Goal: Information Seeking & Learning: Learn about a topic

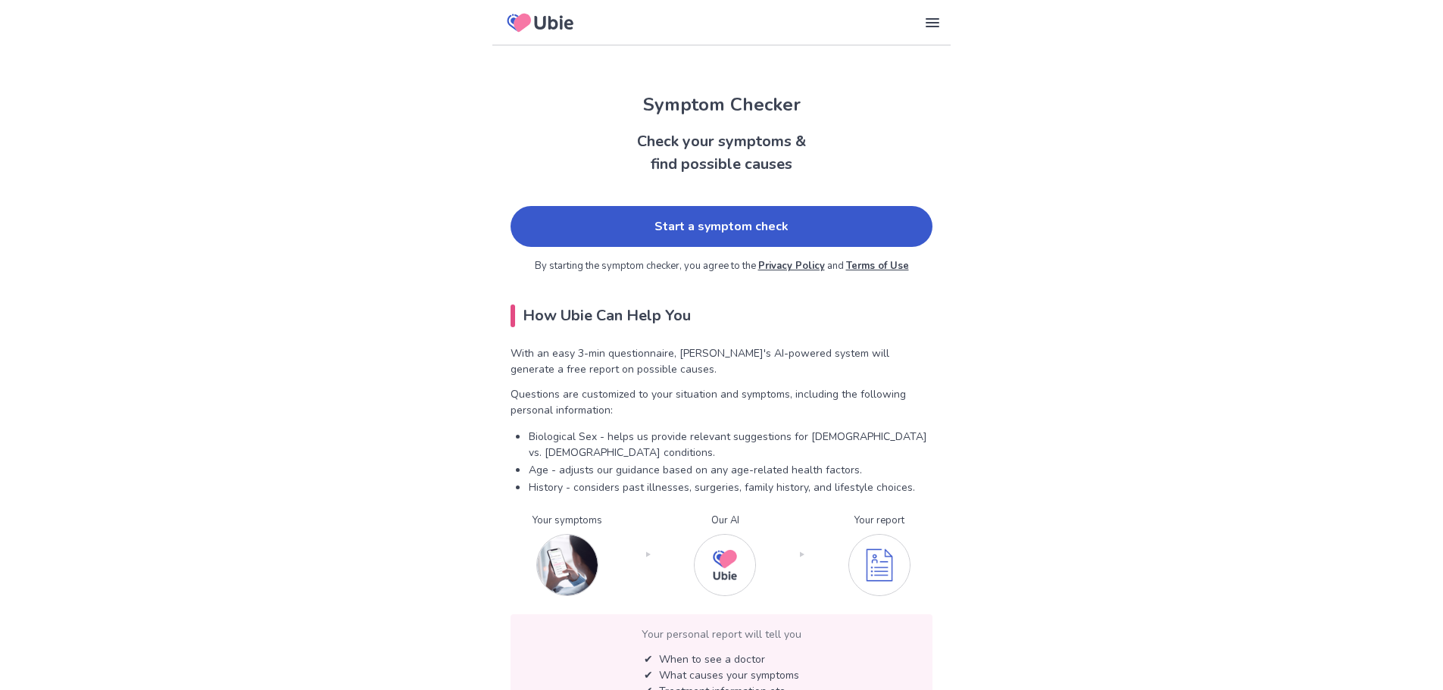
click at [646, 227] on link "Start a symptom check" at bounding box center [722, 226] width 422 height 41
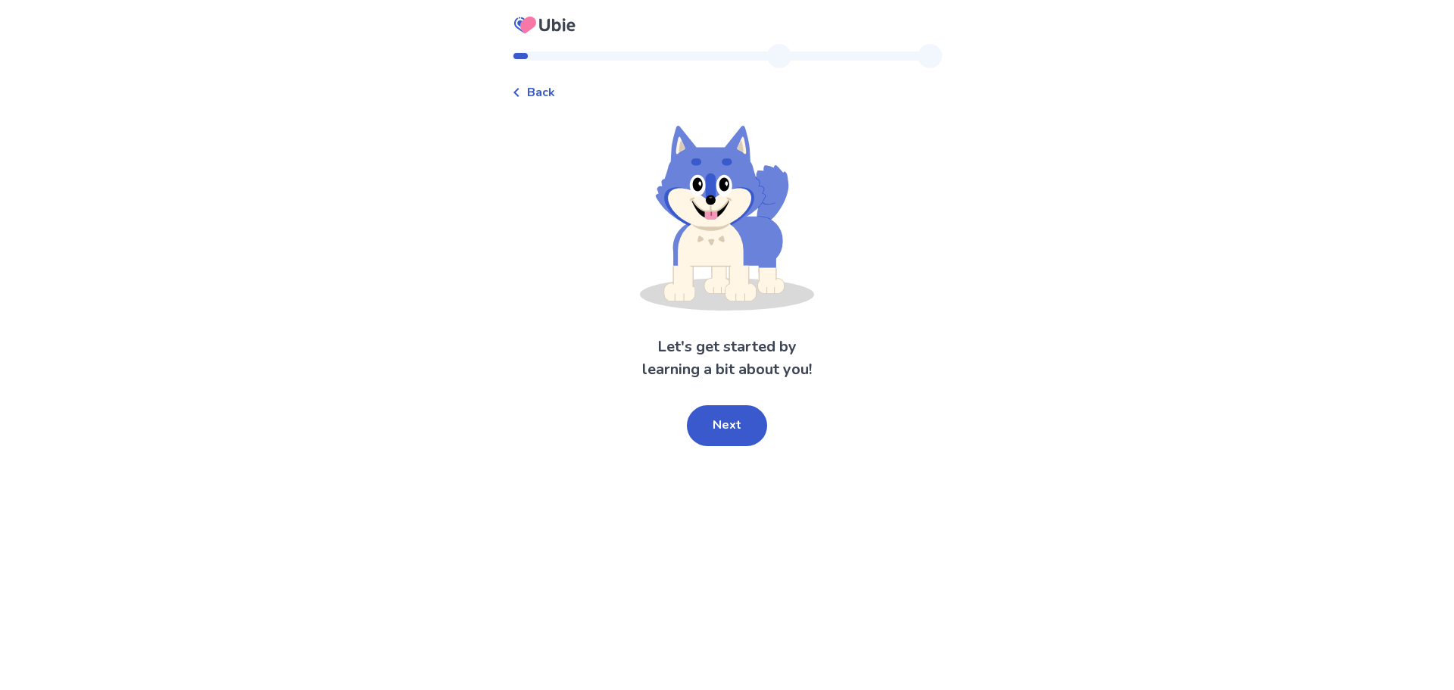
click at [729, 422] on button "Next" at bounding box center [727, 425] width 80 height 41
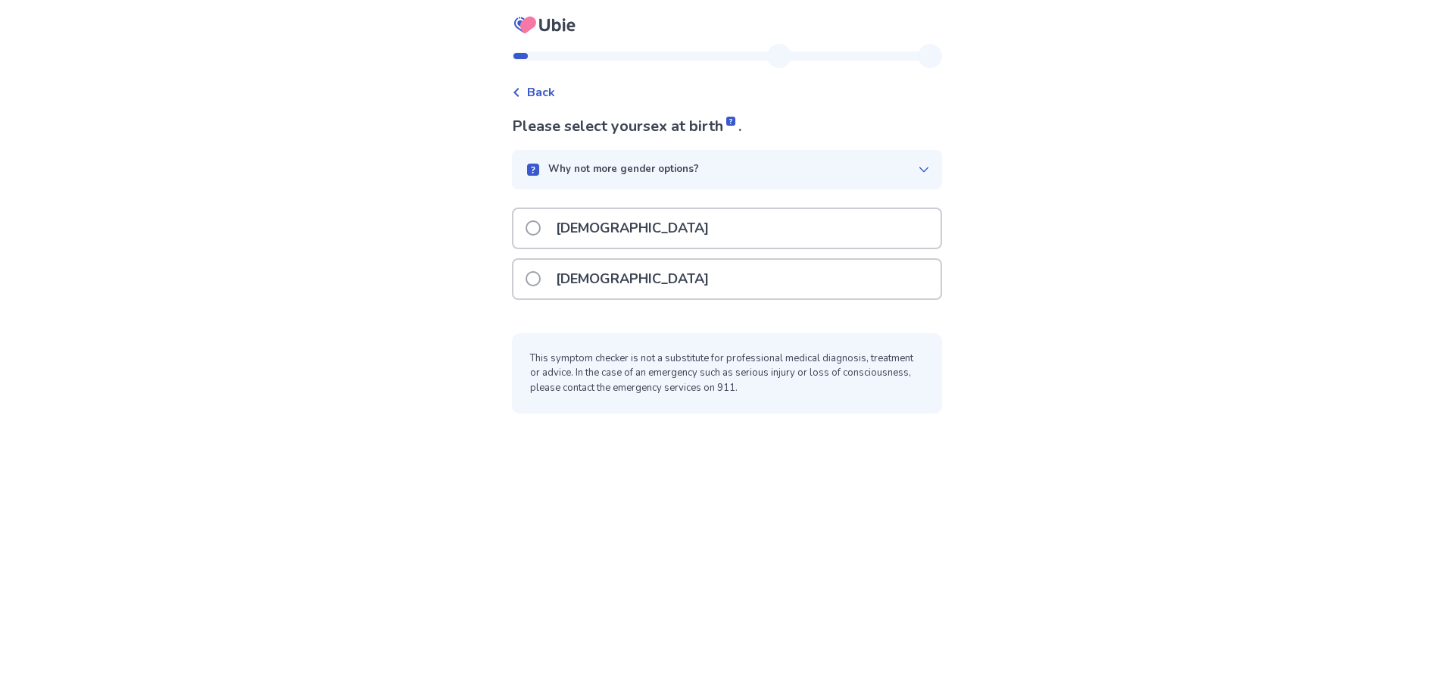
click at [724, 223] on div "[DEMOGRAPHIC_DATA]" at bounding box center [727, 228] width 427 height 39
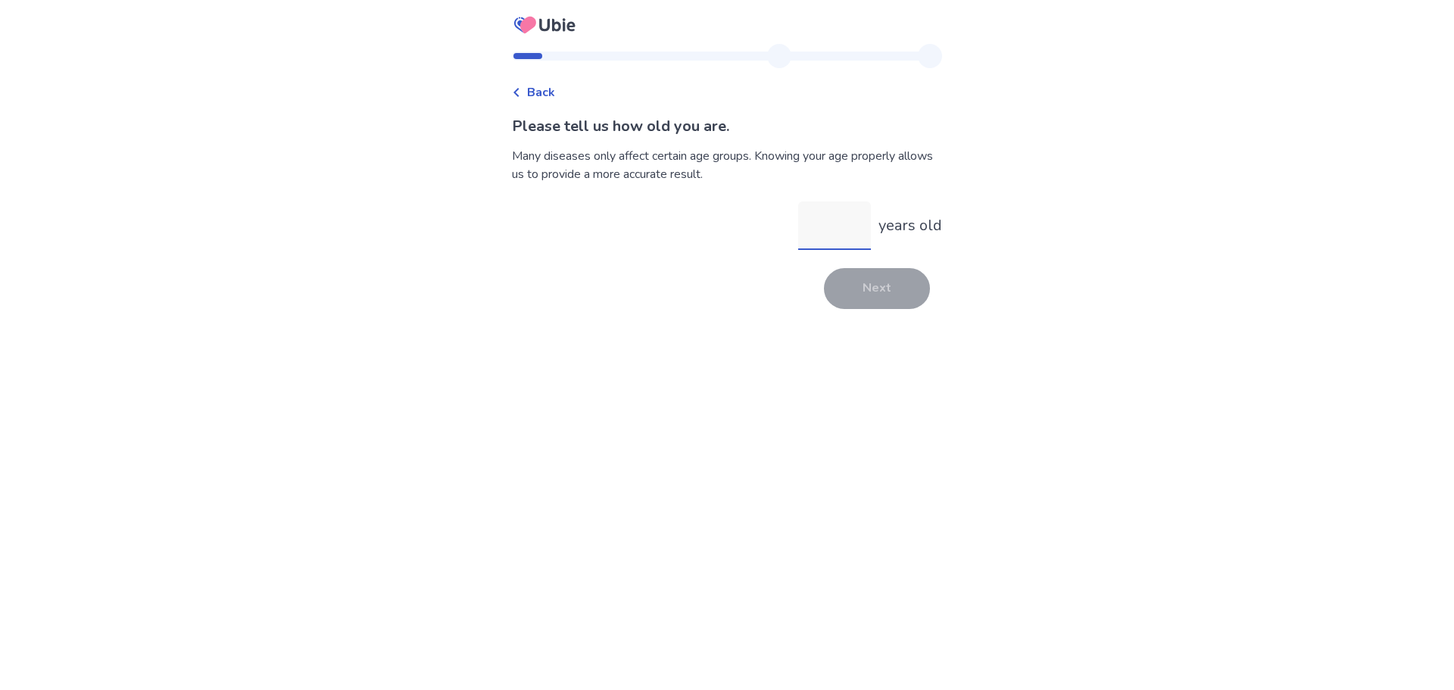
click at [830, 220] on input "years old" at bounding box center [834, 225] width 73 height 48
type input "**"
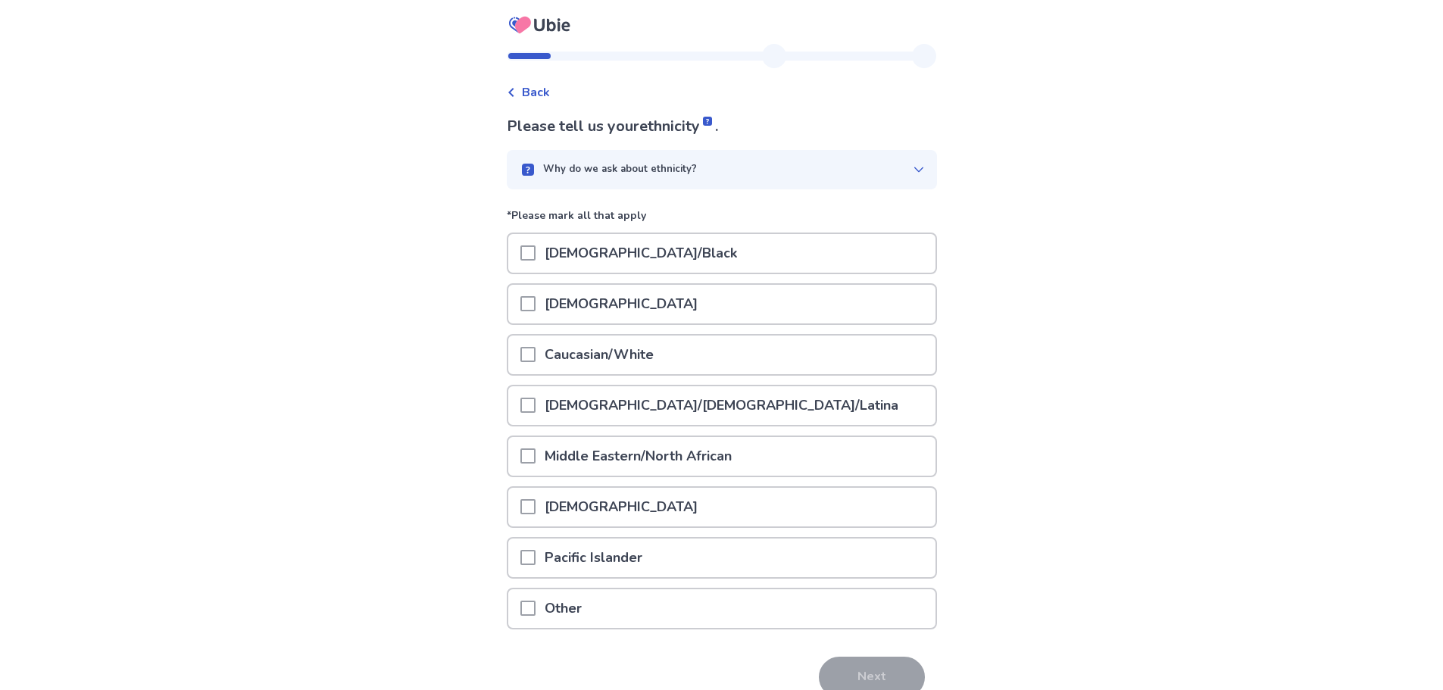
click at [536, 352] on span at bounding box center [527, 354] width 15 height 15
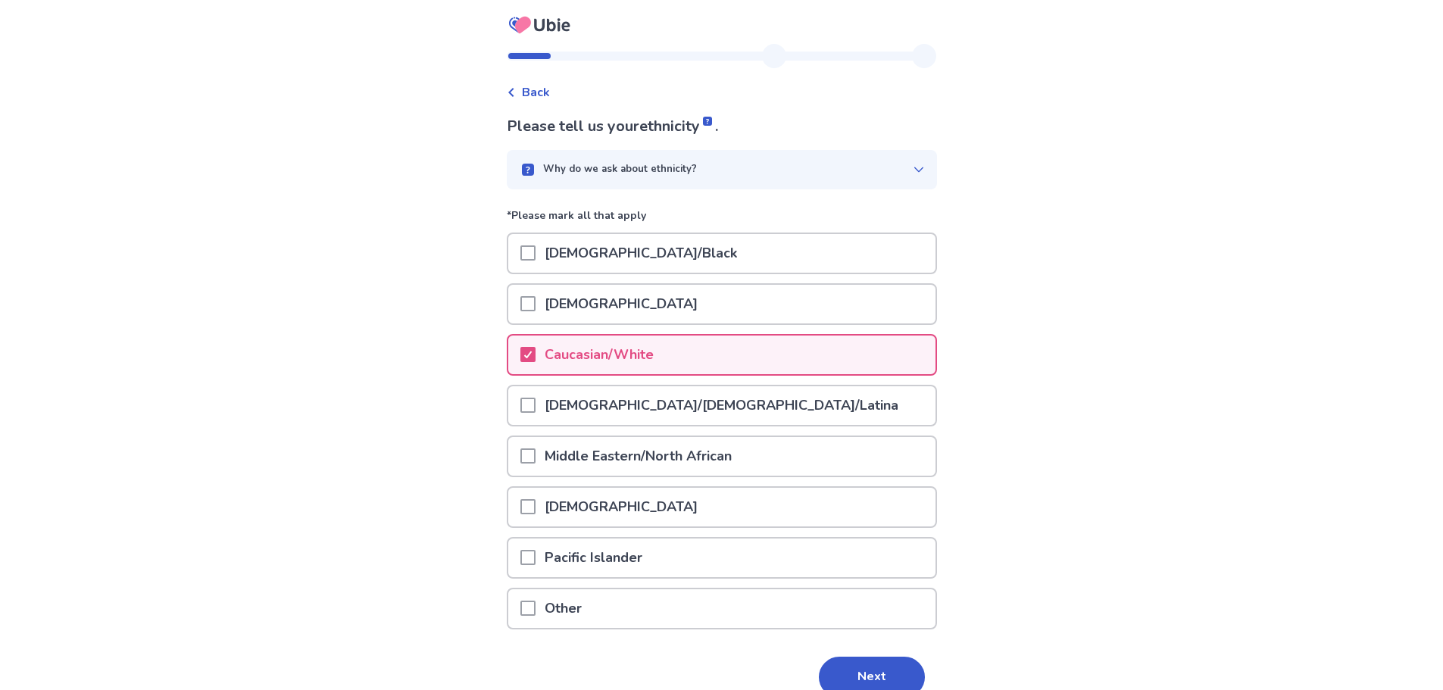
click at [627, 500] on p "Native American" at bounding box center [621, 507] width 171 height 39
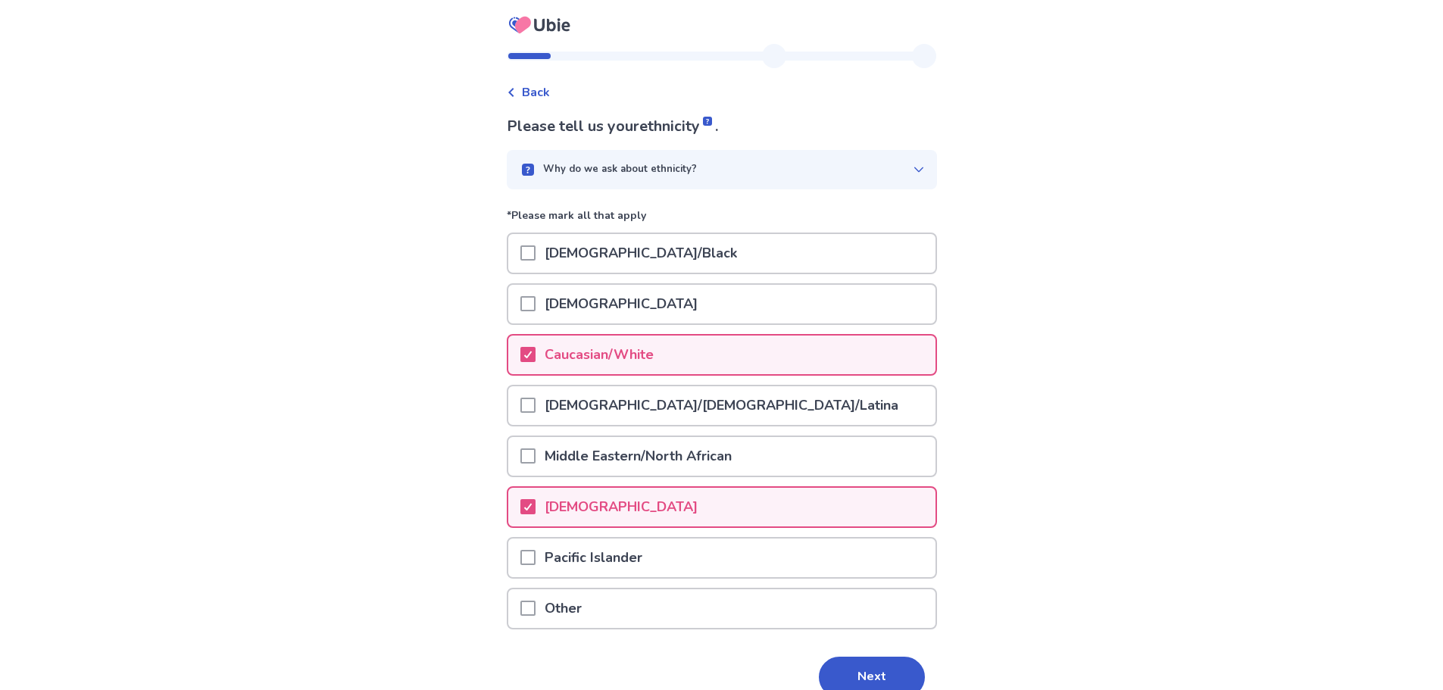
scroll to position [74, 0]
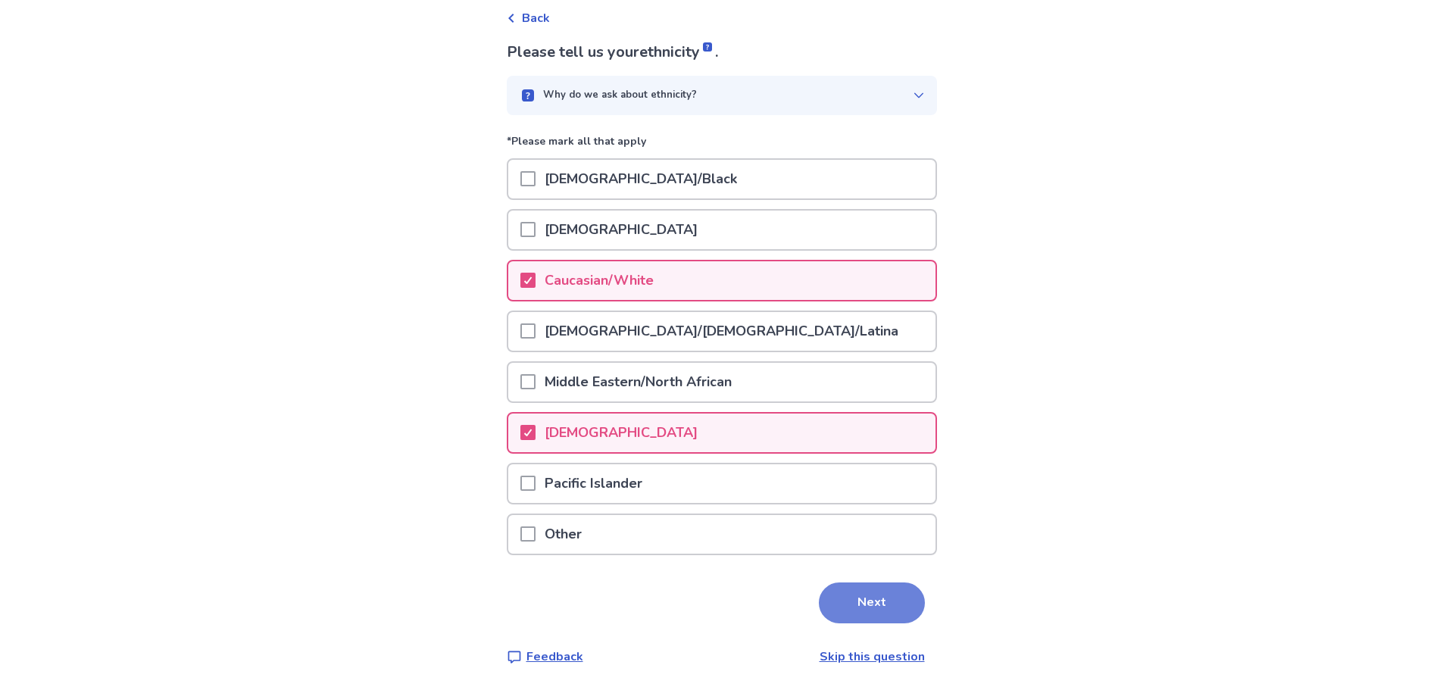
click at [848, 599] on button "Next" at bounding box center [872, 602] width 106 height 41
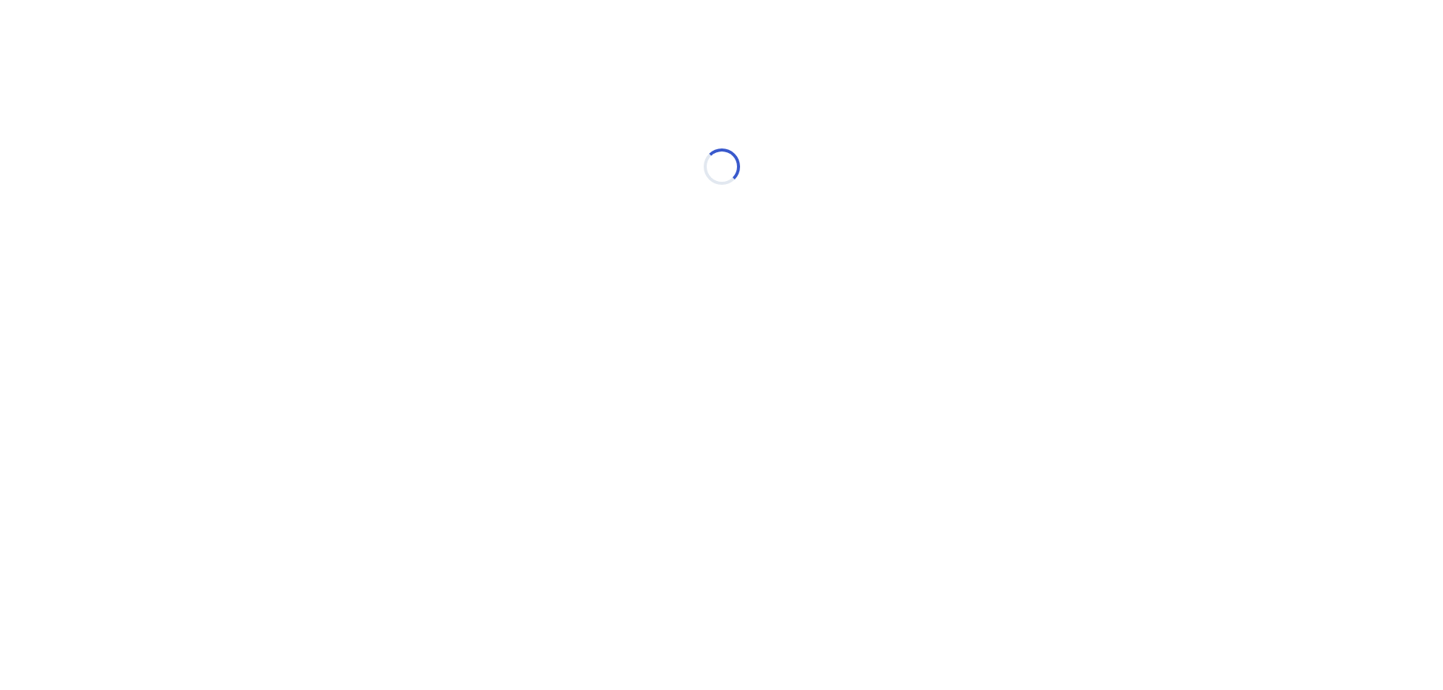
scroll to position [0, 0]
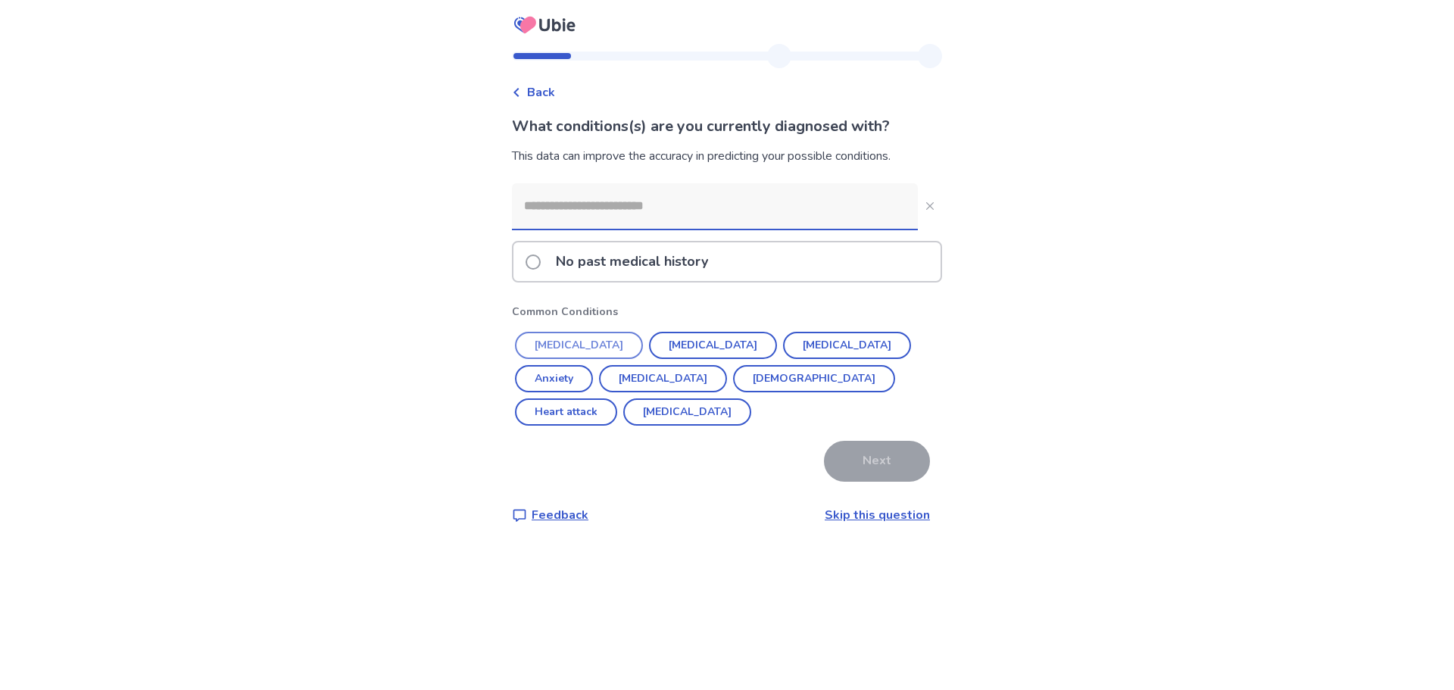
click at [591, 343] on button "Hypertension" at bounding box center [579, 345] width 128 height 27
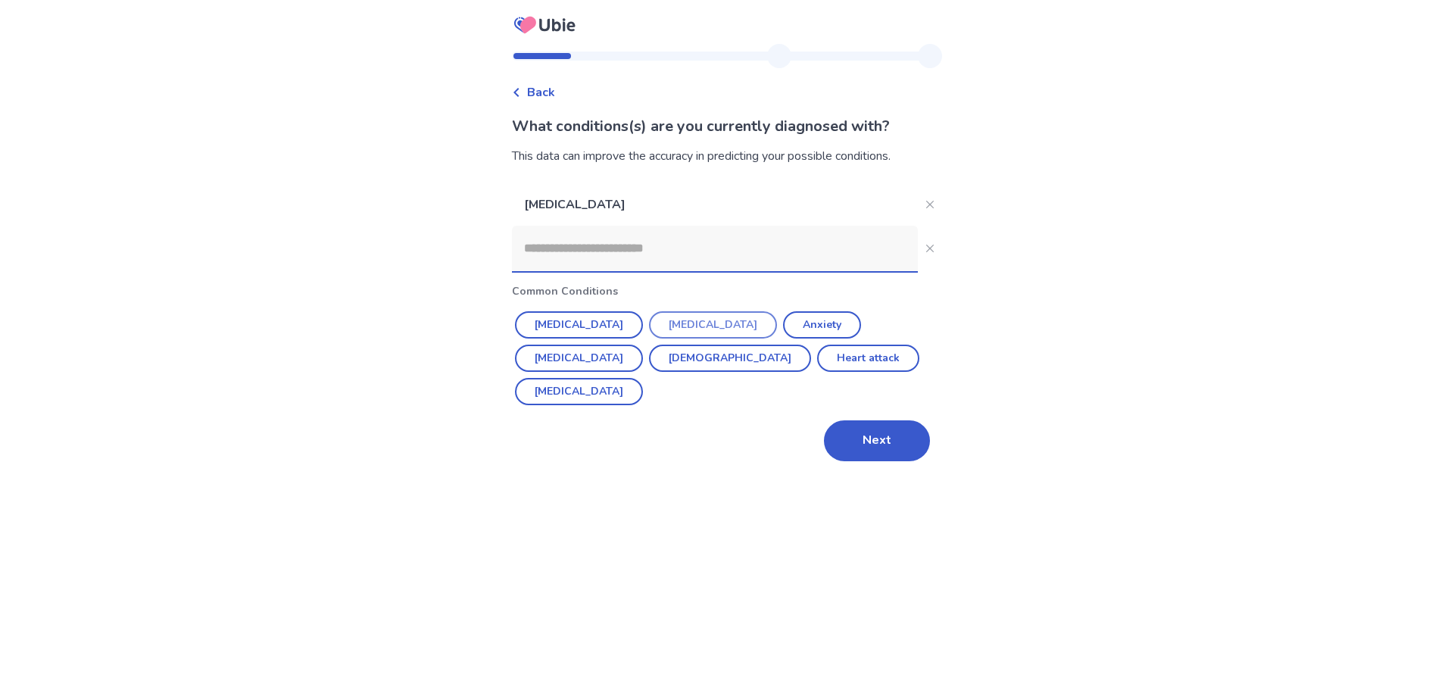
click at [695, 326] on button "Depression" at bounding box center [713, 324] width 128 height 27
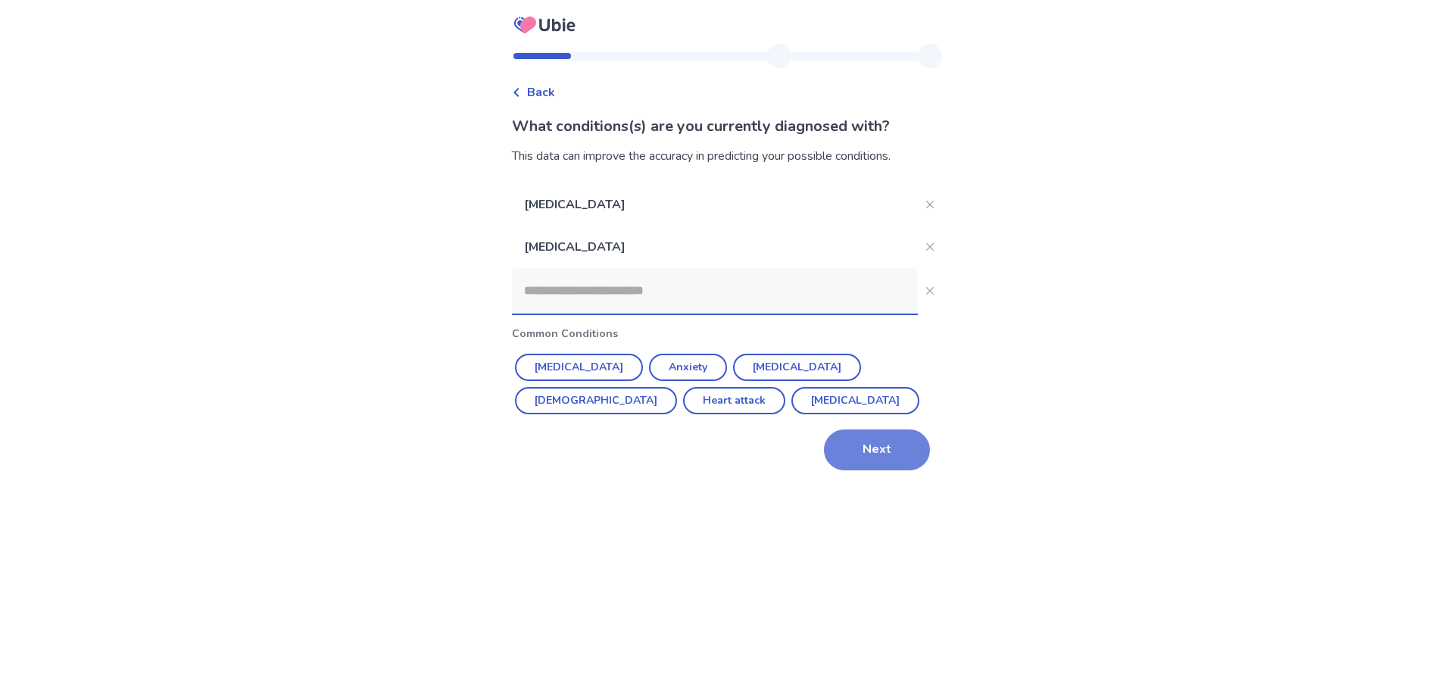
click at [864, 455] on button "Next" at bounding box center [877, 449] width 106 height 41
click at [569, 296] on input at bounding box center [715, 290] width 406 height 45
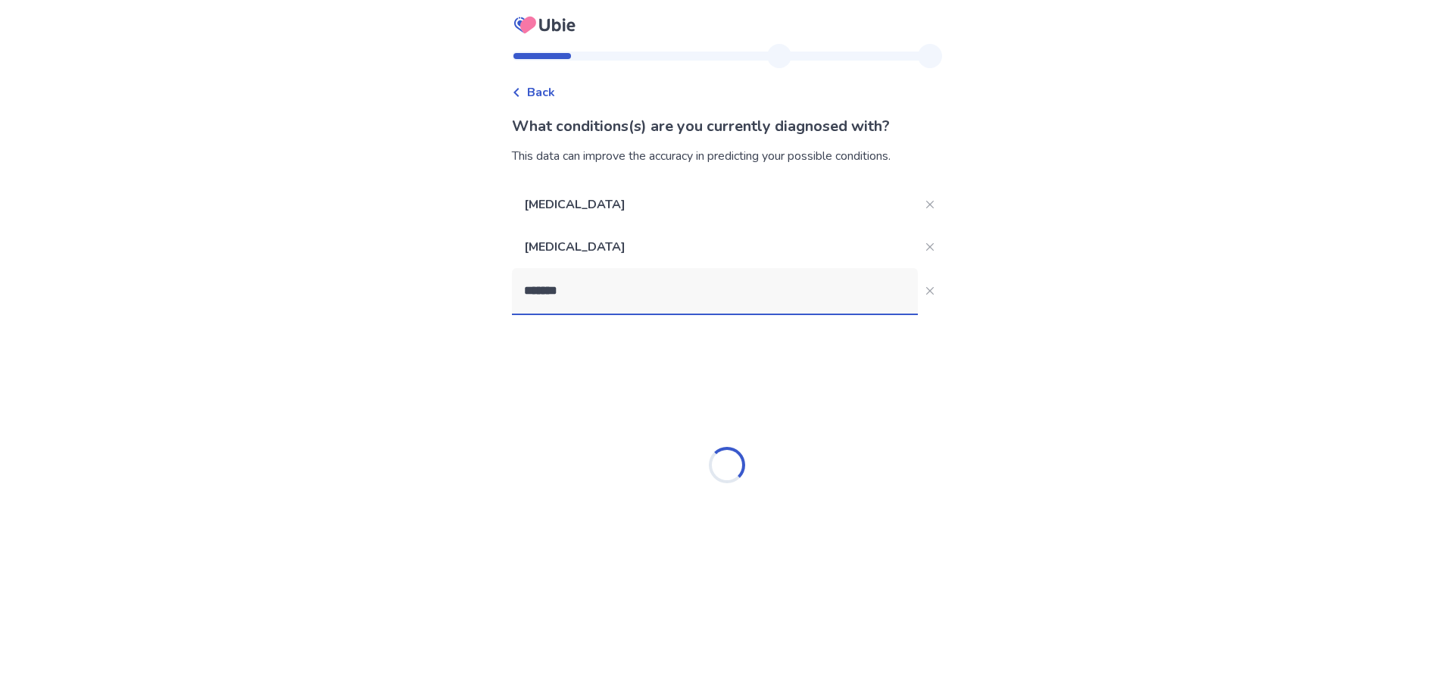
type input "********"
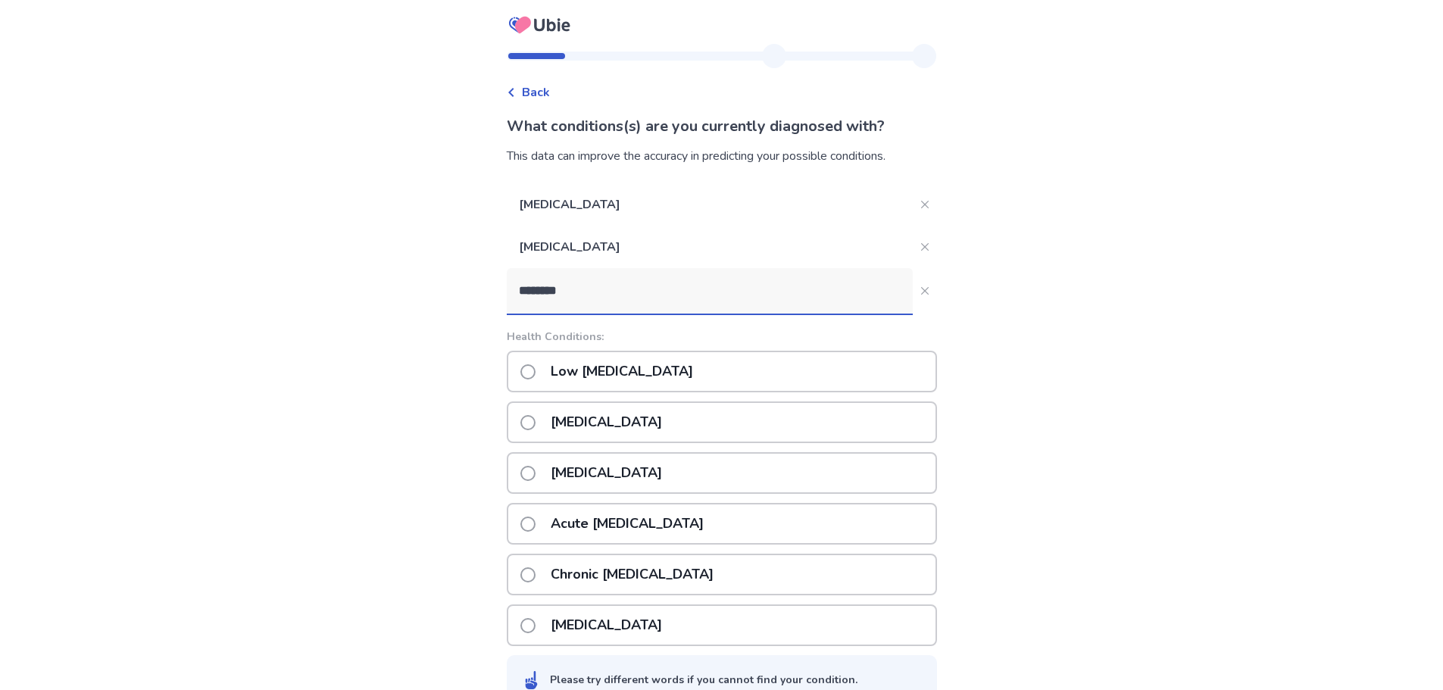
click at [613, 372] on p "Low testosterone" at bounding box center [622, 371] width 161 height 39
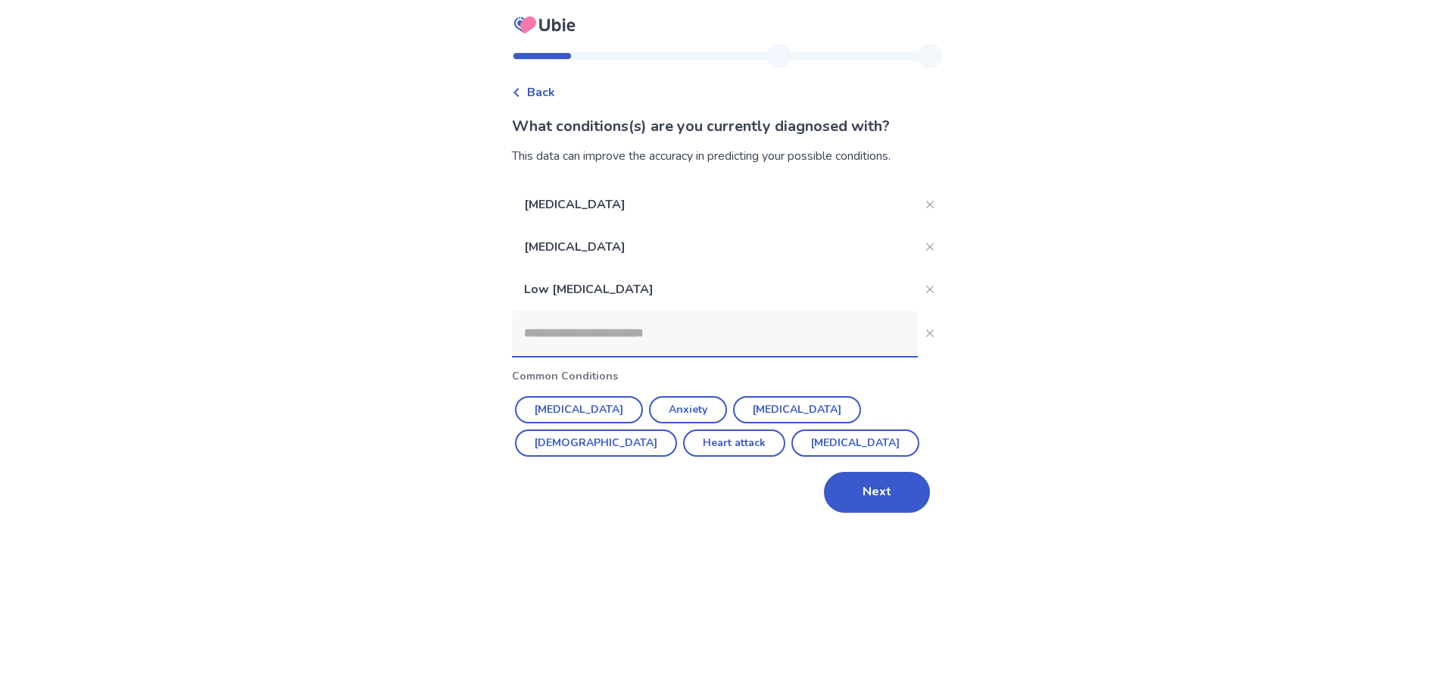
click at [570, 331] on input at bounding box center [715, 333] width 406 height 45
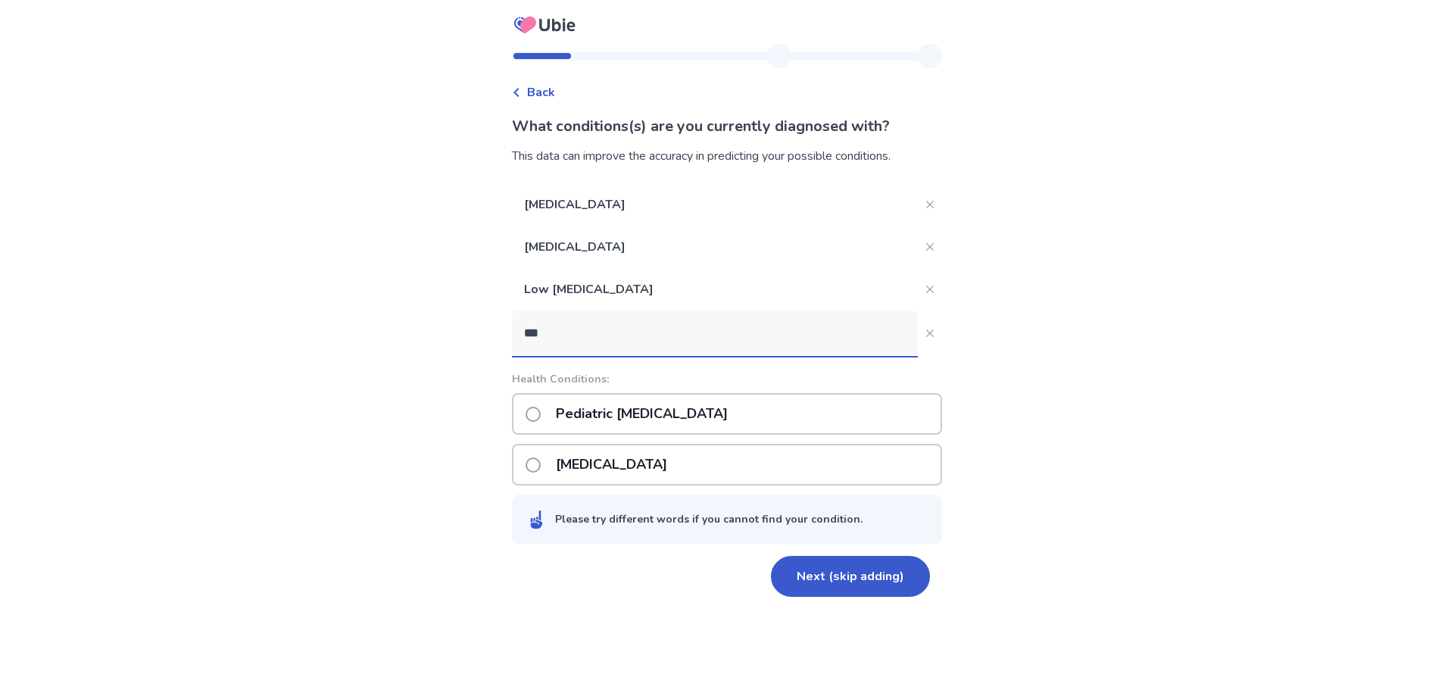
type input "***"
click at [926, 330] on icon "Close" at bounding box center [930, 334] width 8 height 8
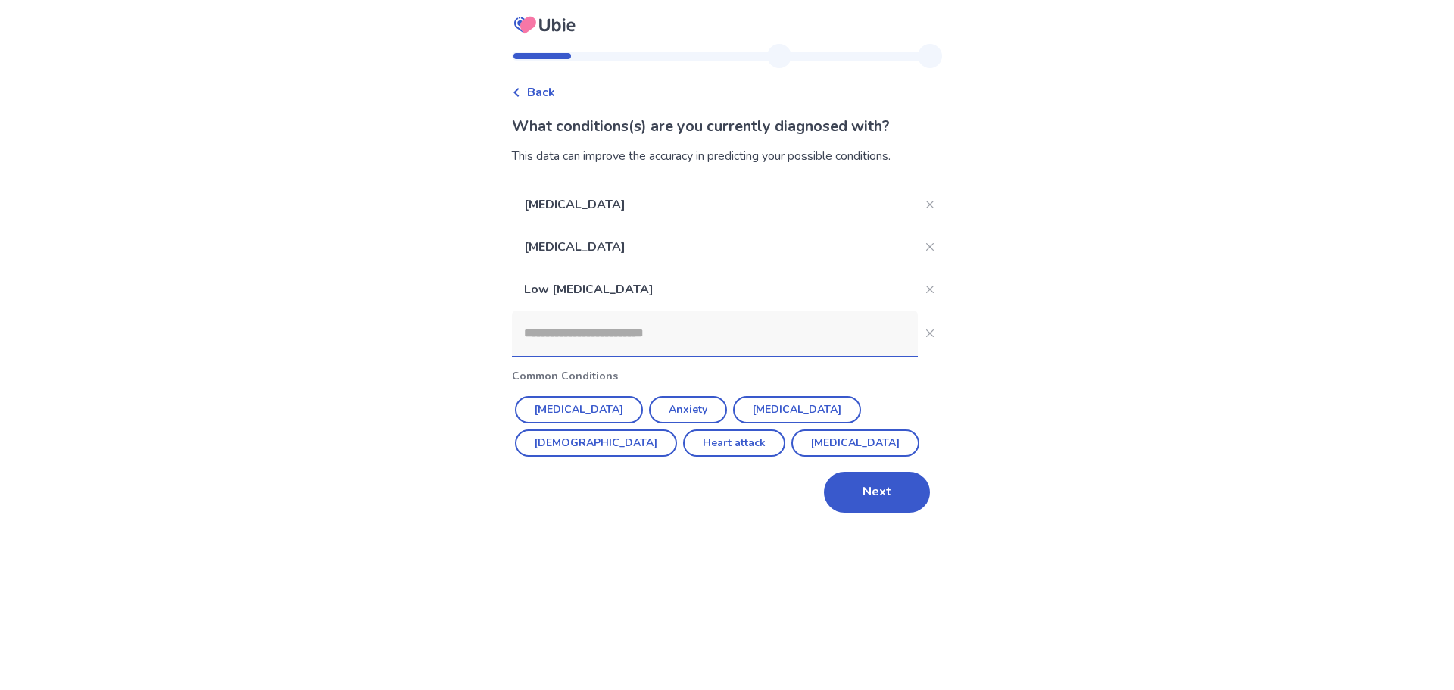
click at [835, 336] on input at bounding box center [715, 333] width 406 height 45
paste input "**********"
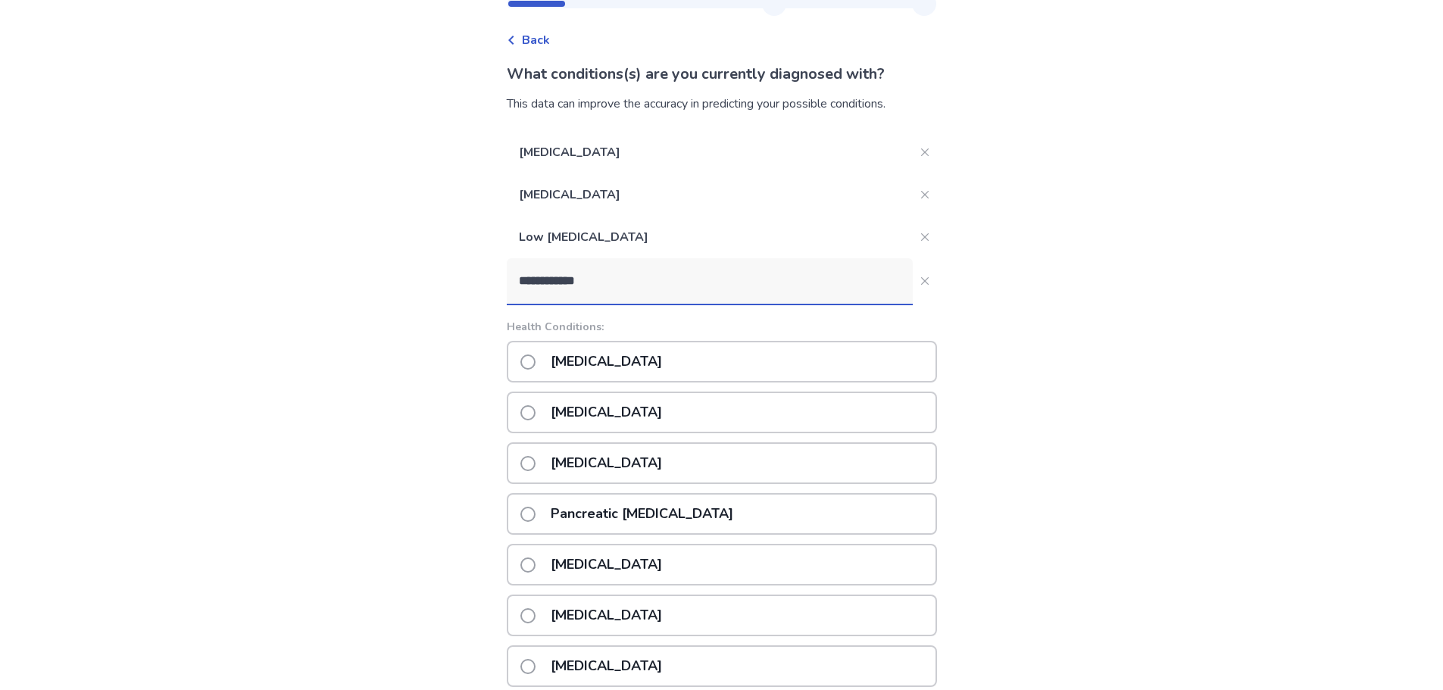
scroll to position [76, 0]
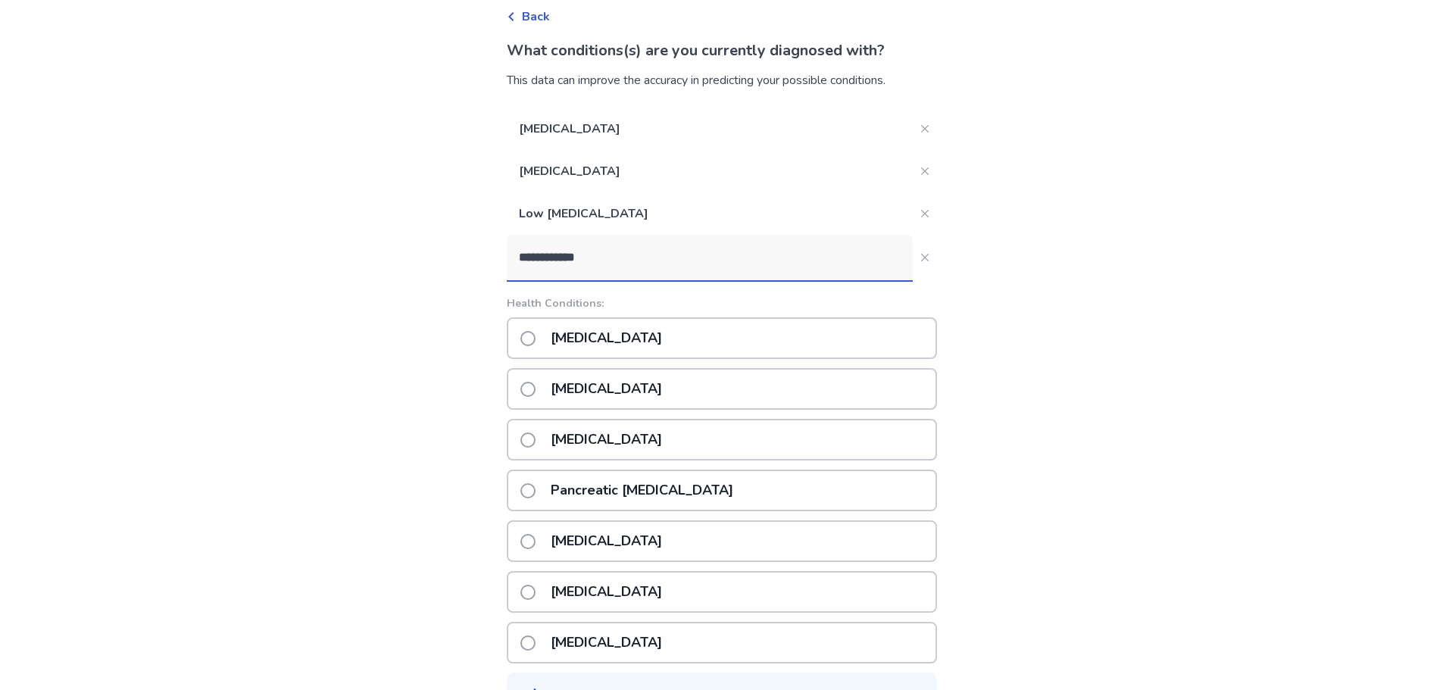
type input "**********"
click at [536, 339] on span at bounding box center [527, 338] width 15 height 15
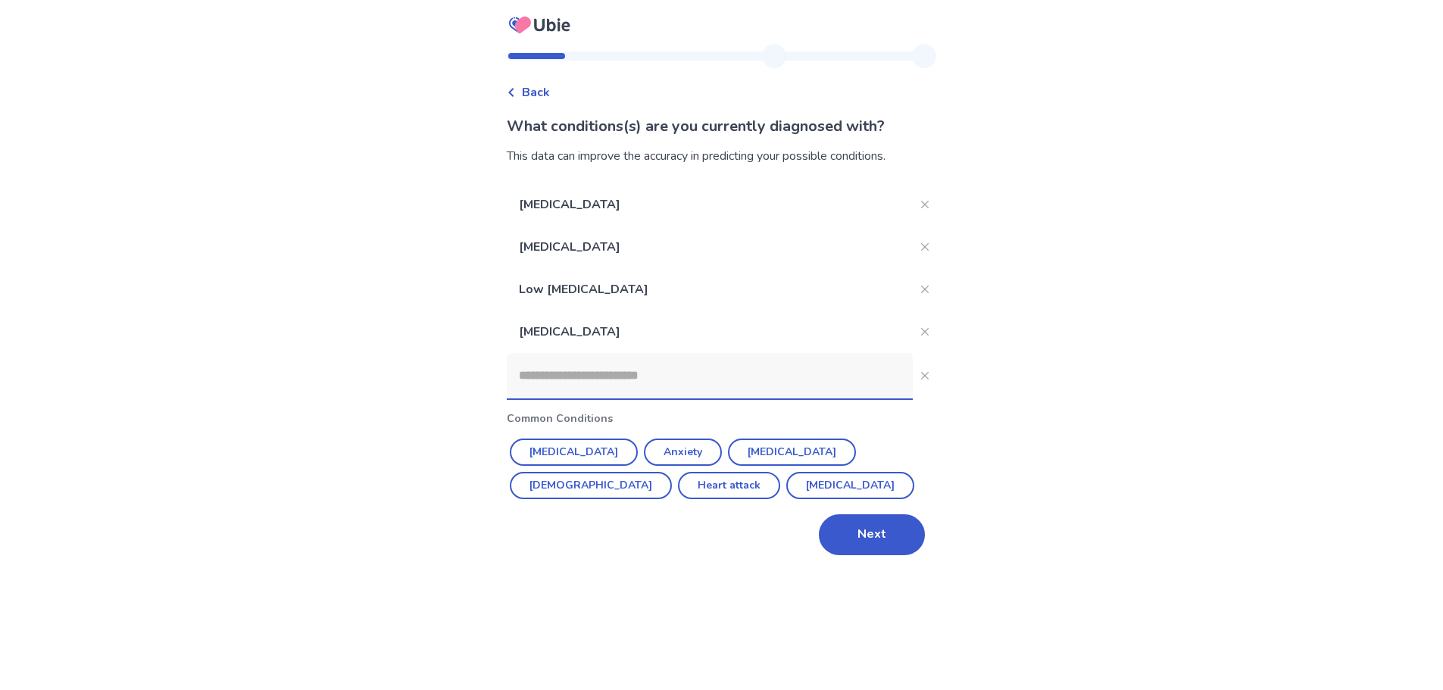
scroll to position [0, 0]
click at [580, 380] on input at bounding box center [715, 375] width 406 height 45
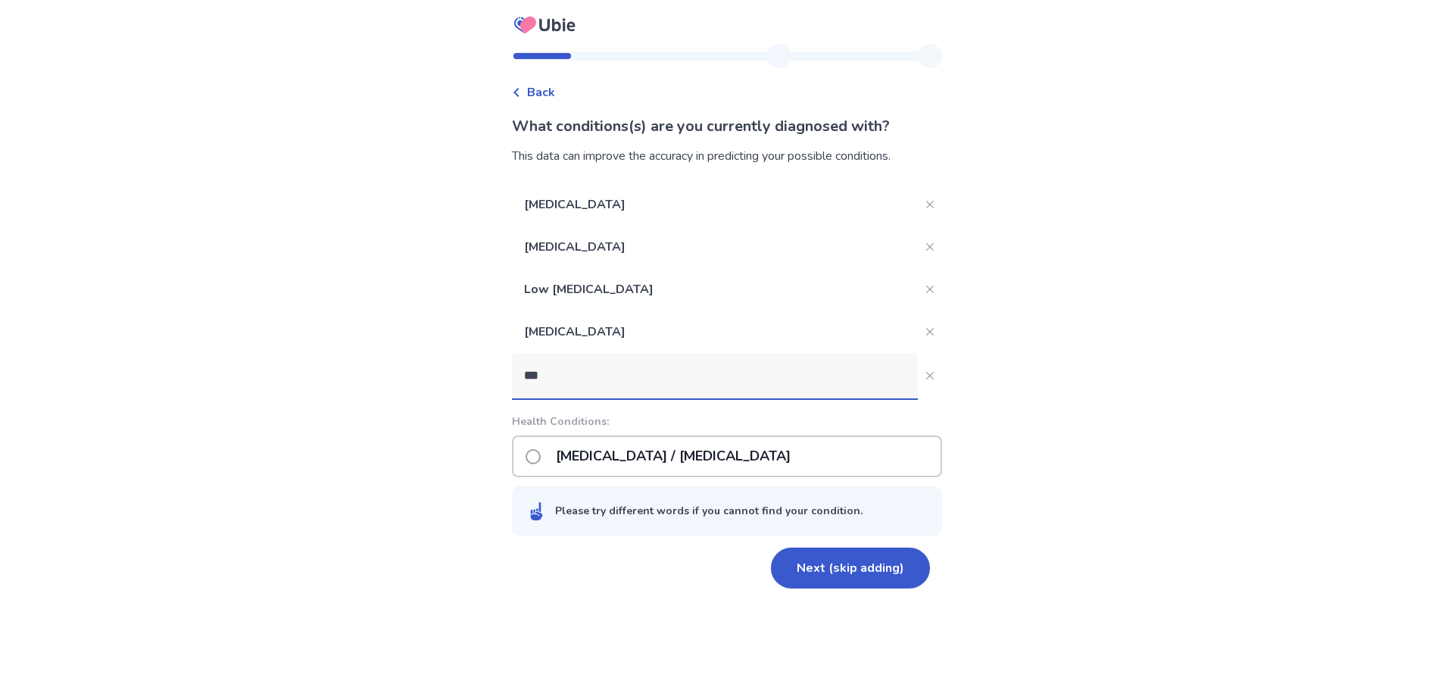
type input "***"
click at [587, 454] on p "Dry eye / Keratoconjunctivitis sicca" at bounding box center [673, 456] width 253 height 39
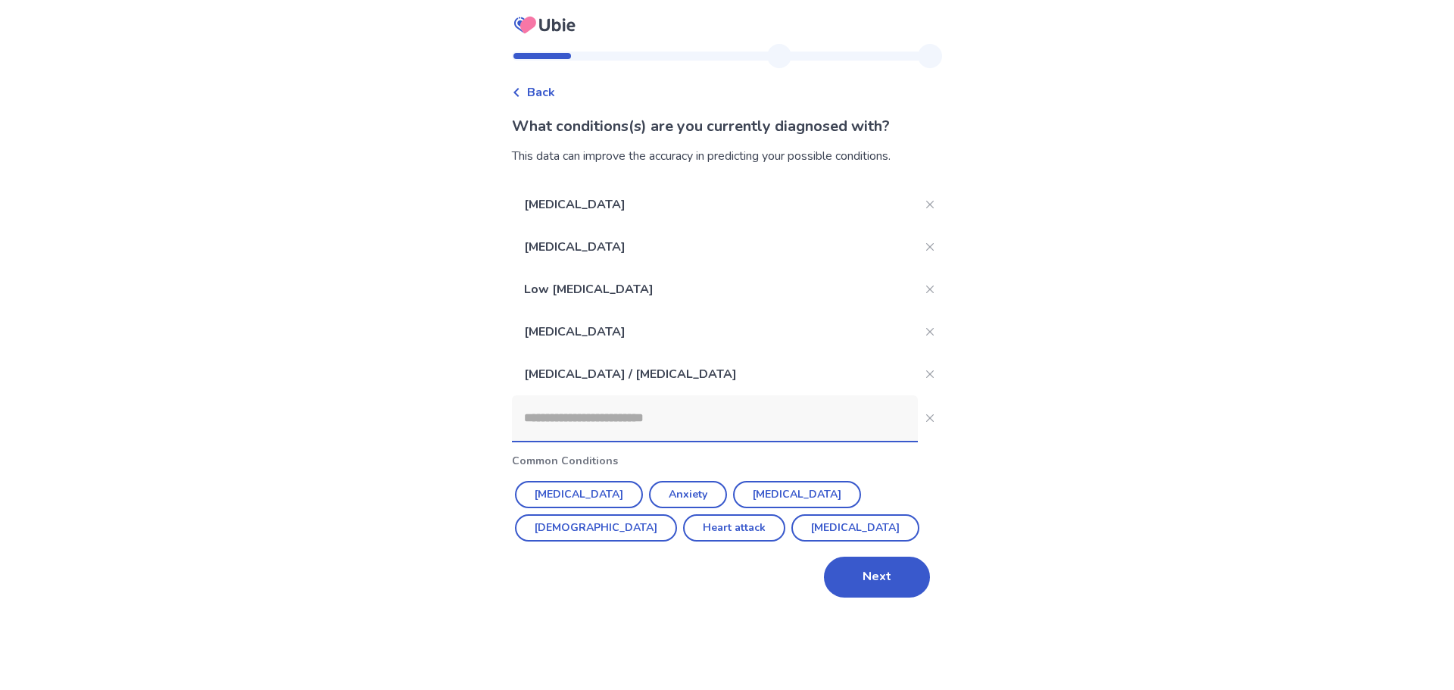
click at [558, 426] on input at bounding box center [715, 417] width 406 height 45
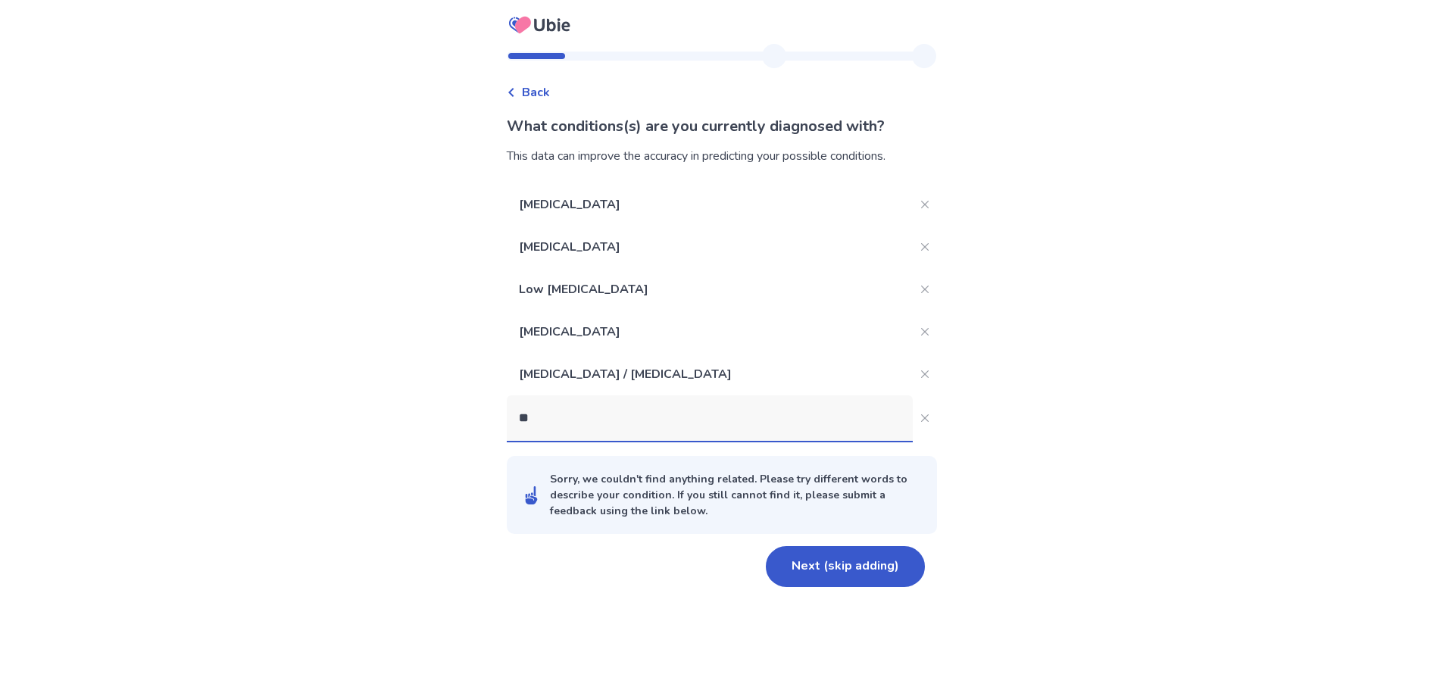
type input "*"
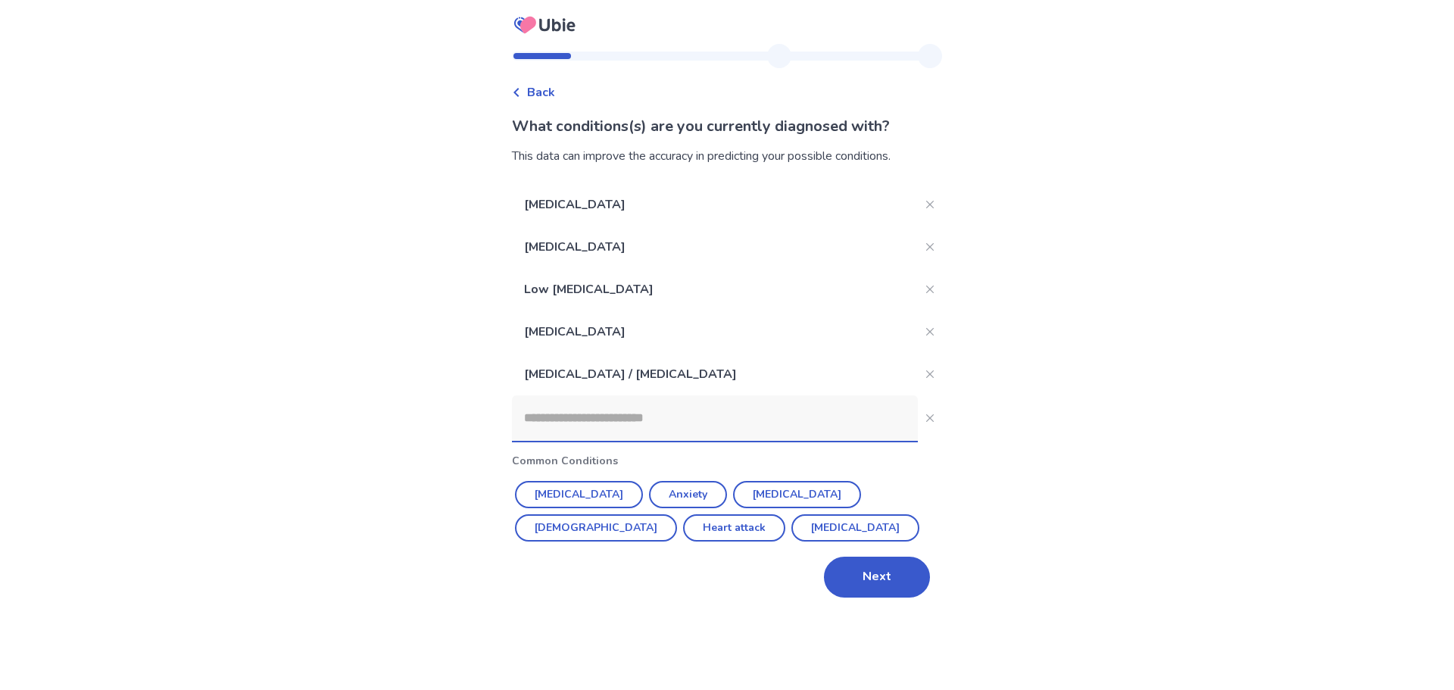
type input "*"
click at [635, 429] on input at bounding box center [715, 417] width 406 height 45
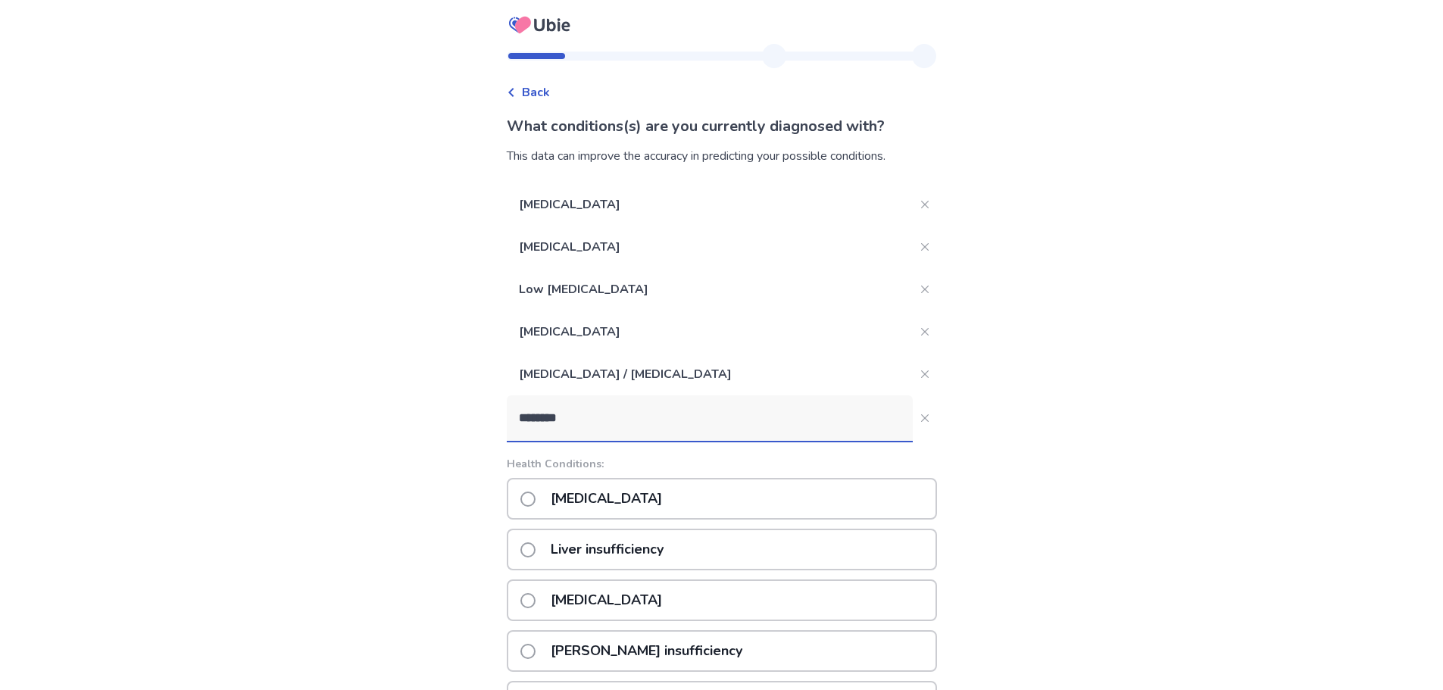
type input "********"
click at [659, 500] on div "Insomnia" at bounding box center [722, 499] width 430 height 42
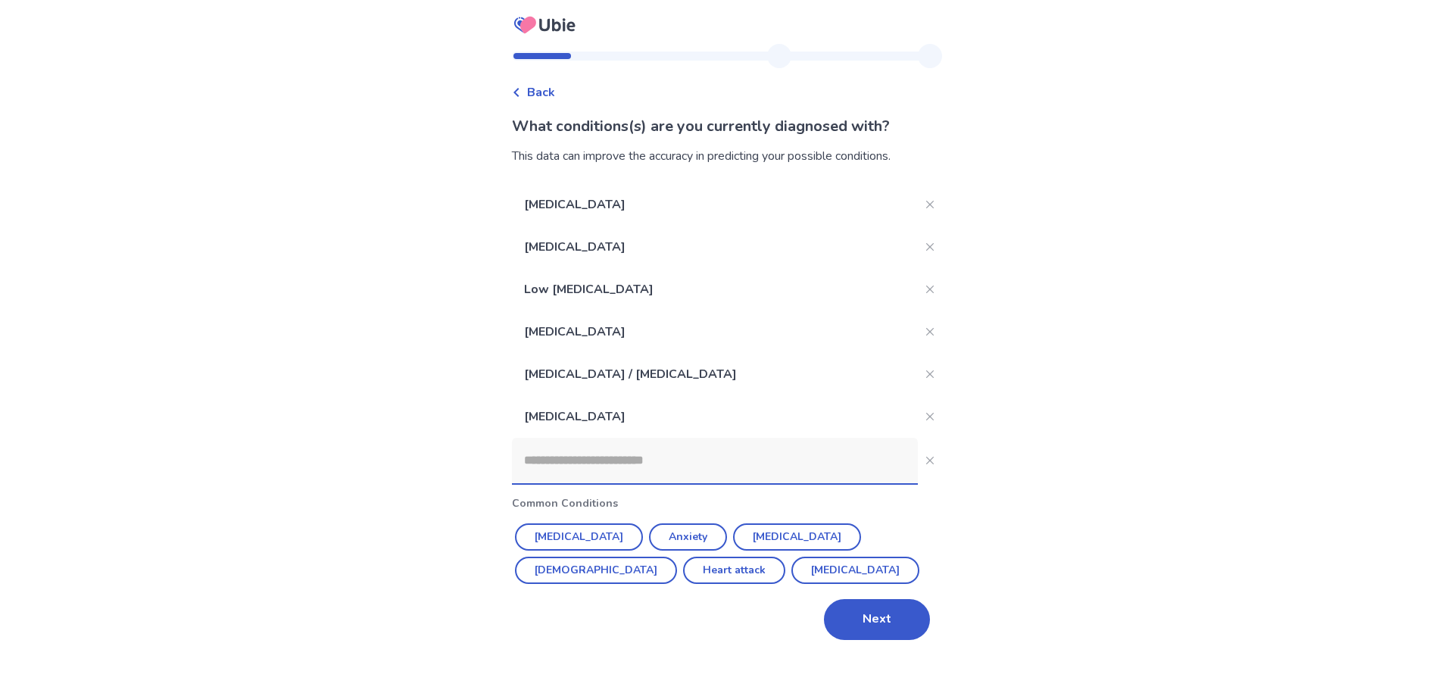
click at [1045, 486] on div "Back What conditions(s) are you currently diagnosed with? This data can improve…" at bounding box center [727, 345] width 1454 height 690
click at [885, 617] on button "Next" at bounding box center [877, 619] width 106 height 41
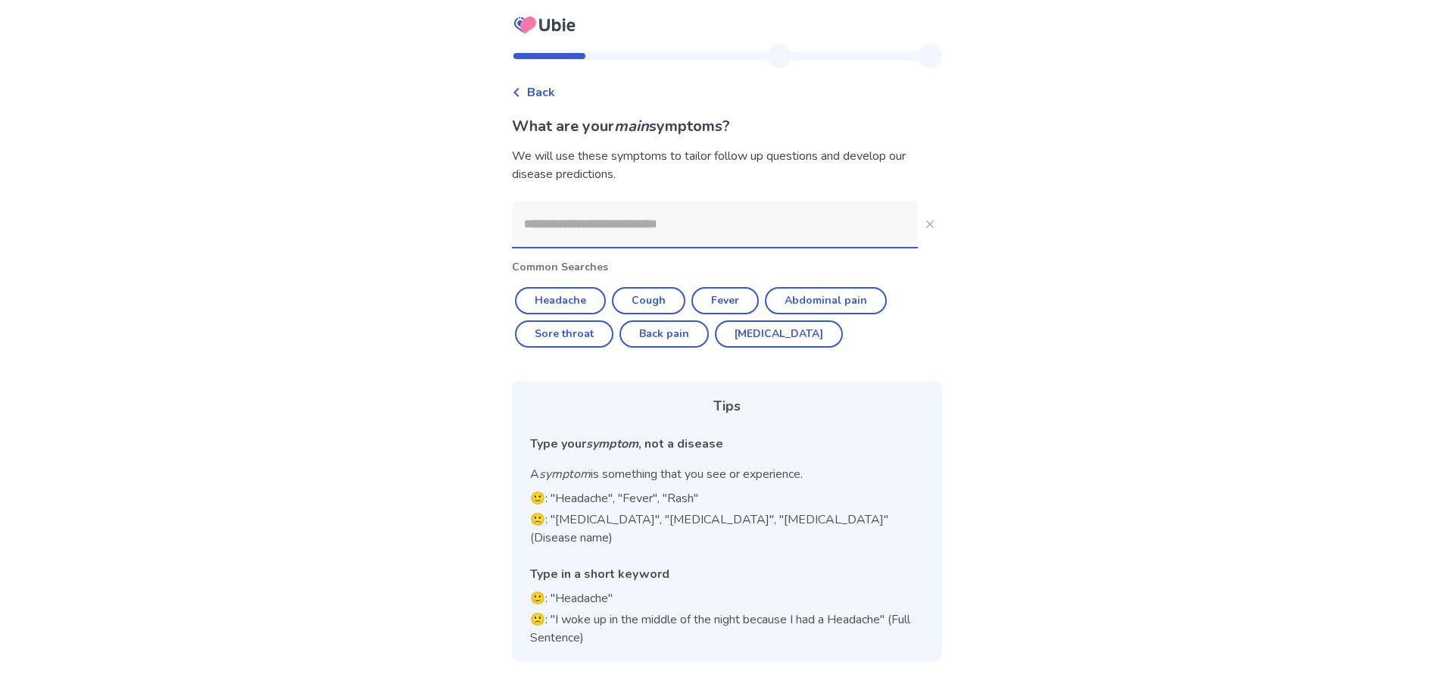
click at [625, 225] on input at bounding box center [715, 223] width 406 height 45
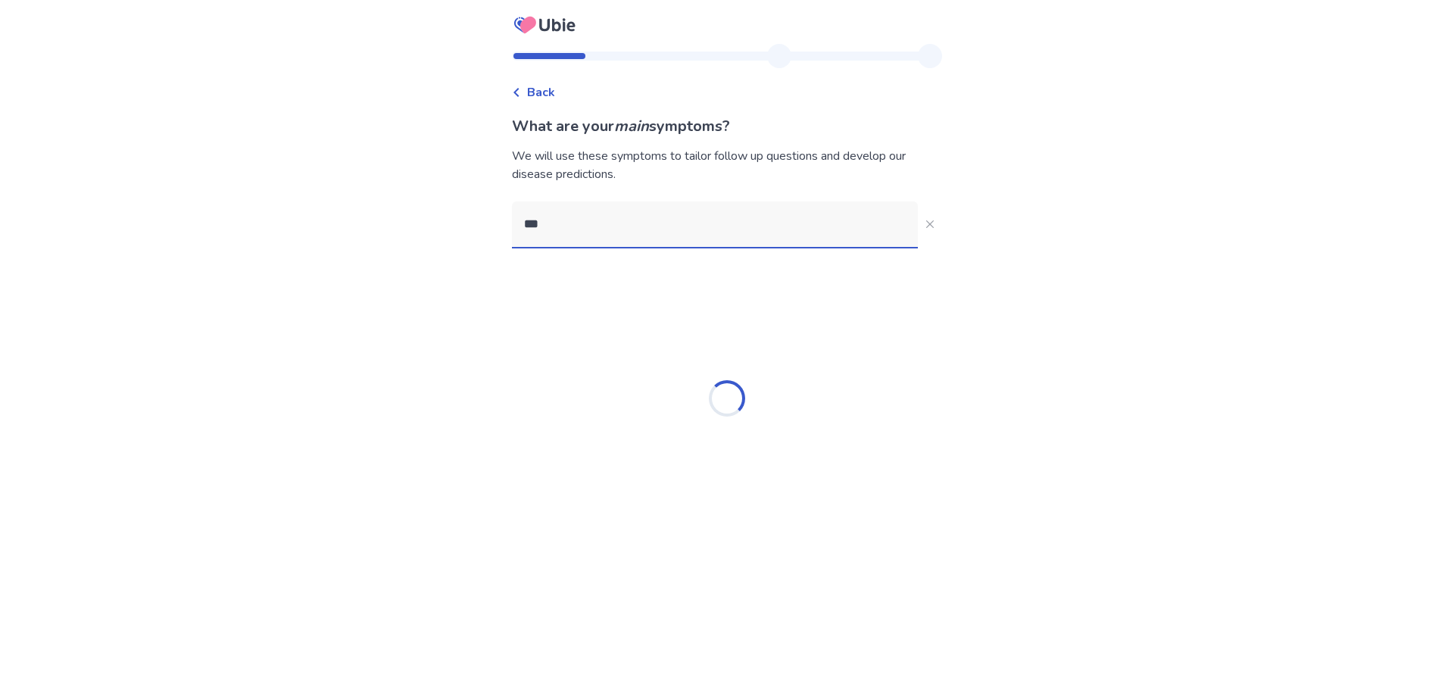
type input "****"
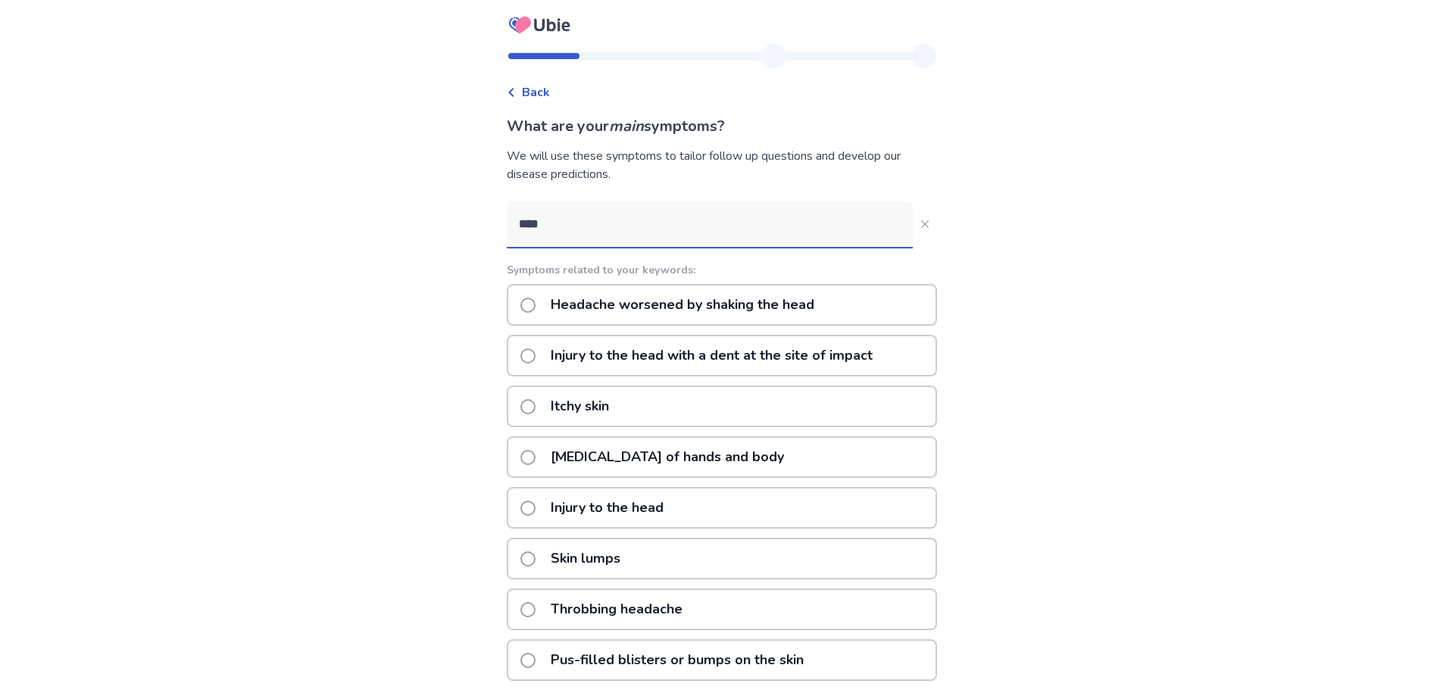
click at [634, 313] on p "Headache worsened by shaking the head" at bounding box center [683, 305] width 282 height 39
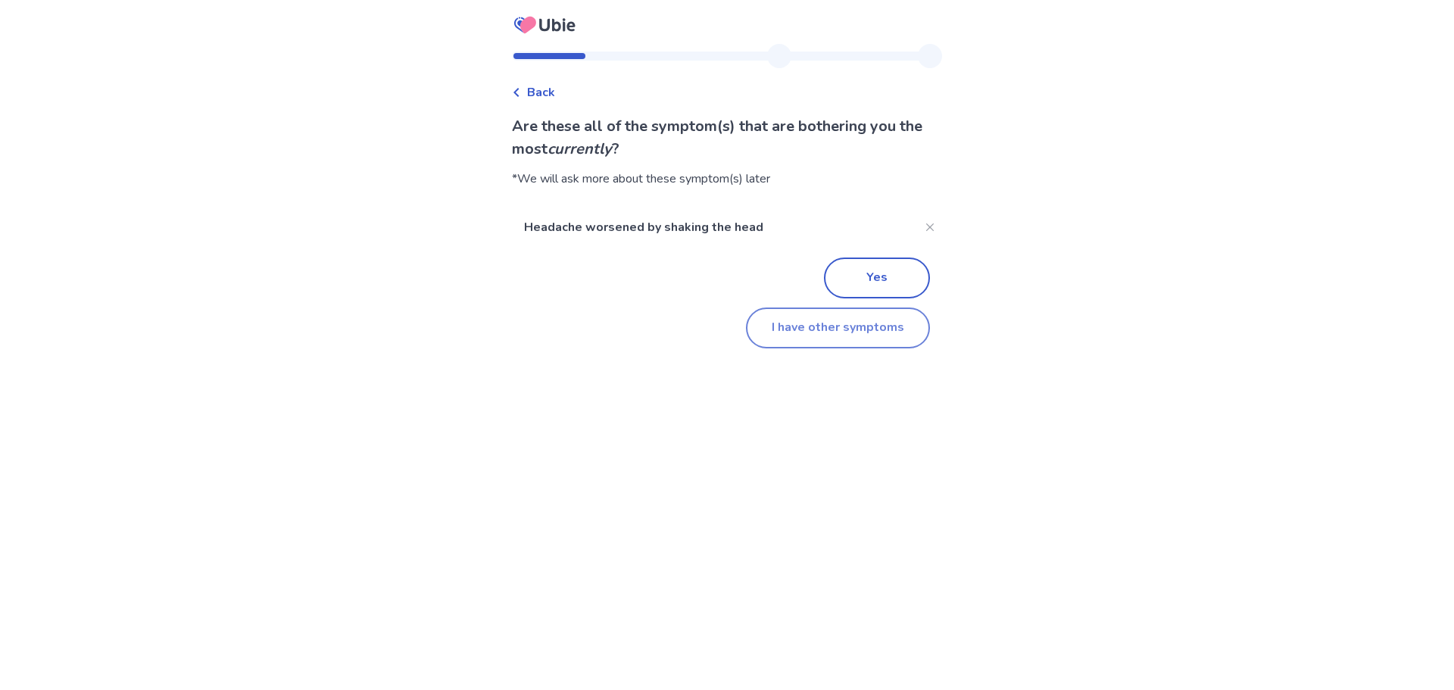
click at [835, 335] on button "I have other symptoms" at bounding box center [838, 328] width 184 height 41
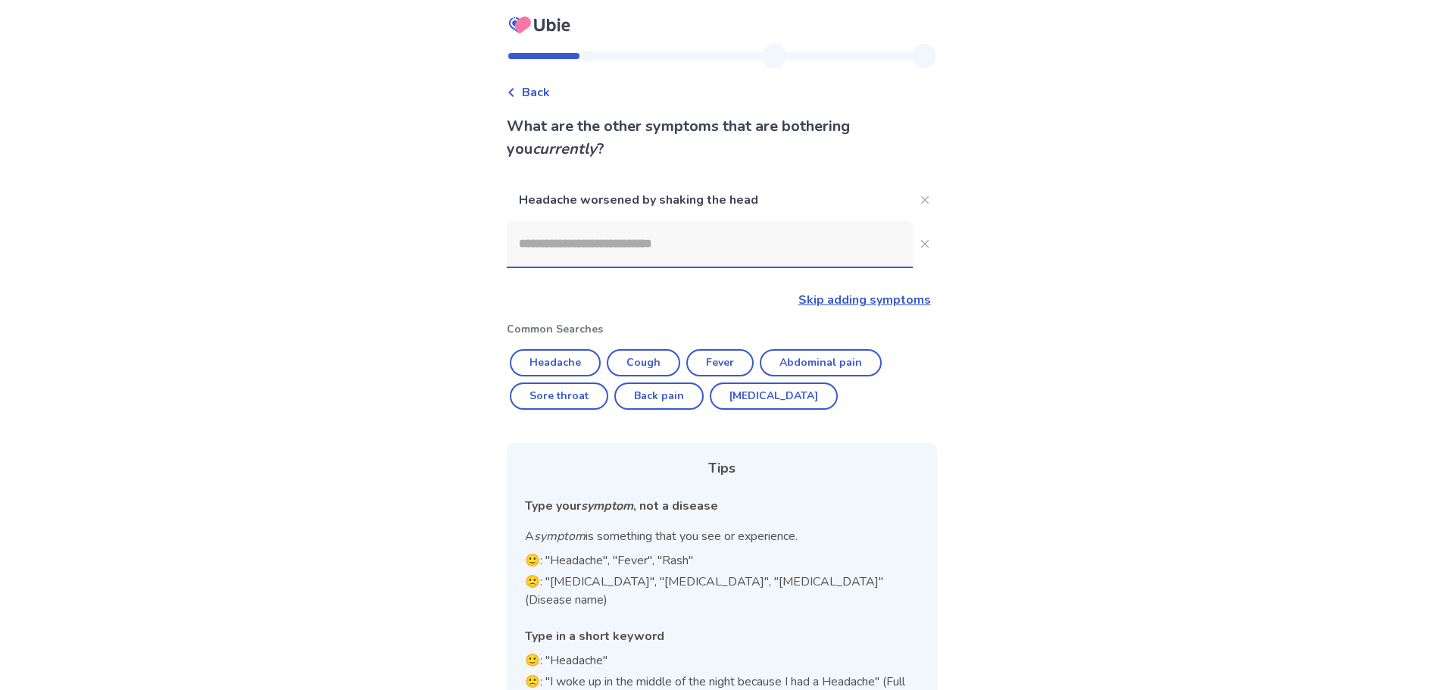
click at [641, 254] on input at bounding box center [710, 243] width 406 height 45
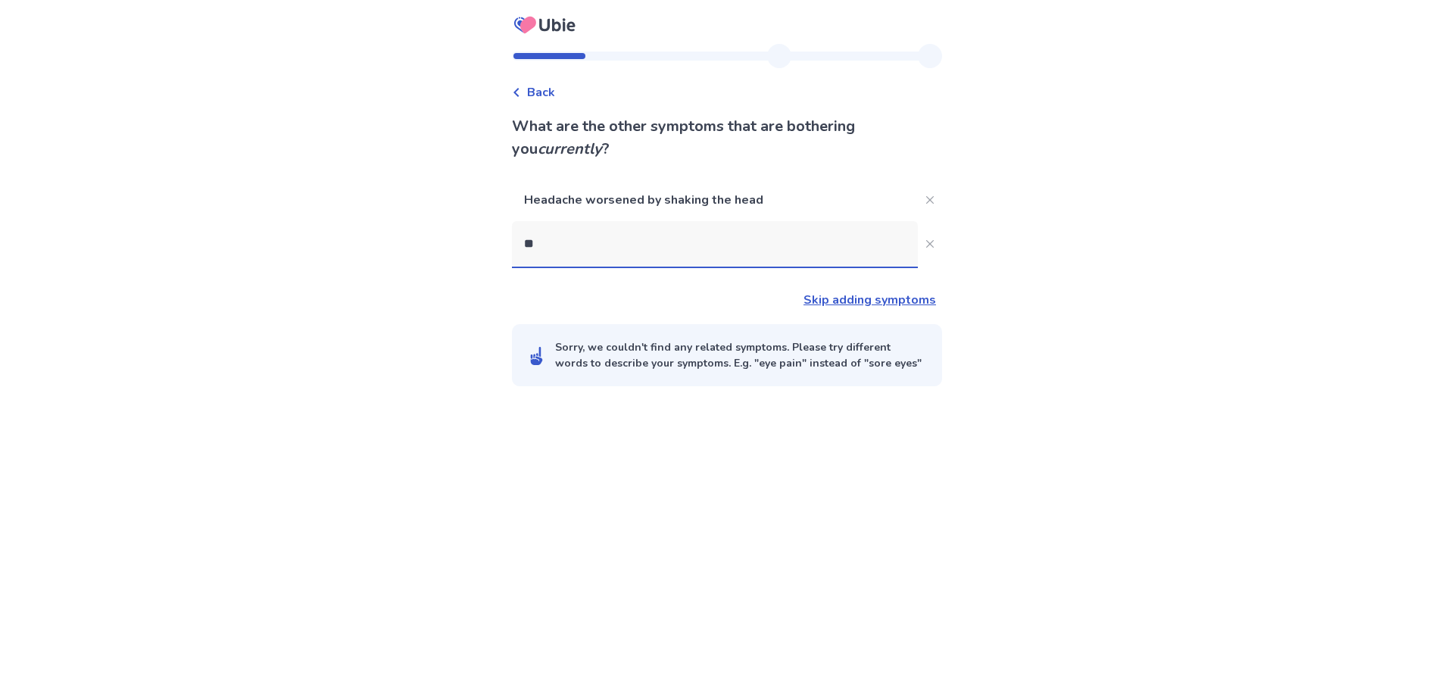
type input "*"
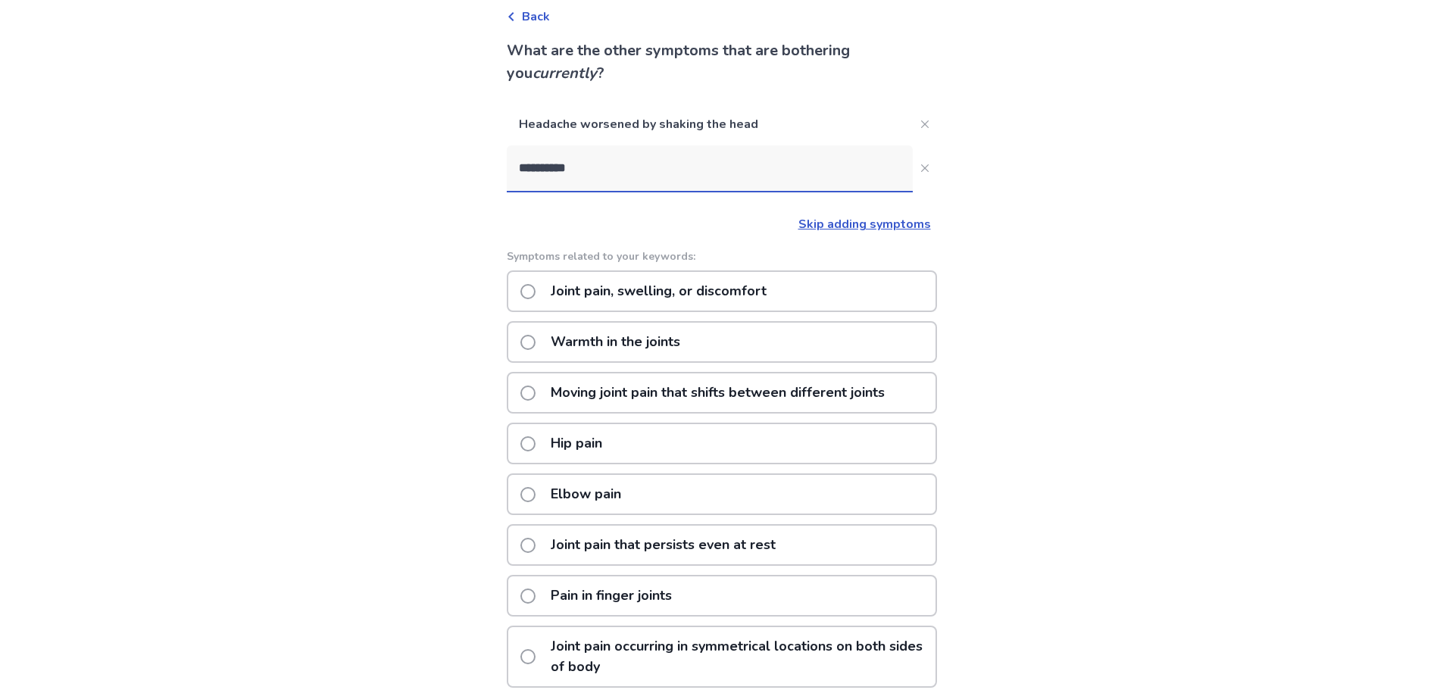
scroll to position [151, 0]
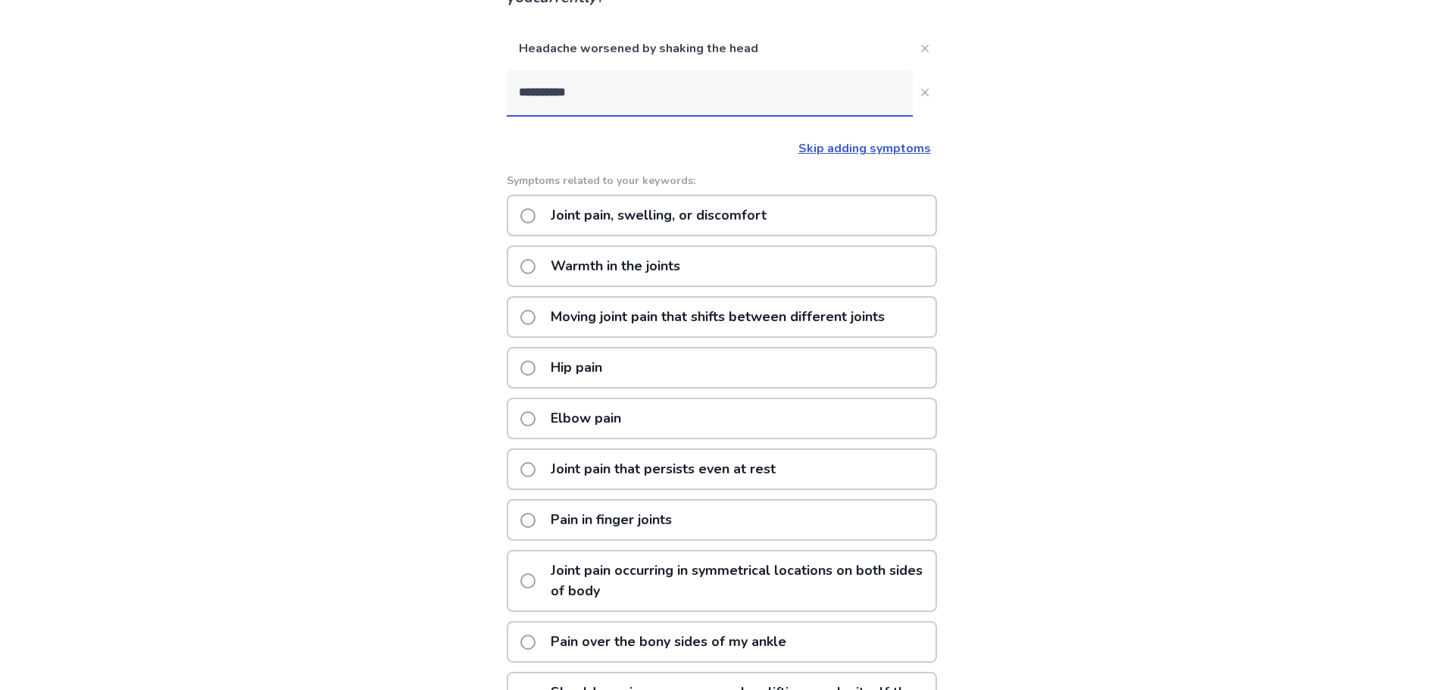
type input "**********"
click at [545, 467] on label "Joint pain that persists even at rest" at bounding box center [652, 469] width 264 height 39
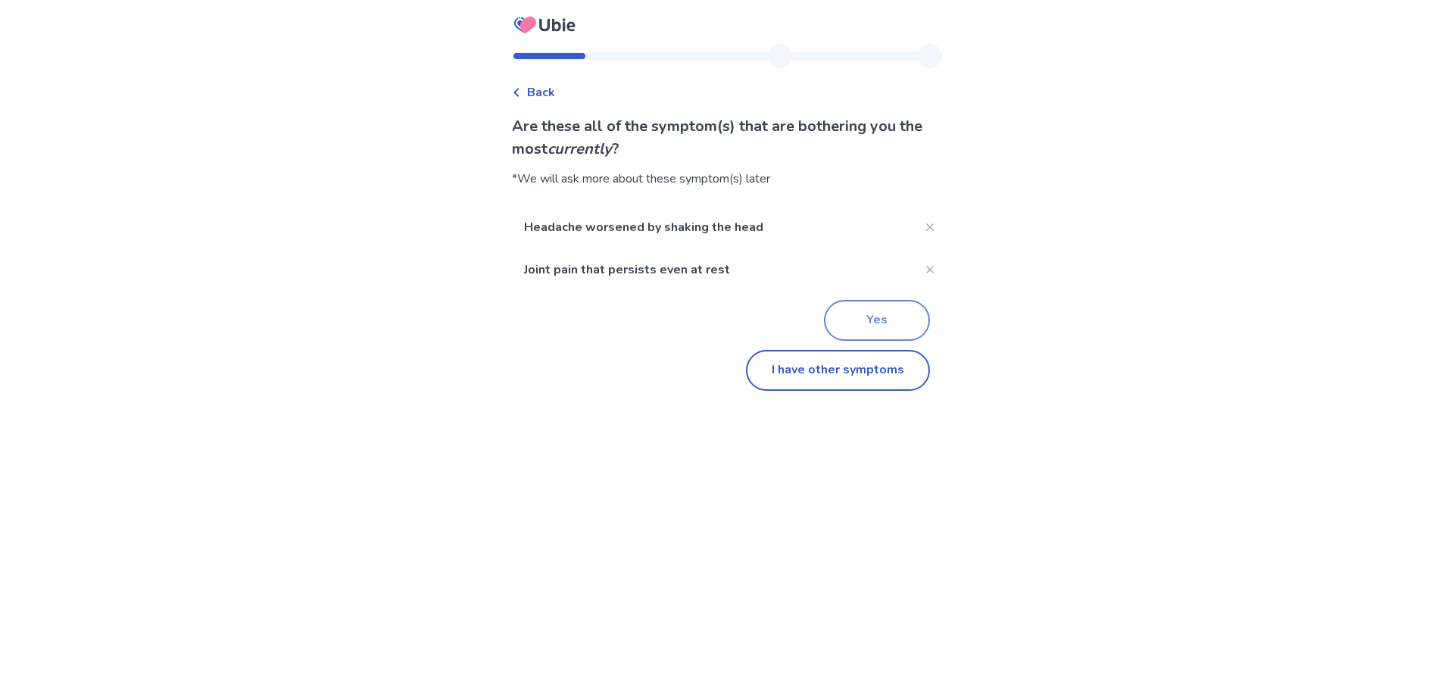
click at [873, 318] on button "Yes" at bounding box center [877, 320] width 106 height 41
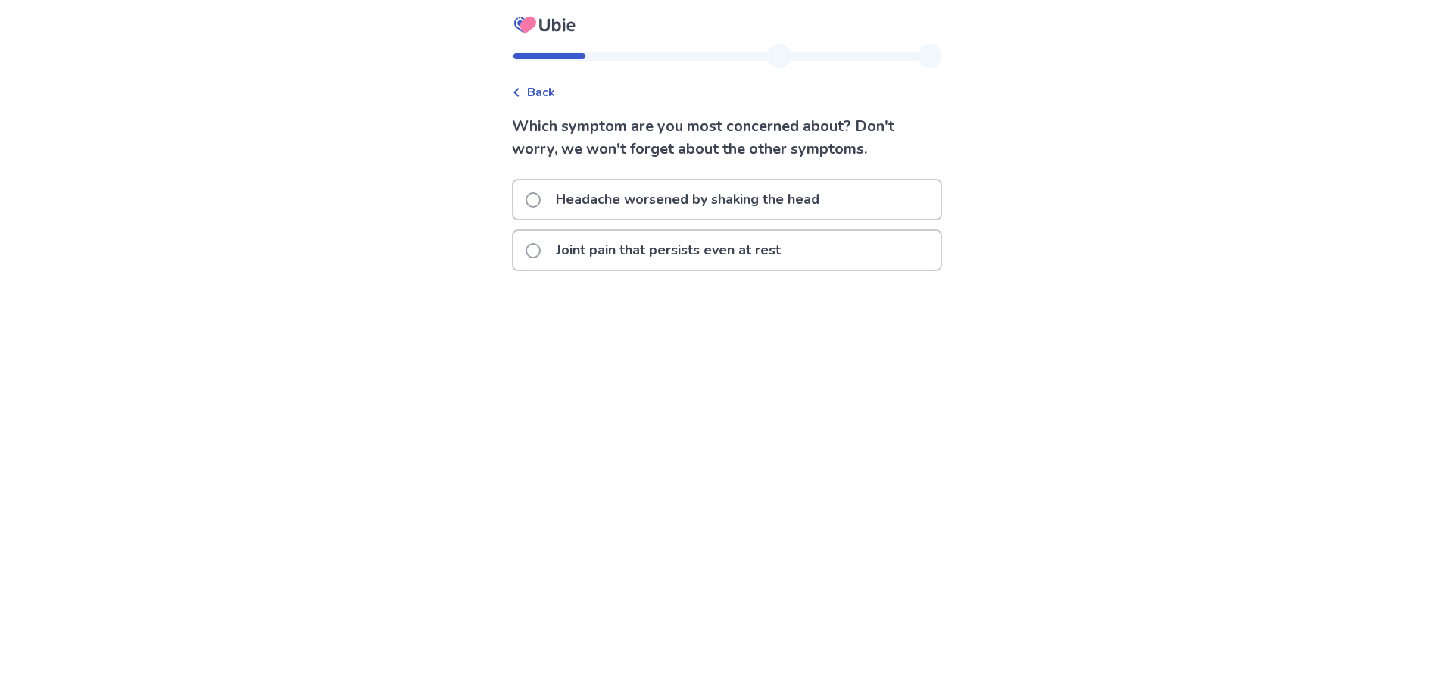
click at [718, 245] on p "Joint pain that persists even at rest" at bounding box center [668, 250] width 243 height 39
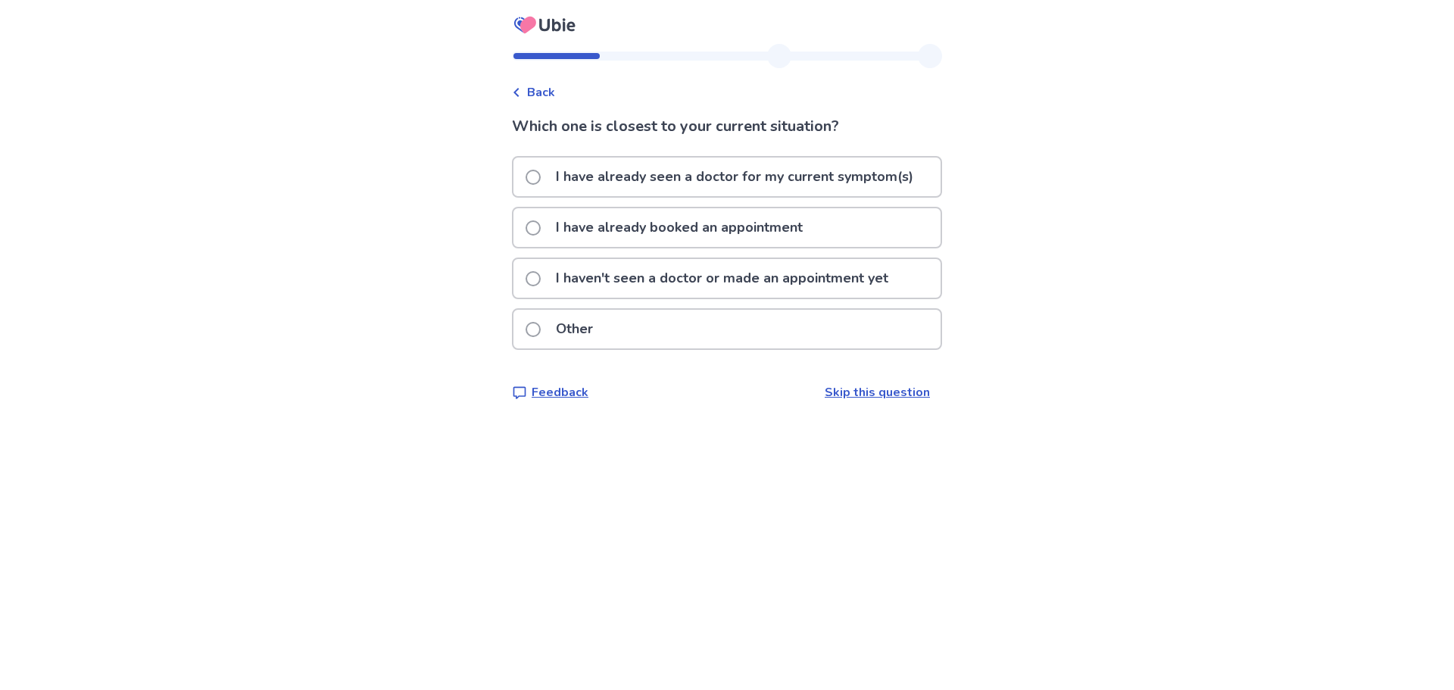
click at [823, 176] on p "I have already seen a doctor for my current symptom(s)" at bounding box center [735, 177] width 376 height 39
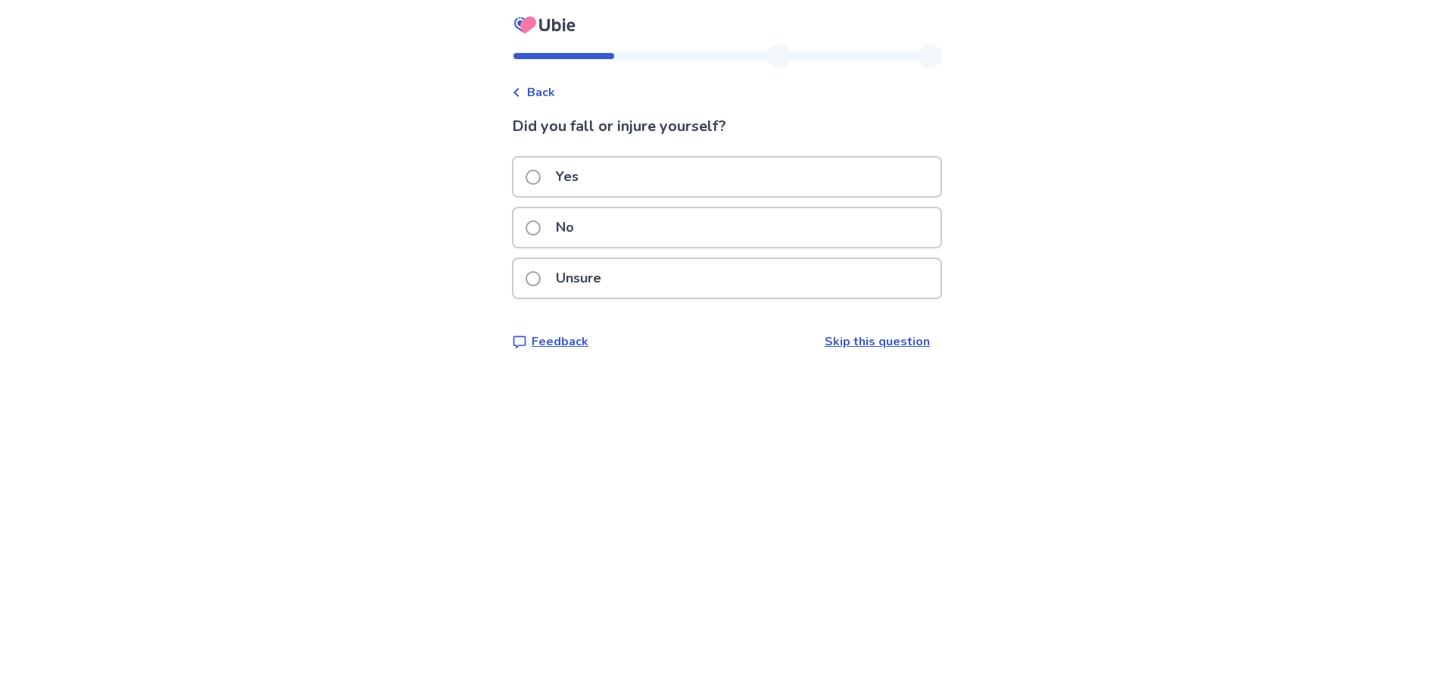
click at [799, 223] on div "No" at bounding box center [727, 227] width 427 height 39
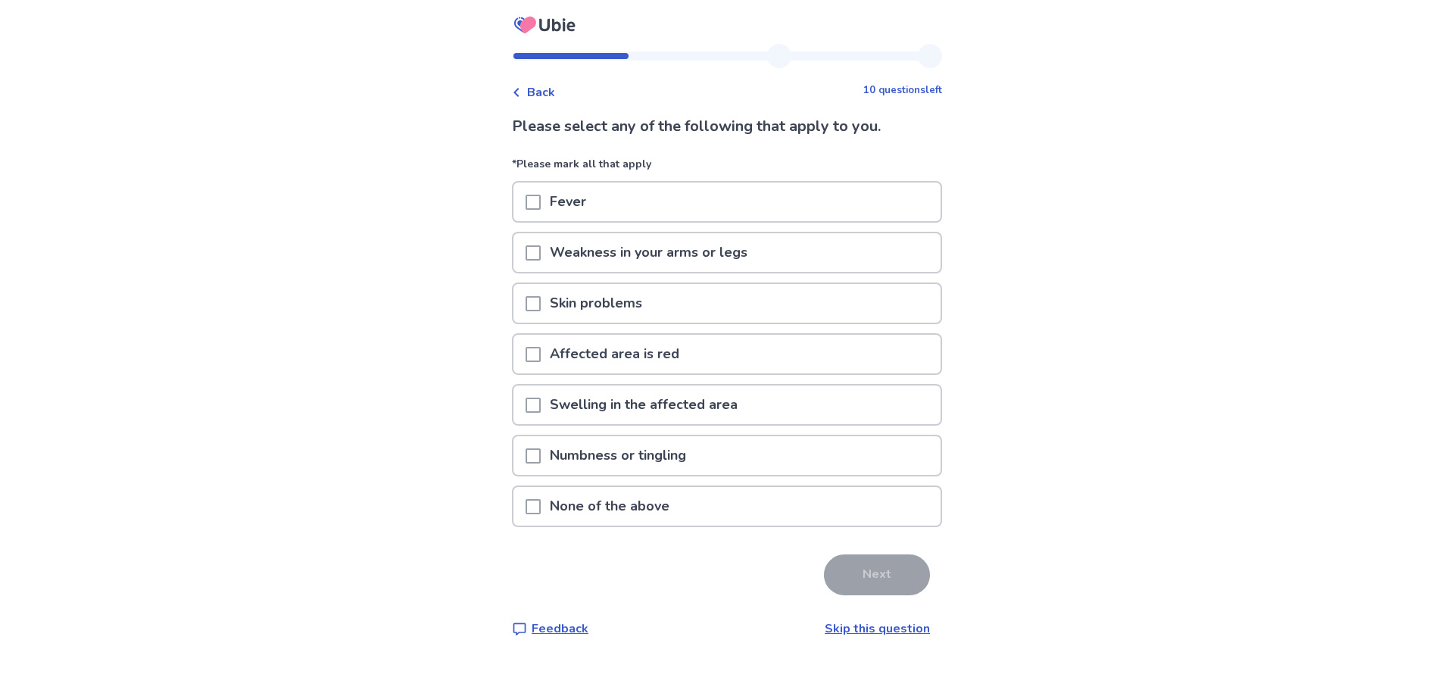
click at [869, 248] on div "Weakness in your arms or legs" at bounding box center [727, 252] width 427 height 39
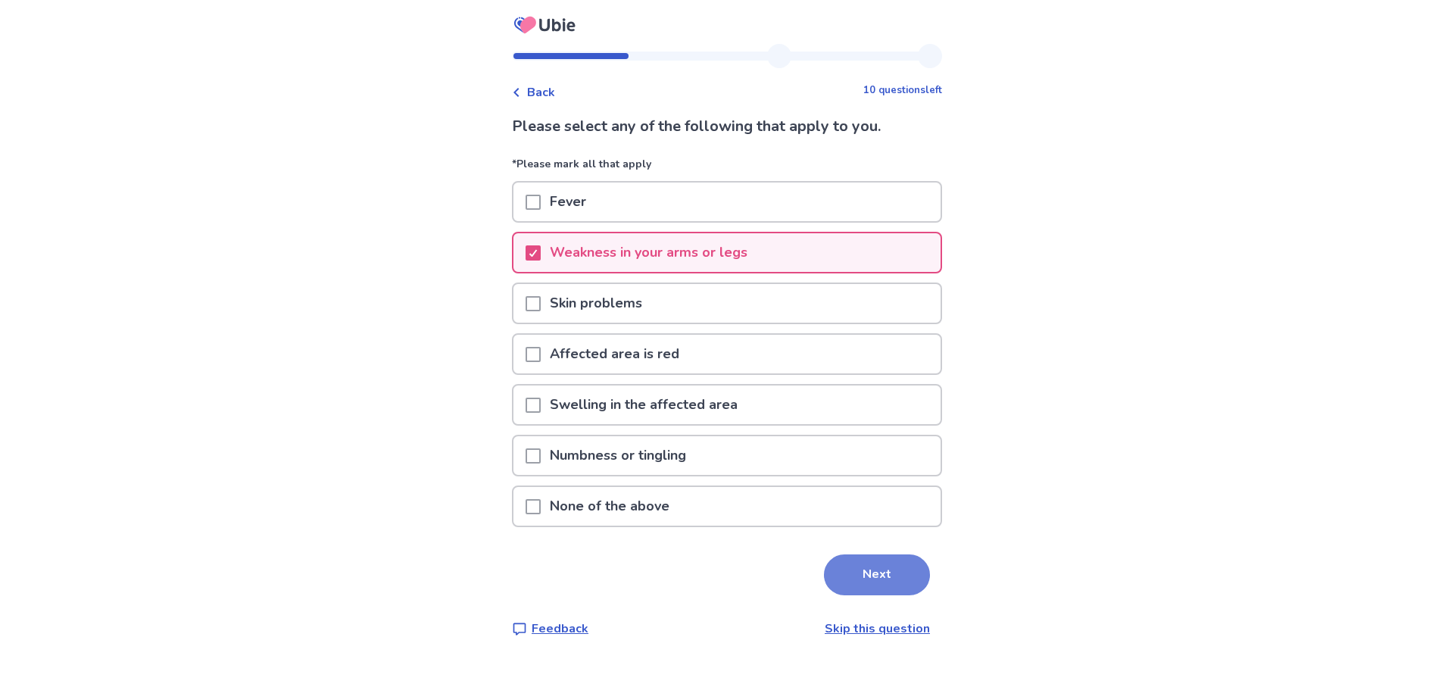
click at [901, 579] on button "Next" at bounding box center [877, 574] width 106 height 41
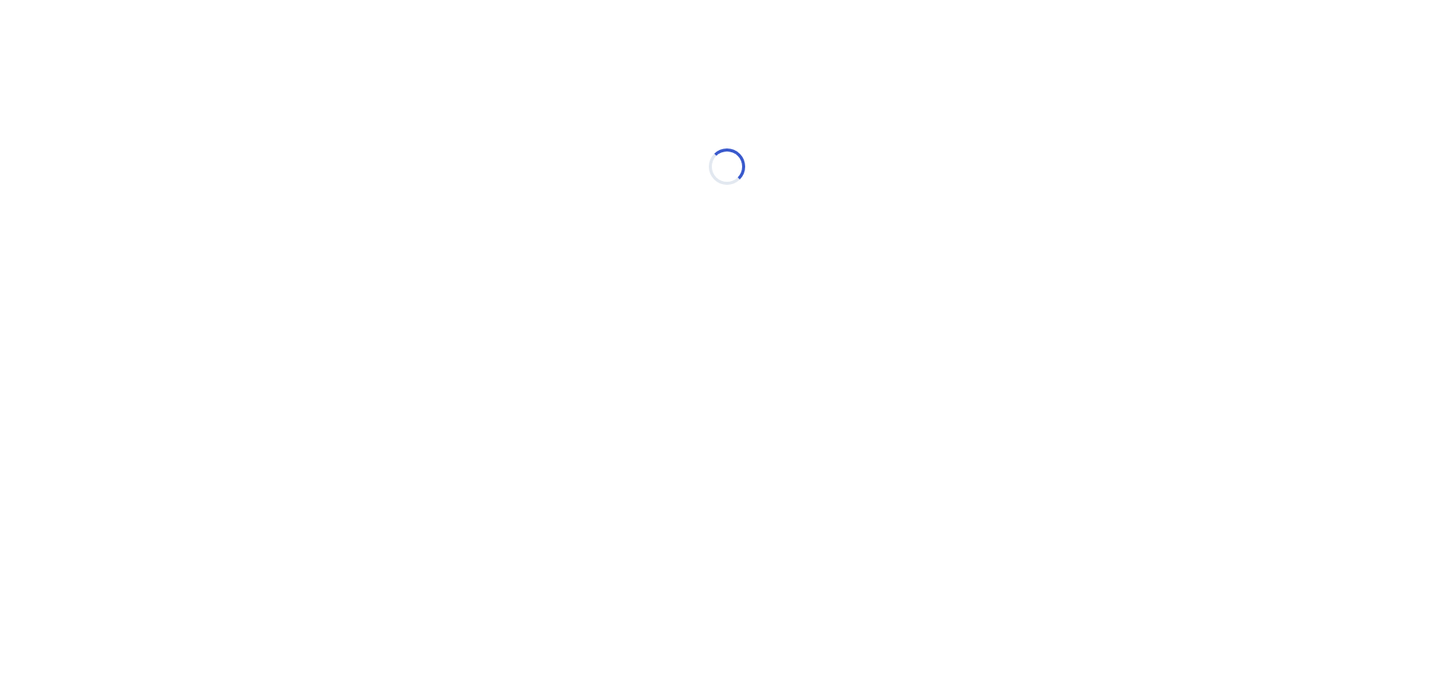
select select "*"
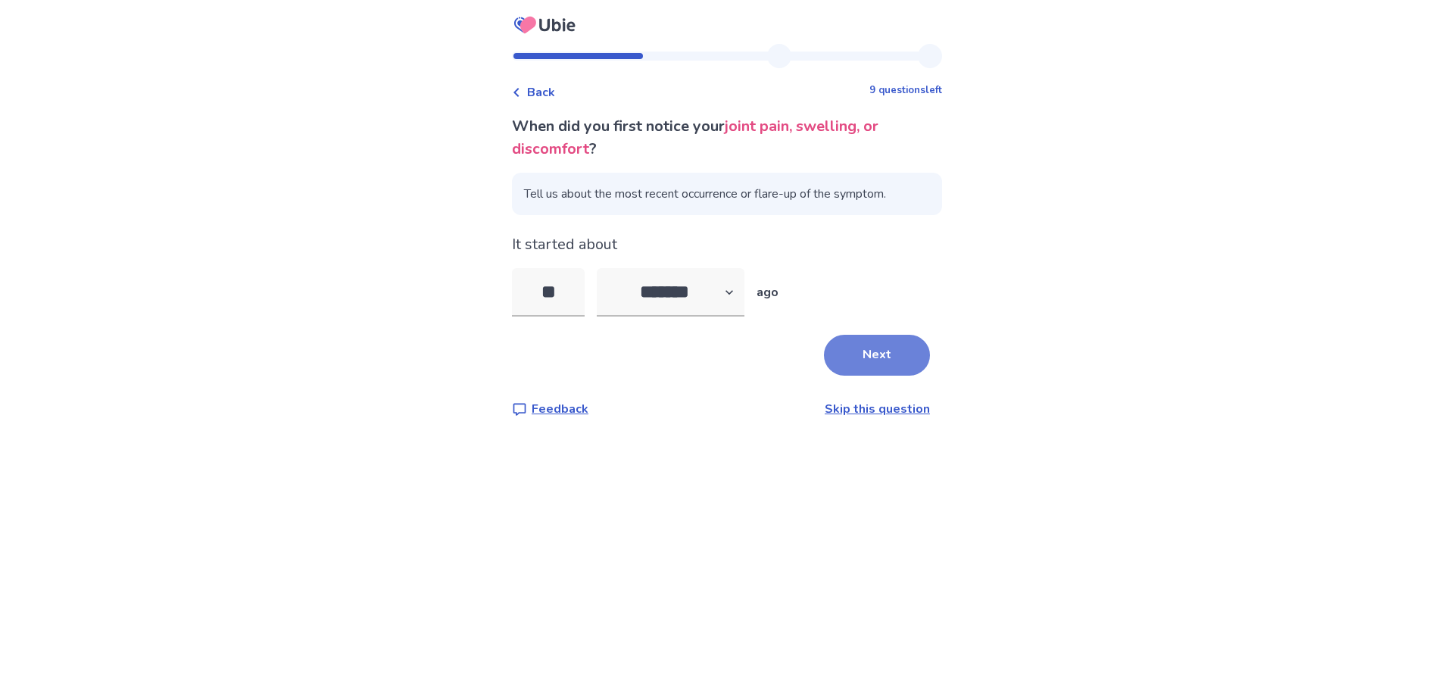
type input "**"
click at [883, 346] on button "Next" at bounding box center [877, 355] width 106 height 41
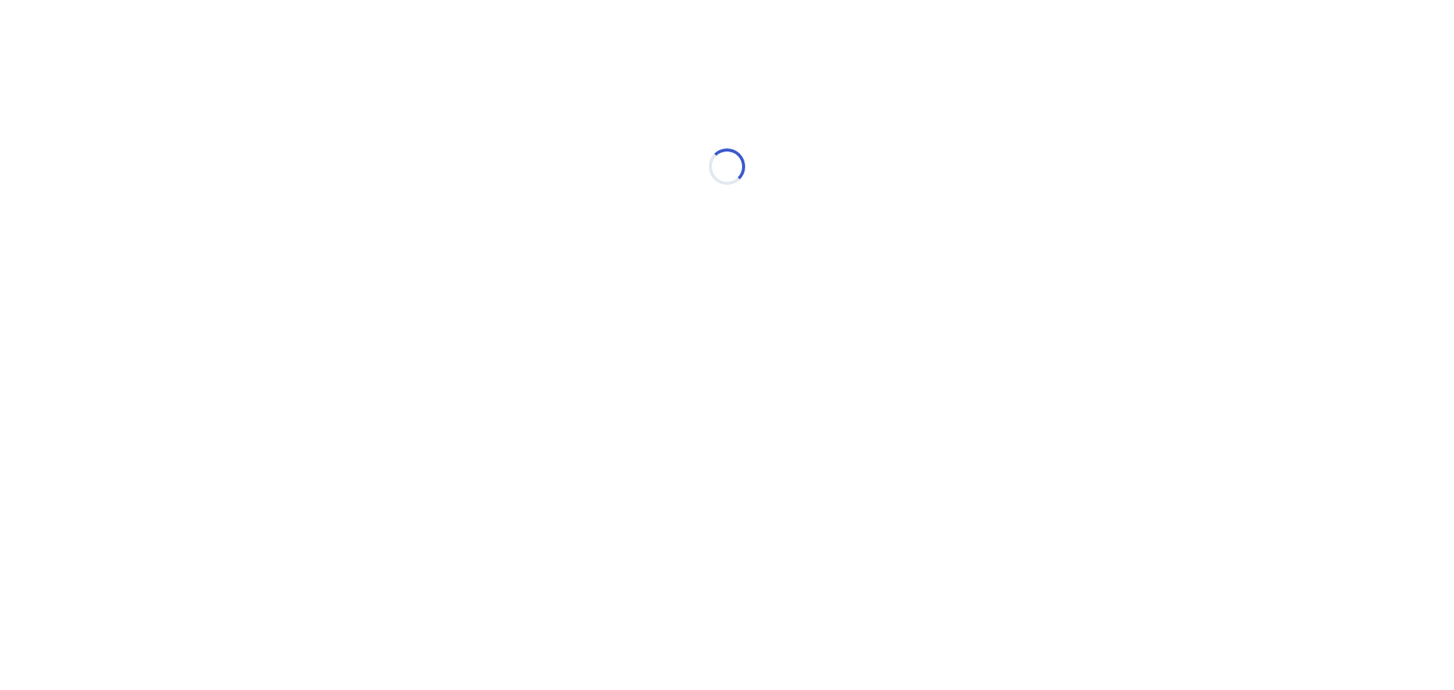
select select "*"
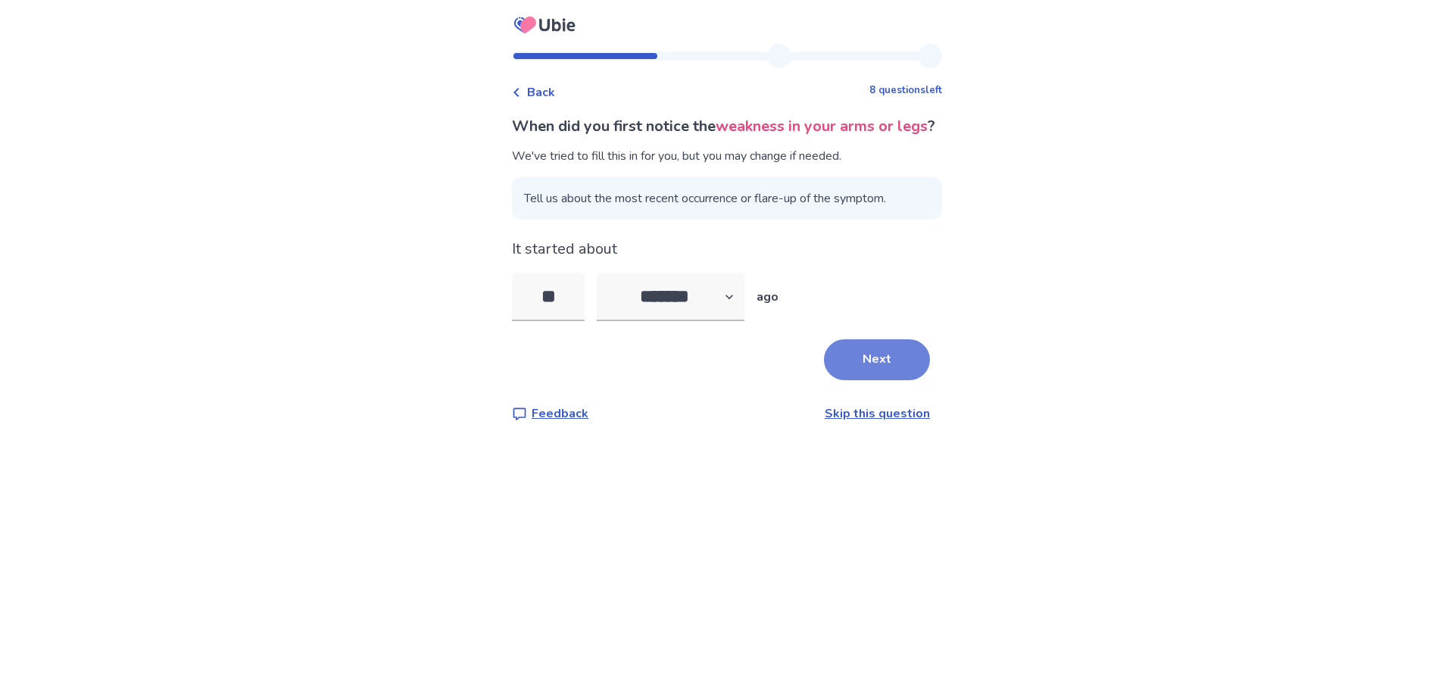
click at [885, 370] on button "Next" at bounding box center [877, 359] width 106 height 41
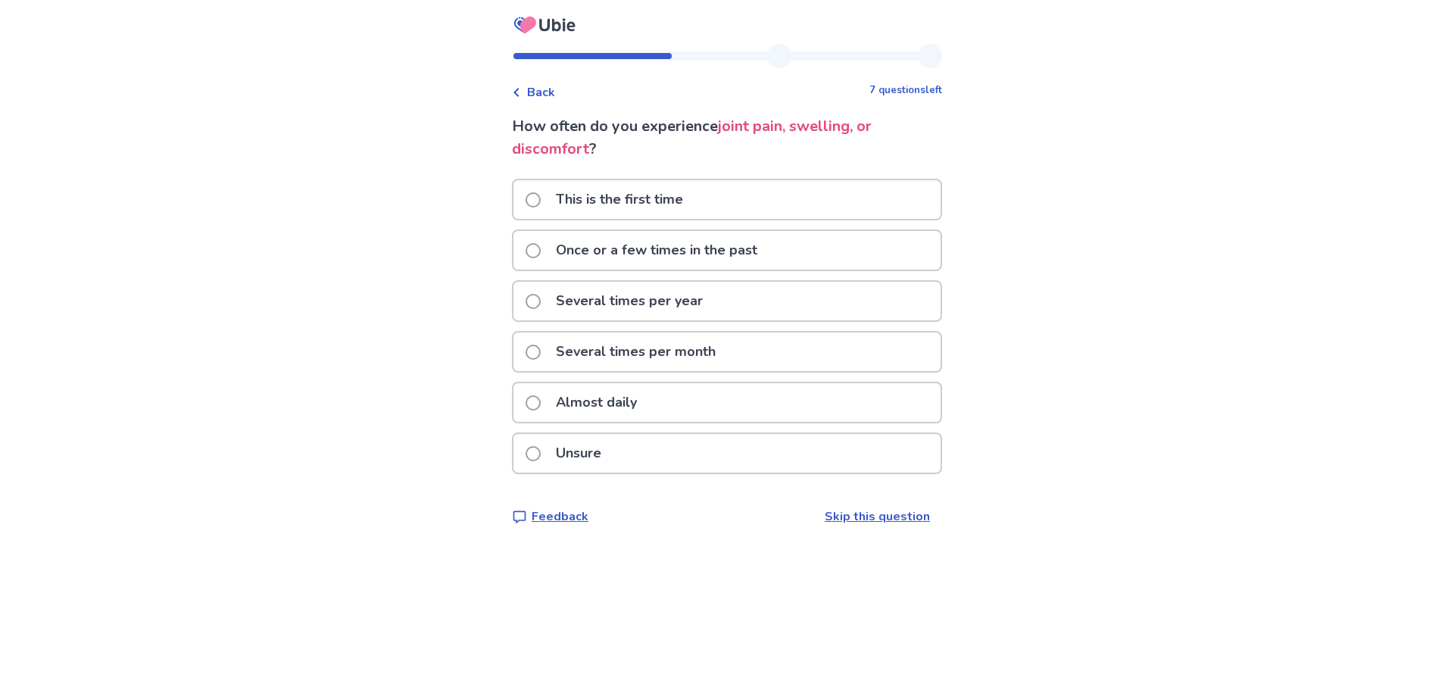
click at [586, 302] on p "Several times per year" at bounding box center [629, 301] width 165 height 39
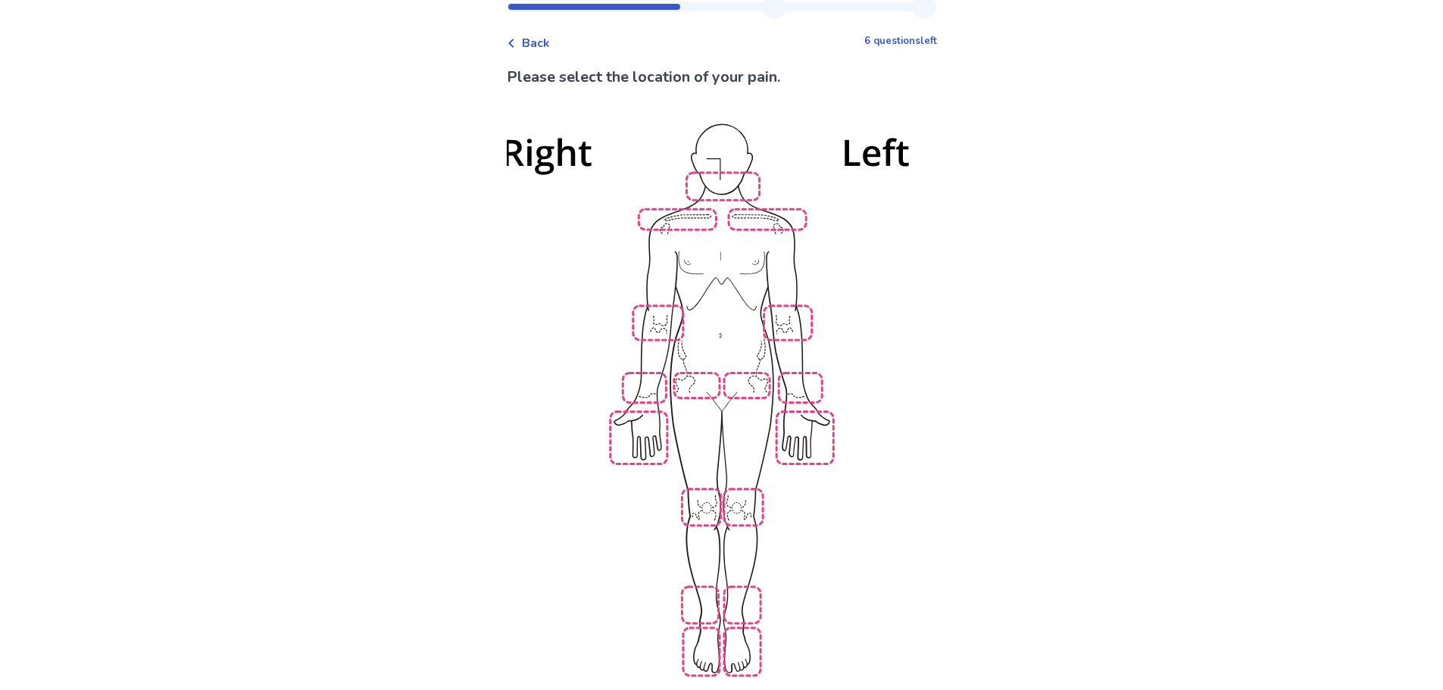
scroll to position [76, 0]
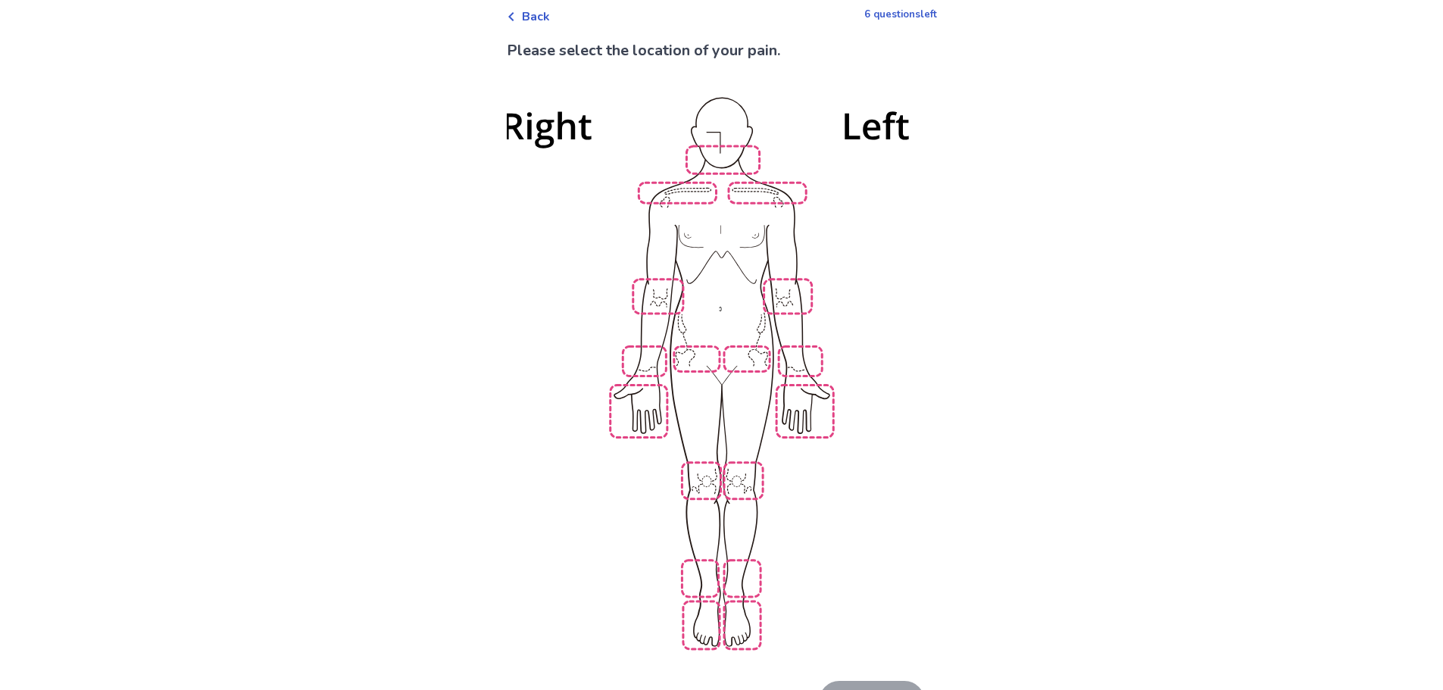
click at [816, 400] on img at bounding box center [722, 371] width 860 height 582
click at [642, 398] on img at bounding box center [722, 371] width 860 height 582
click at [662, 354] on img at bounding box center [722, 371] width 860 height 582
click at [801, 354] on img at bounding box center [722, 371] width 860 height 582
click at [755, 345] on img at bounding box center [722, 371] width 860 height 582
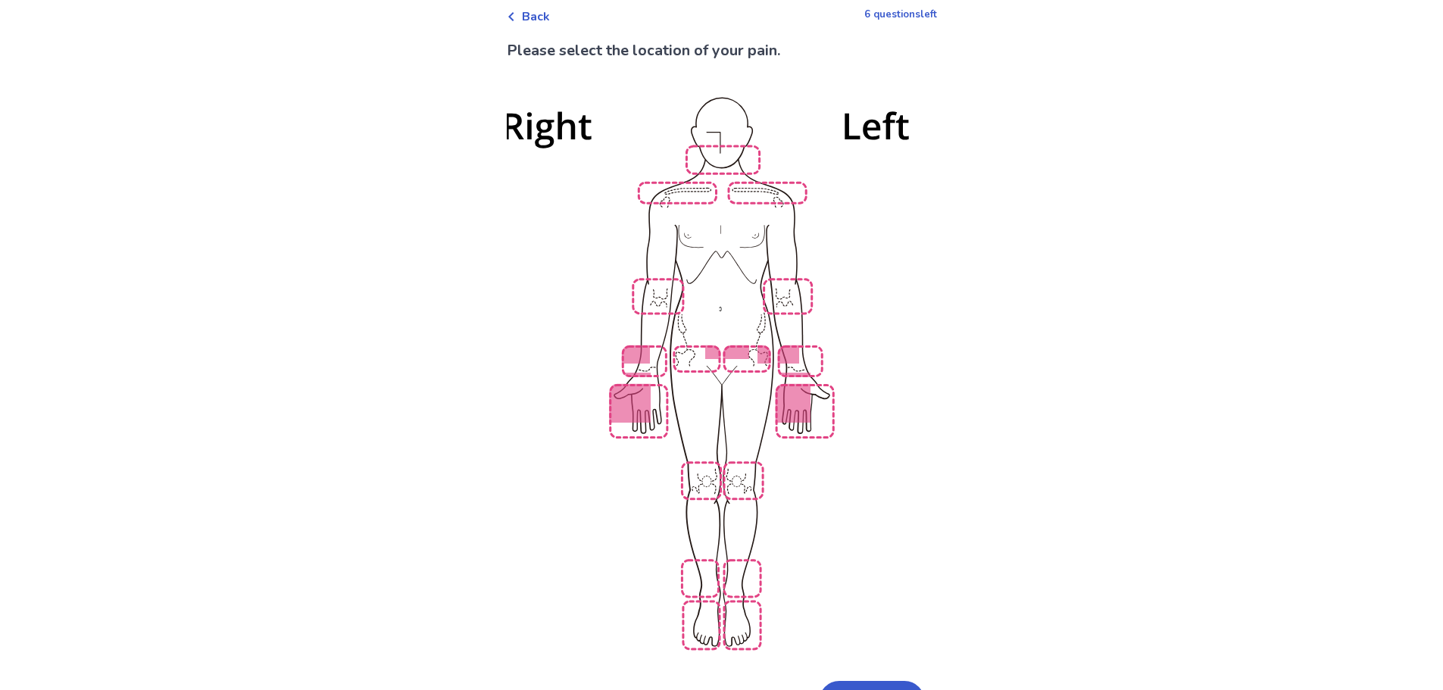
click at [704, 354] on img at bounding box center [722, 371] width 860 height 582
click at [696, 451] on img at bounding box center [722, 371] width 860 height 582
click at [746, 461] on img at bounding box center [722, 371] width 860 height 582
drag, startPoint x: 714, startPoint y: 558, endPoint x: 764, endPoint y: 559, distance: 50.8
click at [714, 558] on img at bounding box center [722, 371] width 860 height 582
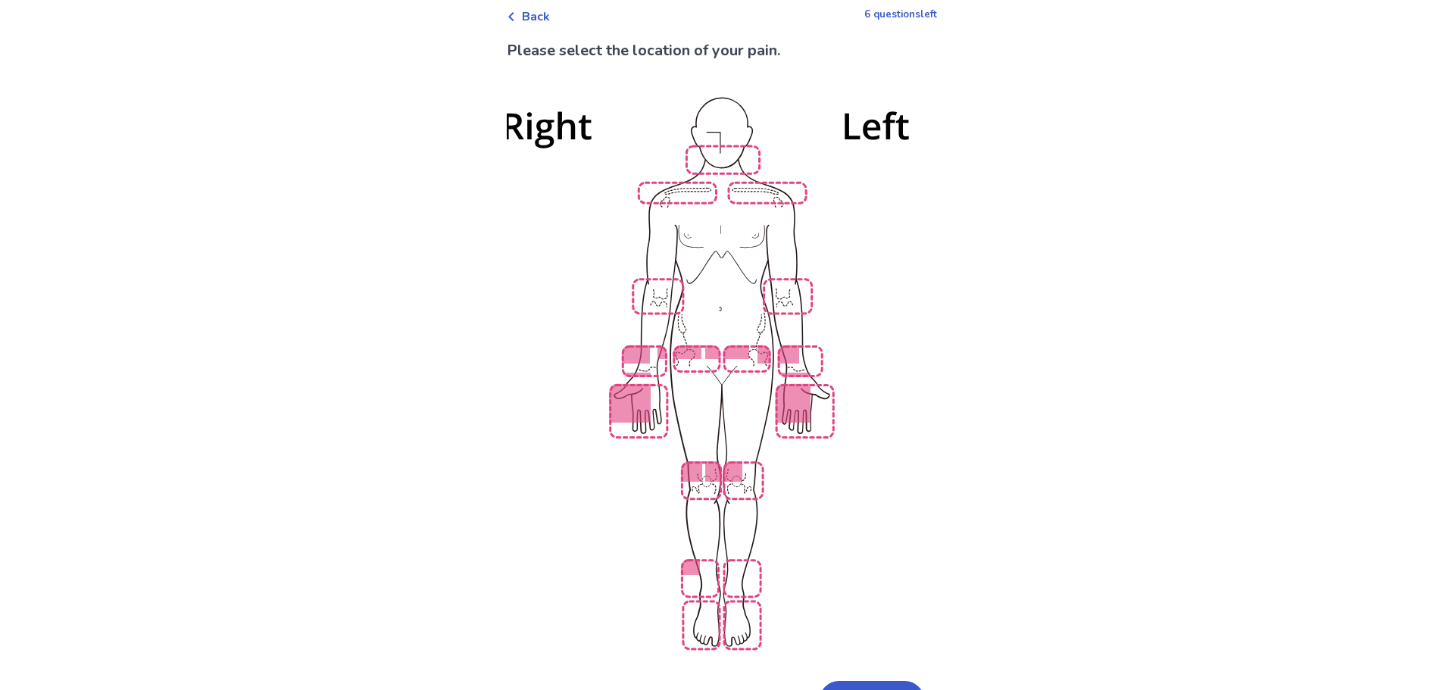
click at [748, 563] on img at bounding box center [722, 371] width 860 height 582
click at [707, 607] on img at bounding box center [722, 371] width 860 height 582
click at [741, 613] on img at bounding box center [722, 371] width 860 height 582
click at [719, 148] on img at bounding box center [722, 371] width 860 height 582
click at [883, 681] on button "Next" at bounding box center [872, 701] width 106 height 41
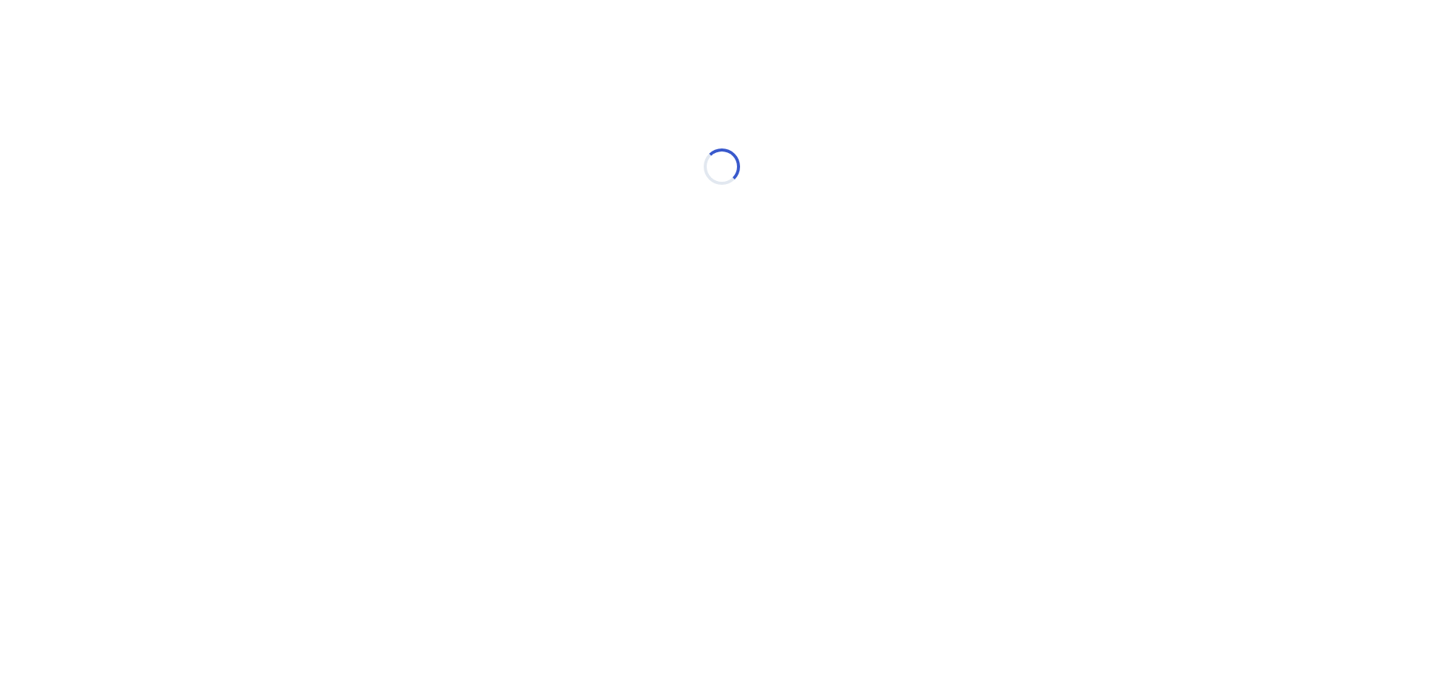
scroll to position [0, 0]
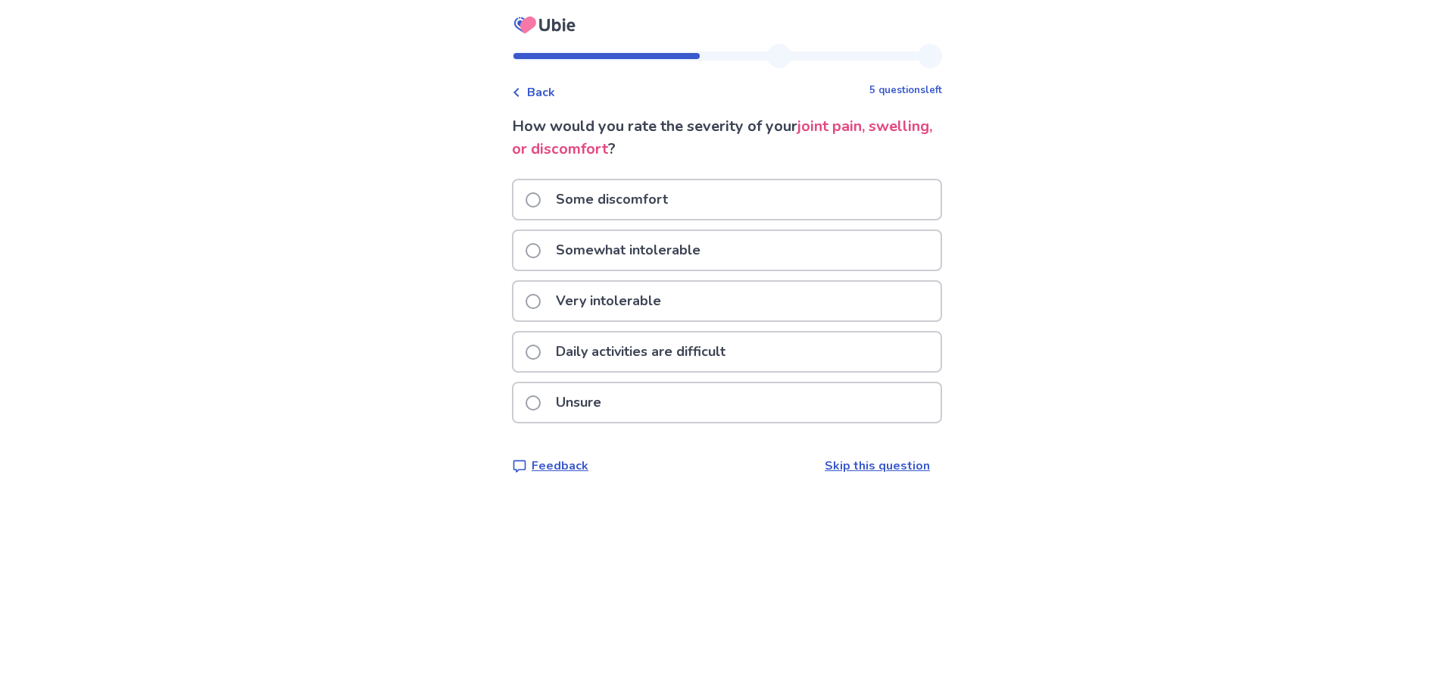
click at [627, 203] on p "Some discomfort" at bounding box center [612, 199] width 130 height 39
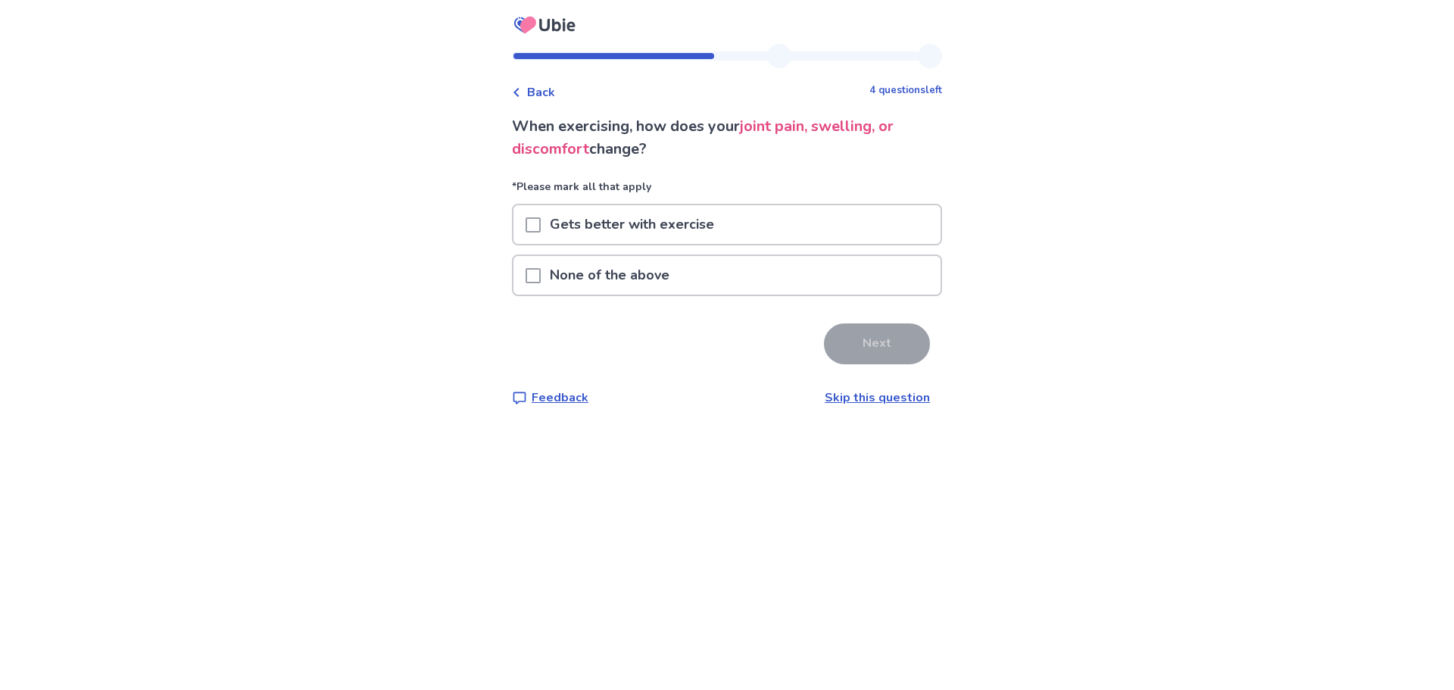
click at [673, 278] on p "None of the above" at bounding box center [610, 275] width 138 height 39
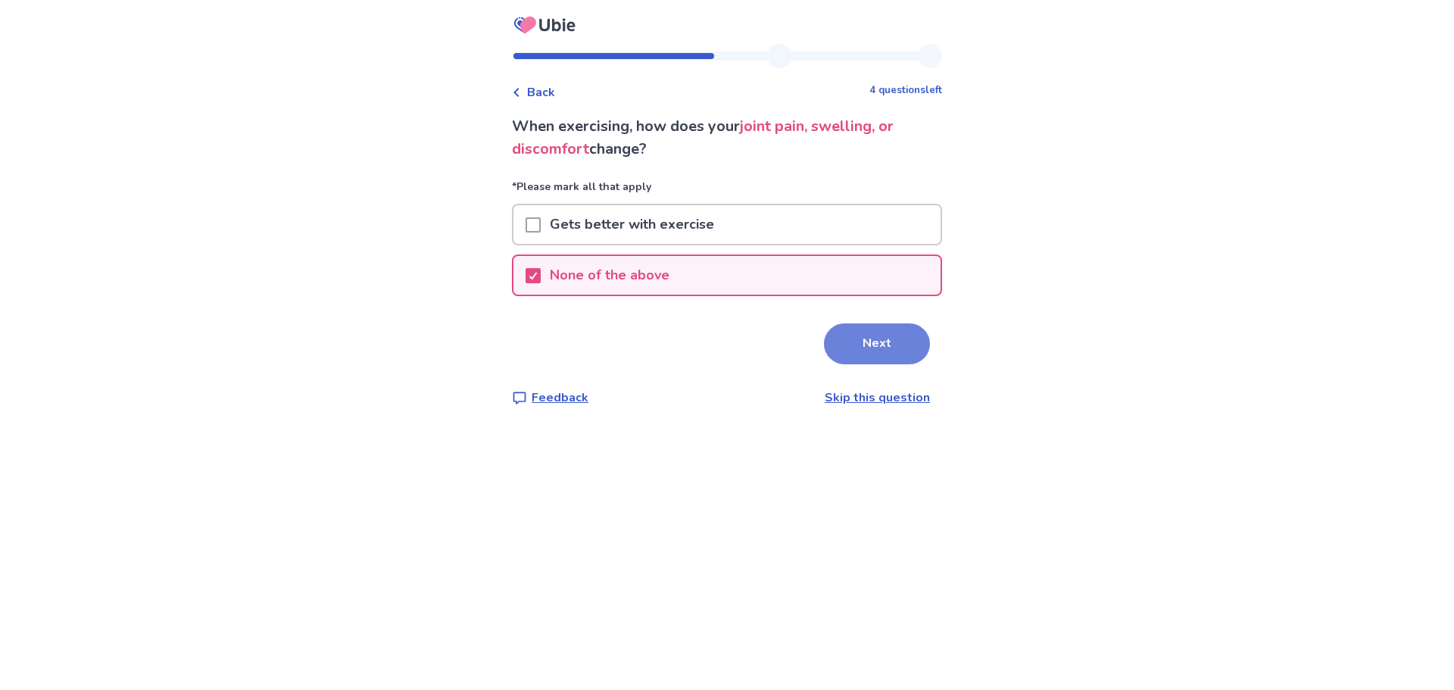
click at [882, 347] on button "Next" at bounding box center [877, 343] width 106 height 41
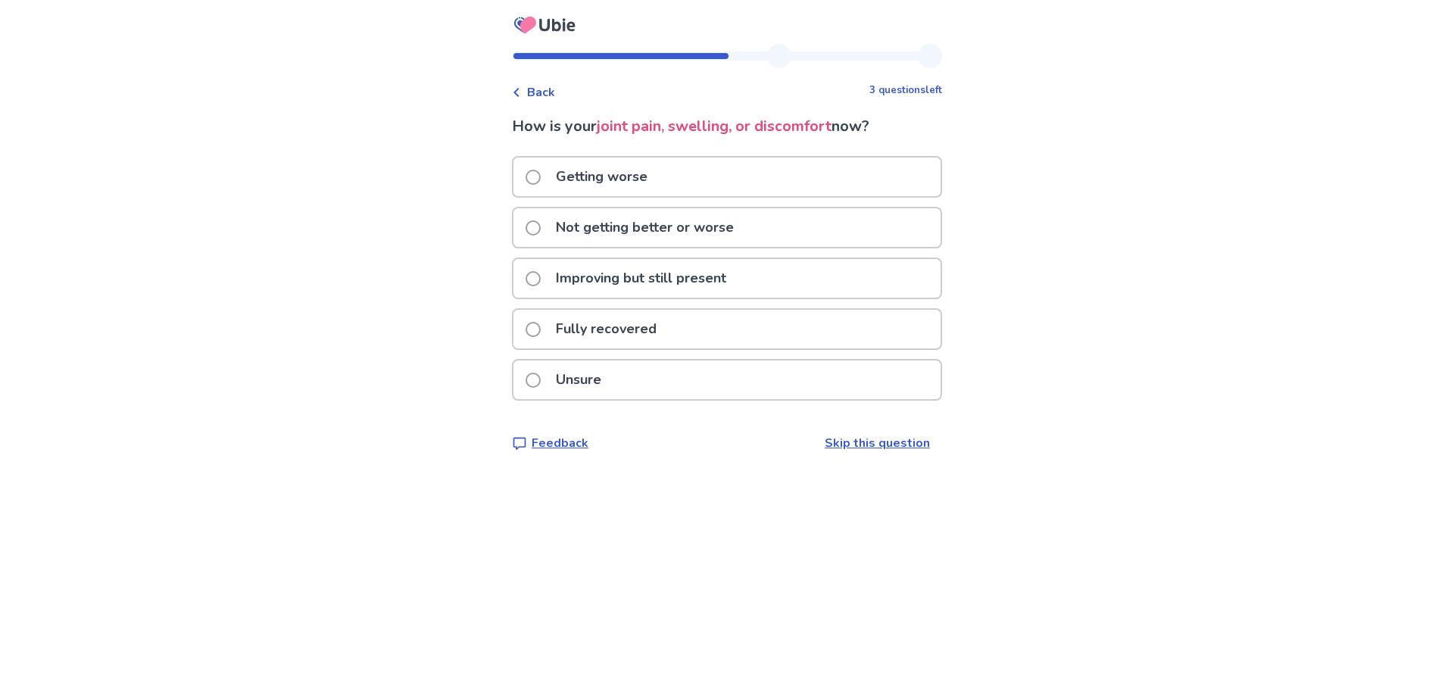
click at [737, 235] on p "Not getting better or worse" at bounding box center [645, 227] width 196 height 39
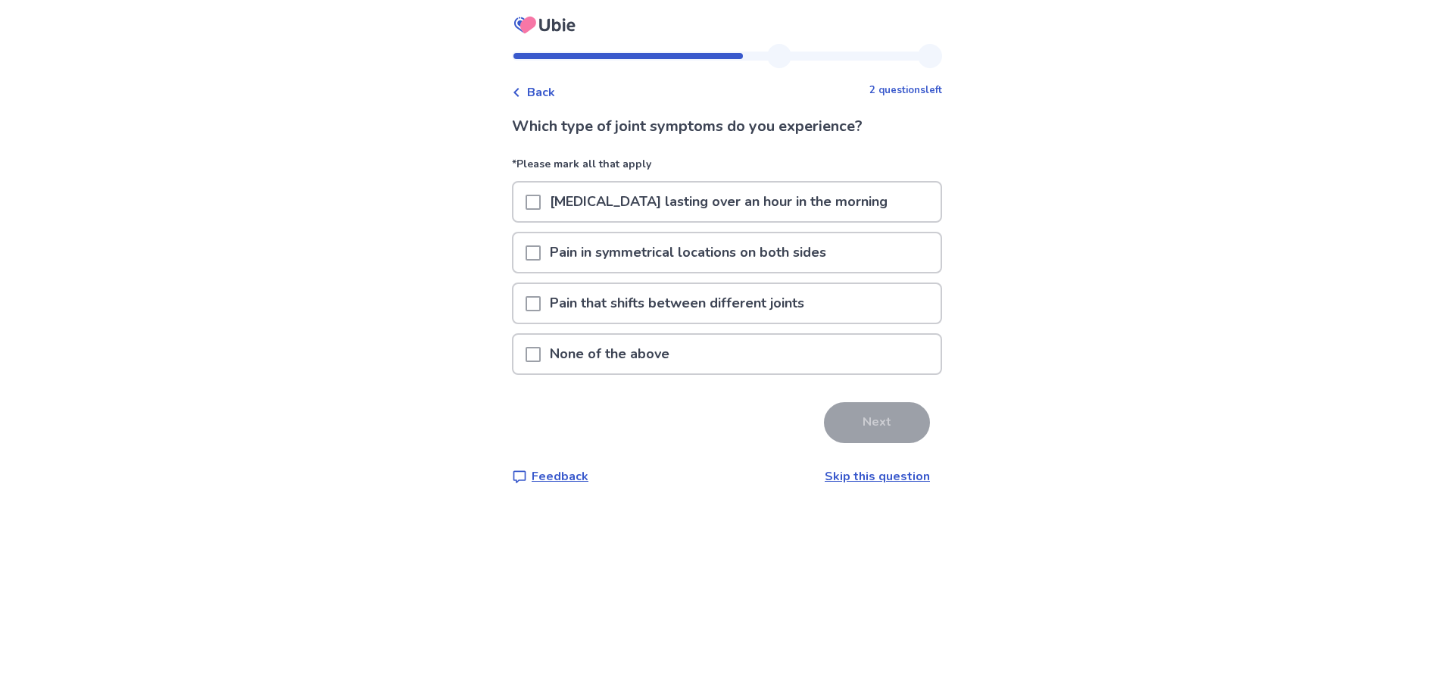
click at [653, 205] on p "Stiffness lasting over an hour in the morning" at bounding box center [719, 202] width 356 height 39
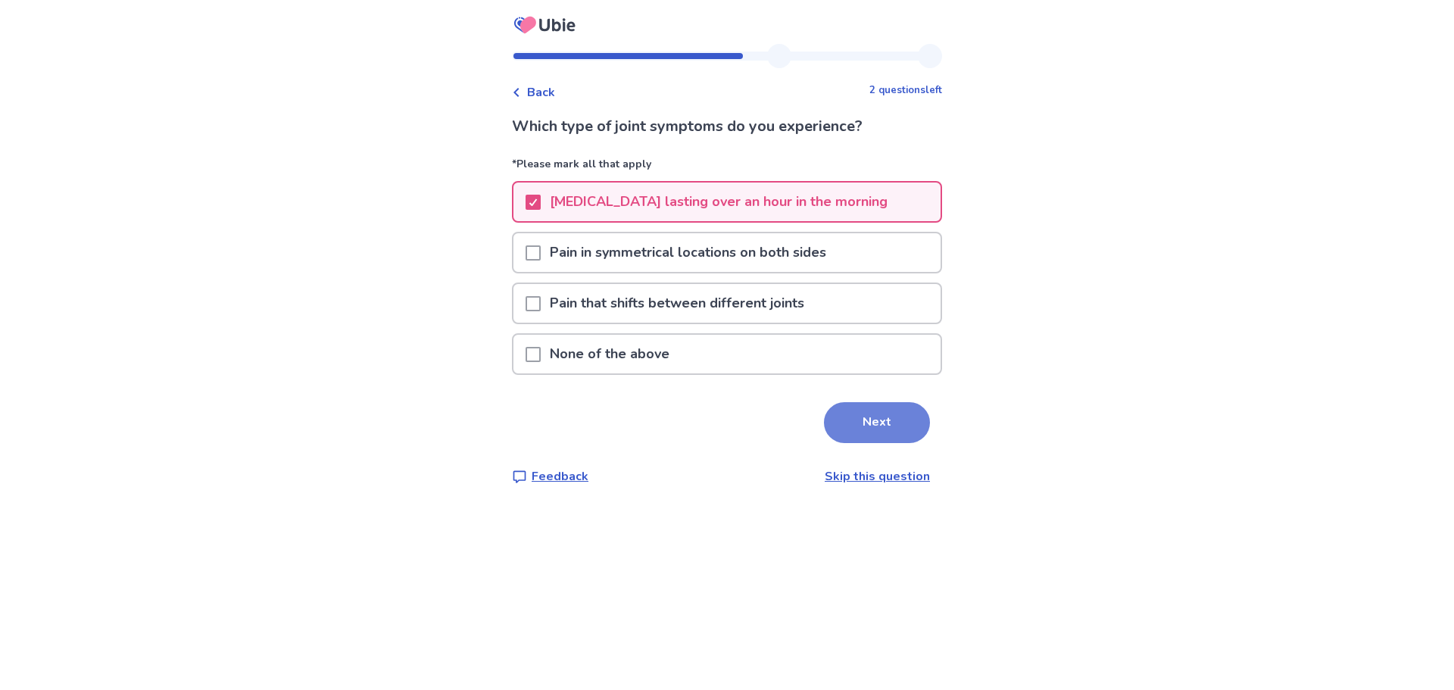
click at [891, 426] on button "Next" at bounding box center [877, 422] width 106 height 41
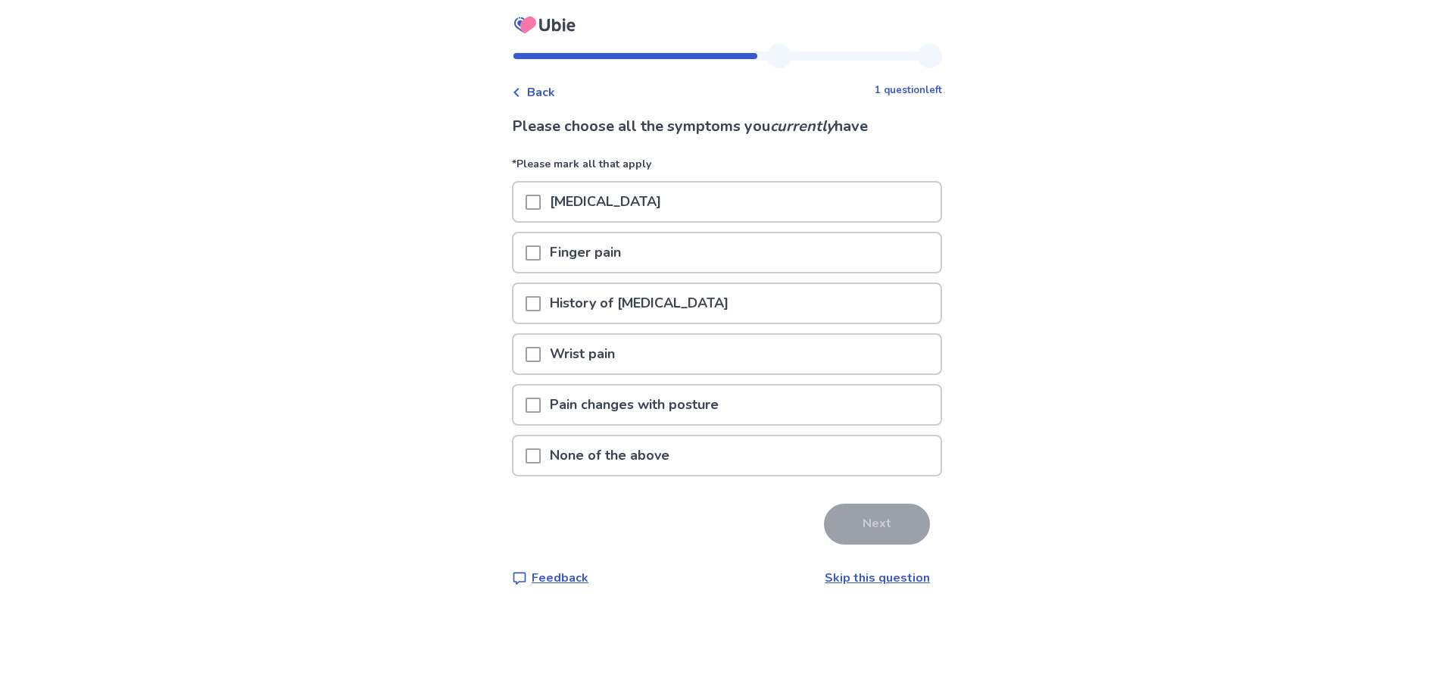
click at [644, 209] on p "Joint stiffness" at bounding box center [606, 202] width 130 height 39
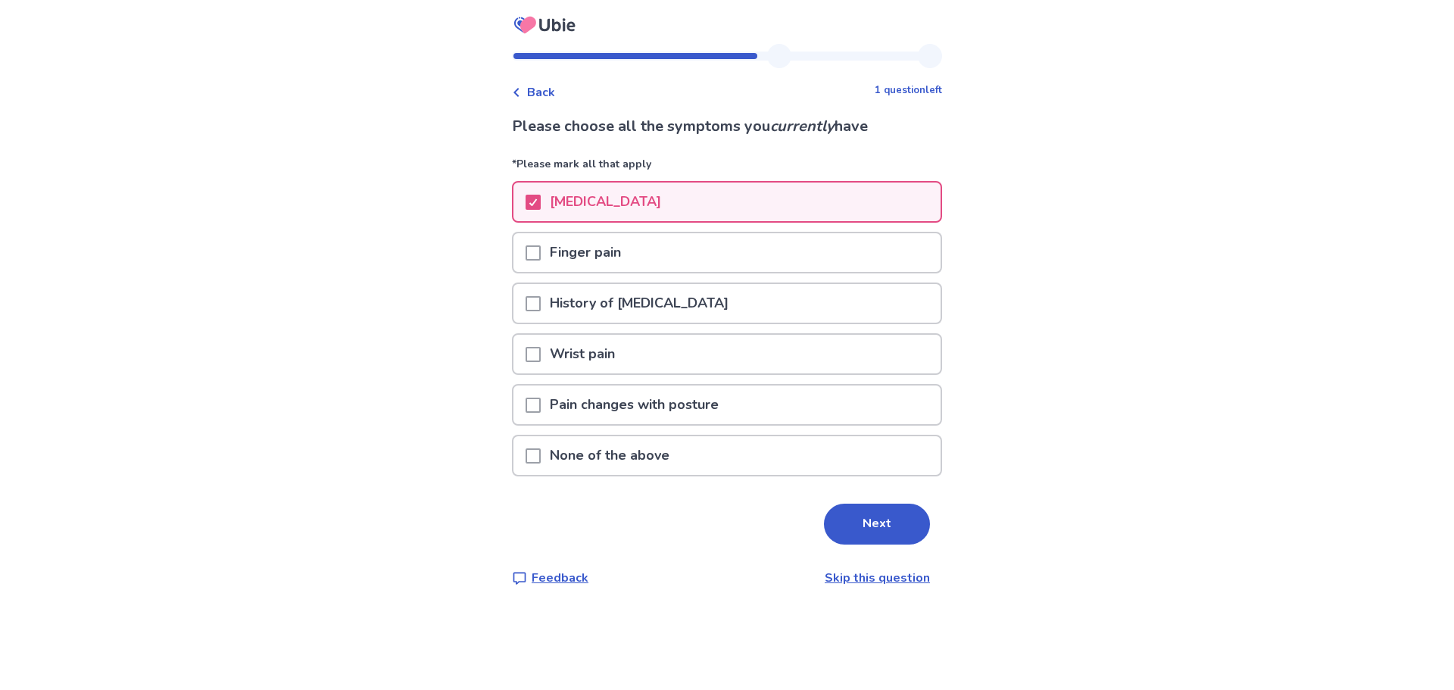
click at [656, 250] on div "Finger pain" at bounding box center [727, 252] width 427 height 39
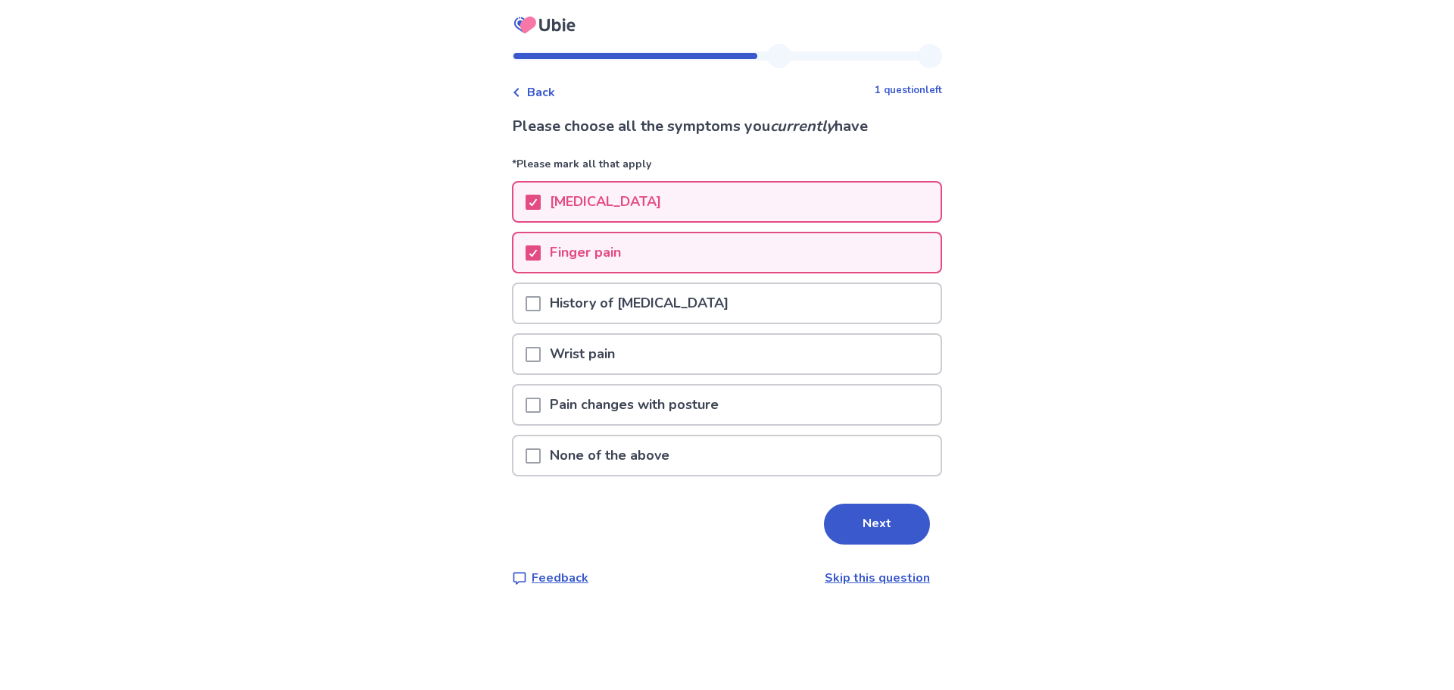
click at [688, 349] on div "Wrist pain" at bounding box center [727, 354] width 427 height 39
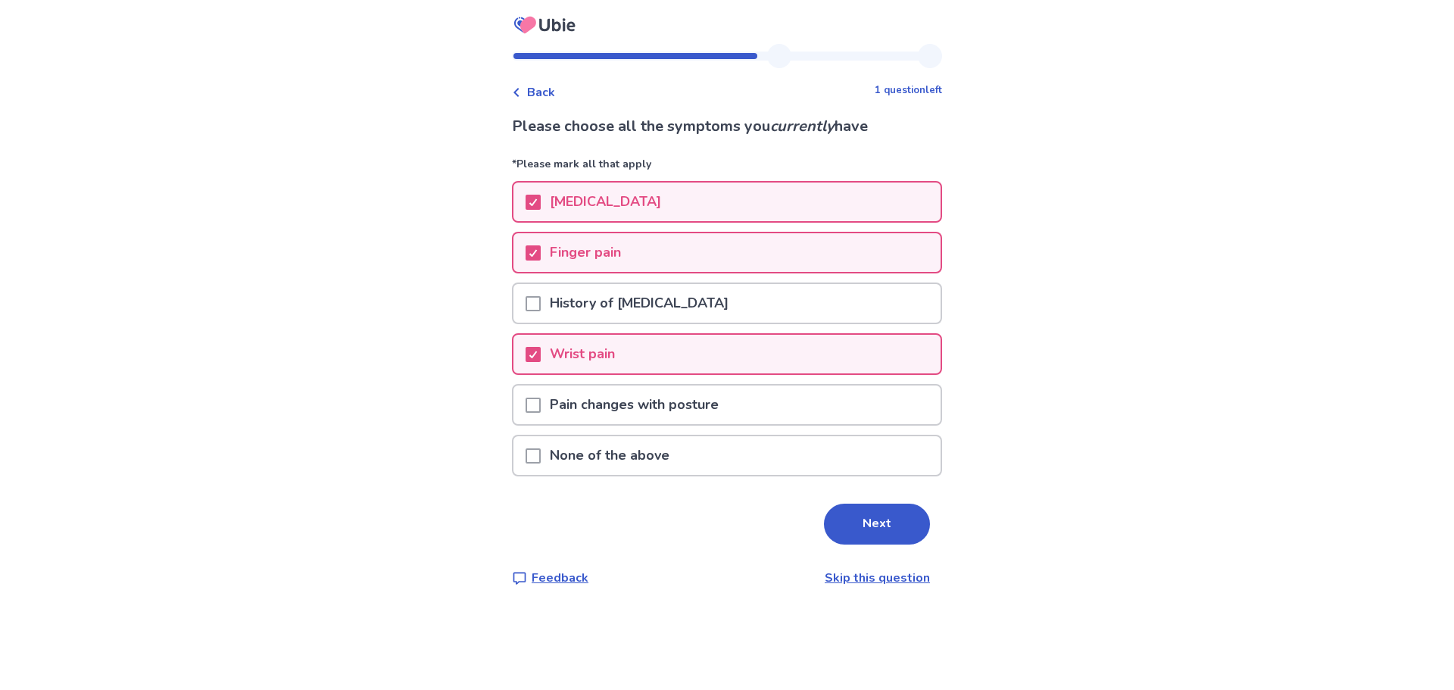
click at [644, 398] on p "Pain changes with posture" at bounding box center [634, 405] width 187 height 39
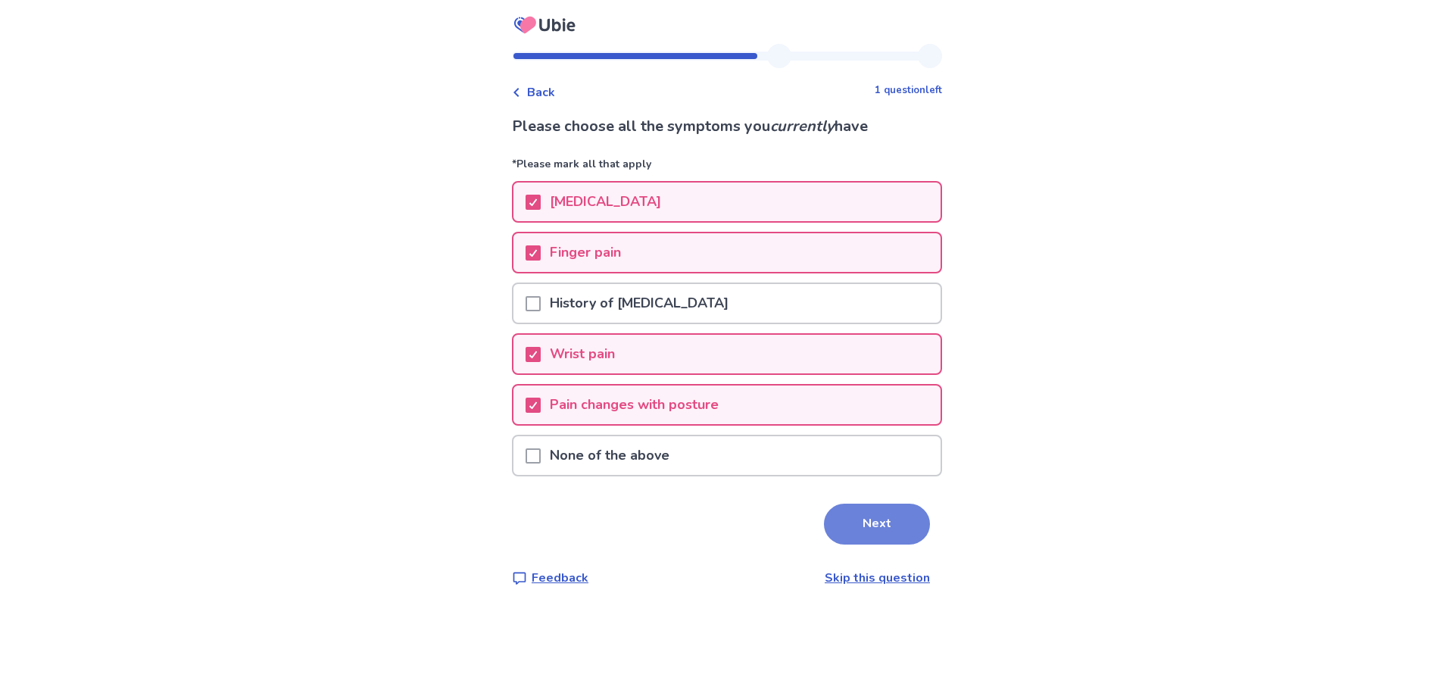
click at [869, 529] on button "Next" at bounding box center [877, 524] width 106 height 41
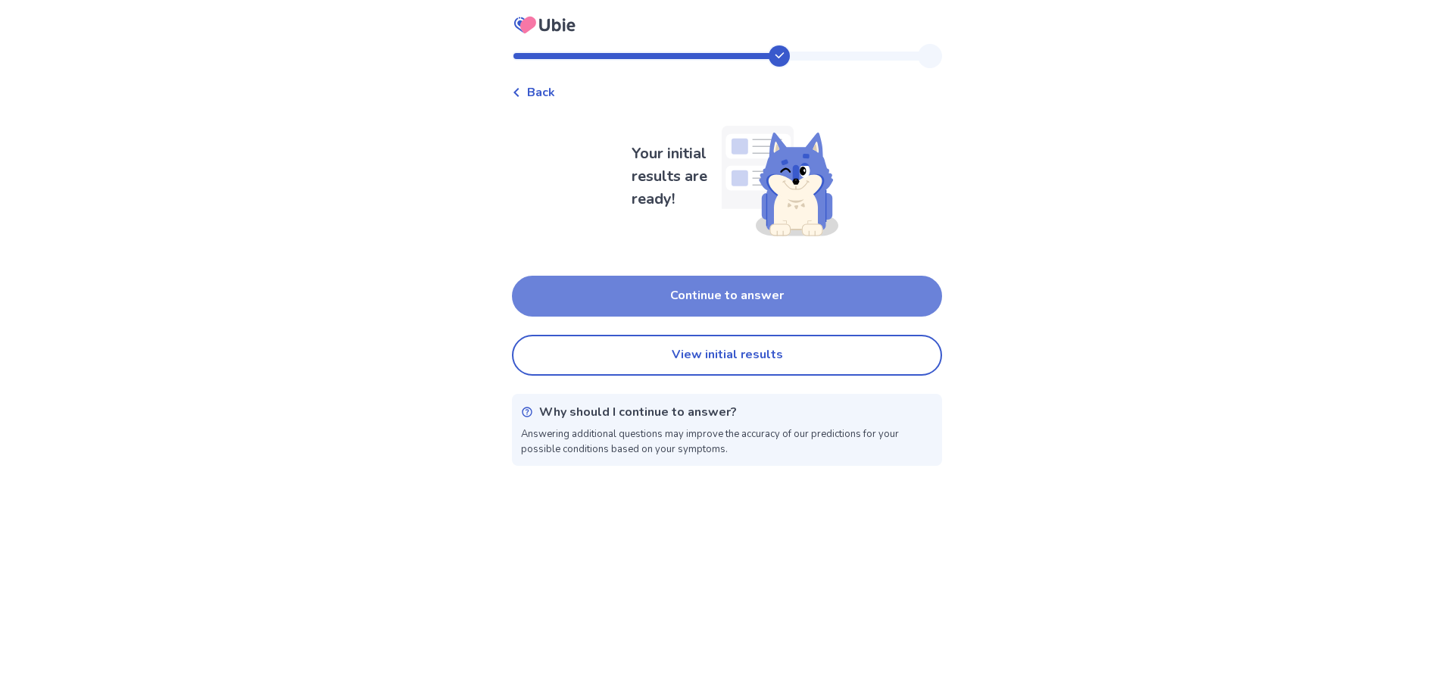
click at [732, 298] on button "Continue to answer" at bounding box center [727, 296] width 430 height 41
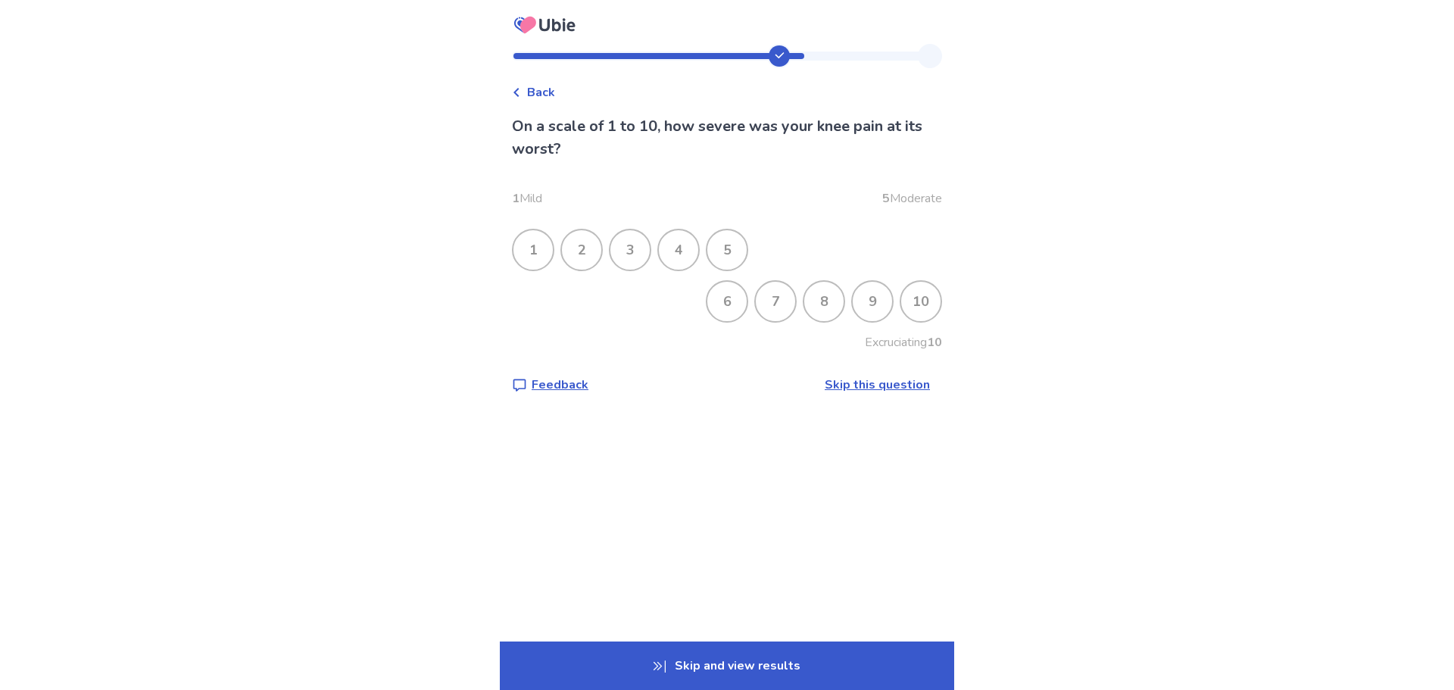
click at [767, 307] on div "7" at bounding box center [775, 301] width 39 height 39
click at [768, 303] on div "7" at bounding box center [775, 301] width 39 height 39
click at [809, 305] on div "8" at bounding box center [823, 301] width 39 height 39
click at [815, 308] on div "8" at bounding box center [823, 301] width 39 height 39
click at [758, 304] on div "7" at bounding box center [775, 301] width 39 height 39
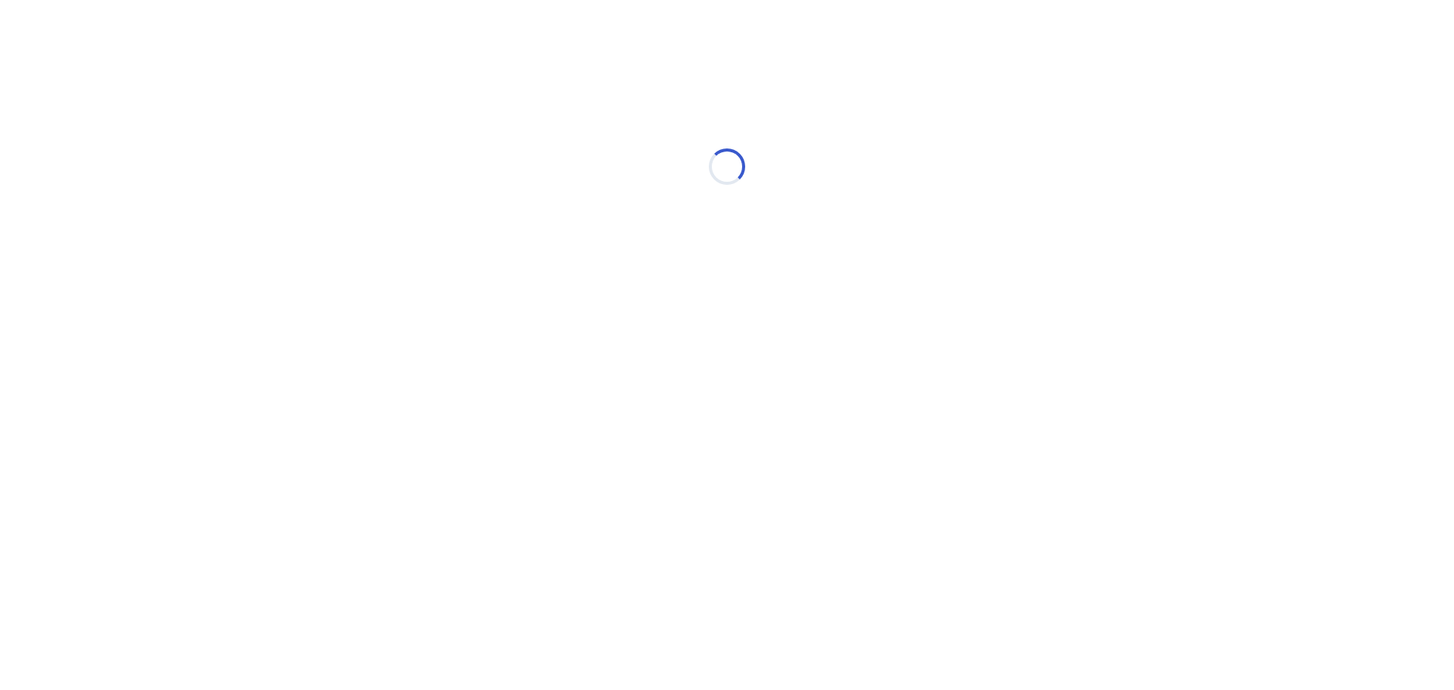
select select "*"
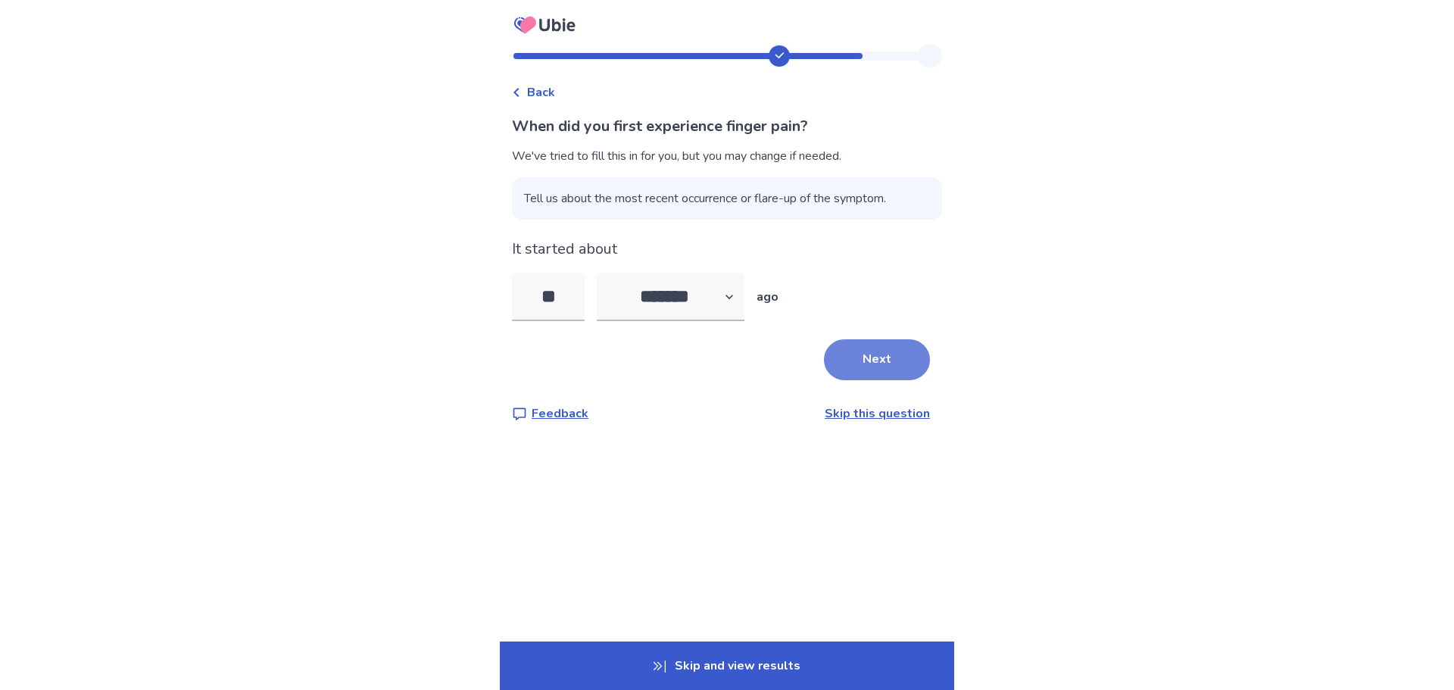
click at [875, 363] on button "Next" at bounding box center [877, 359] width 106 height 41
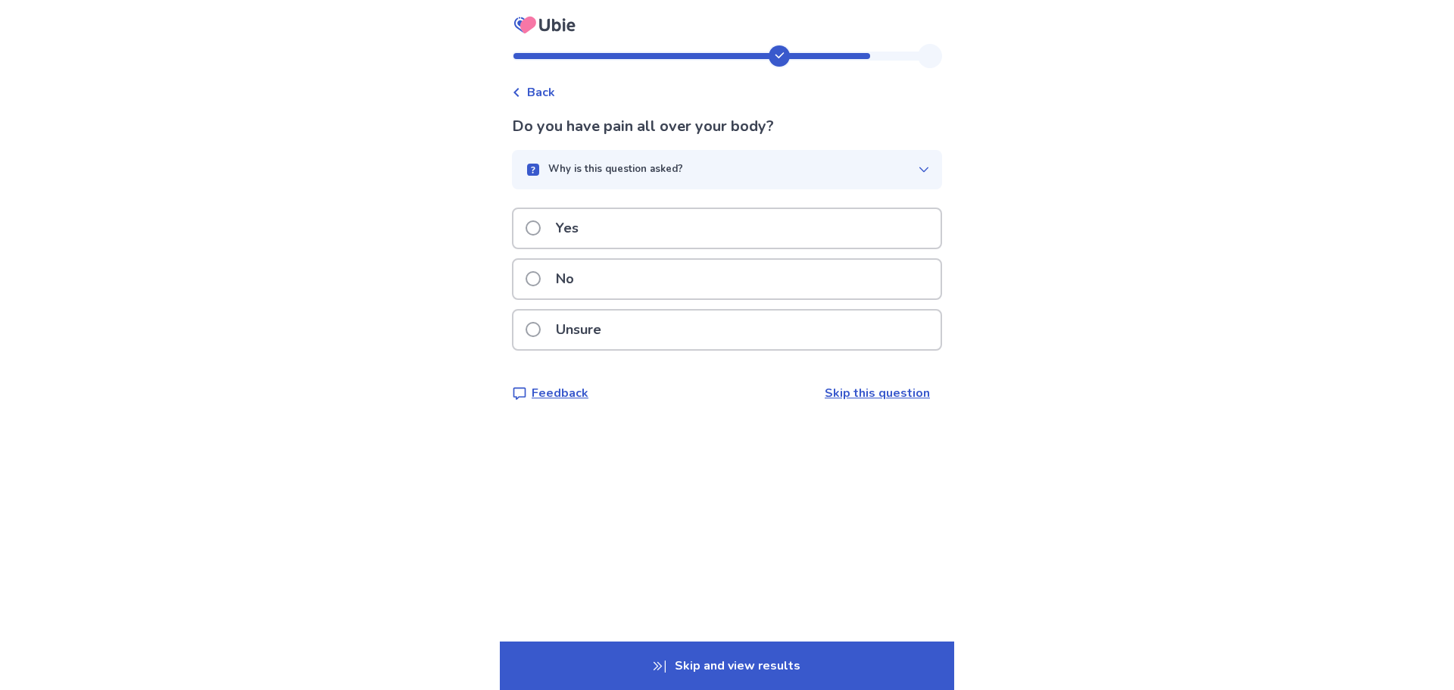
click at [689, 229] on div "Yes" at bounding box center [727, 228] width 427 height 39
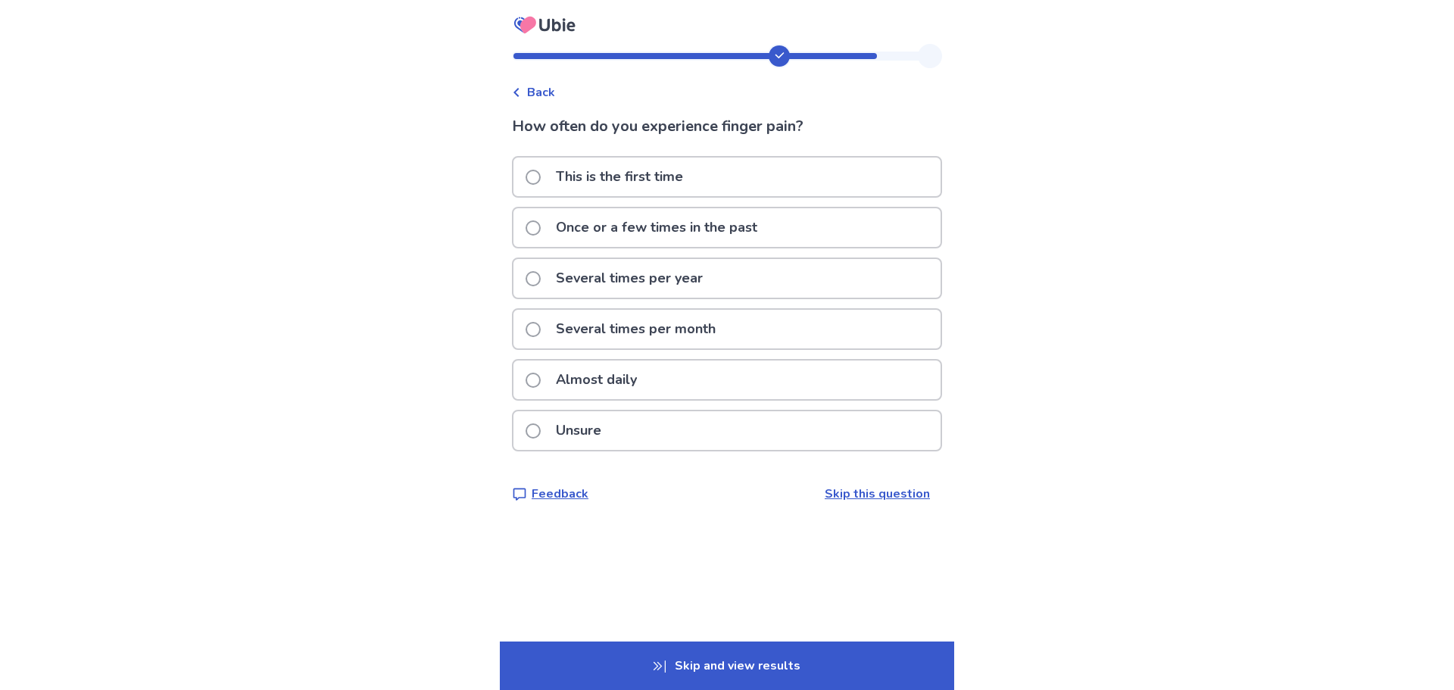
click at [630, 325] on p "Several times per month" at bounding box center [636, 329] width 178 height 39
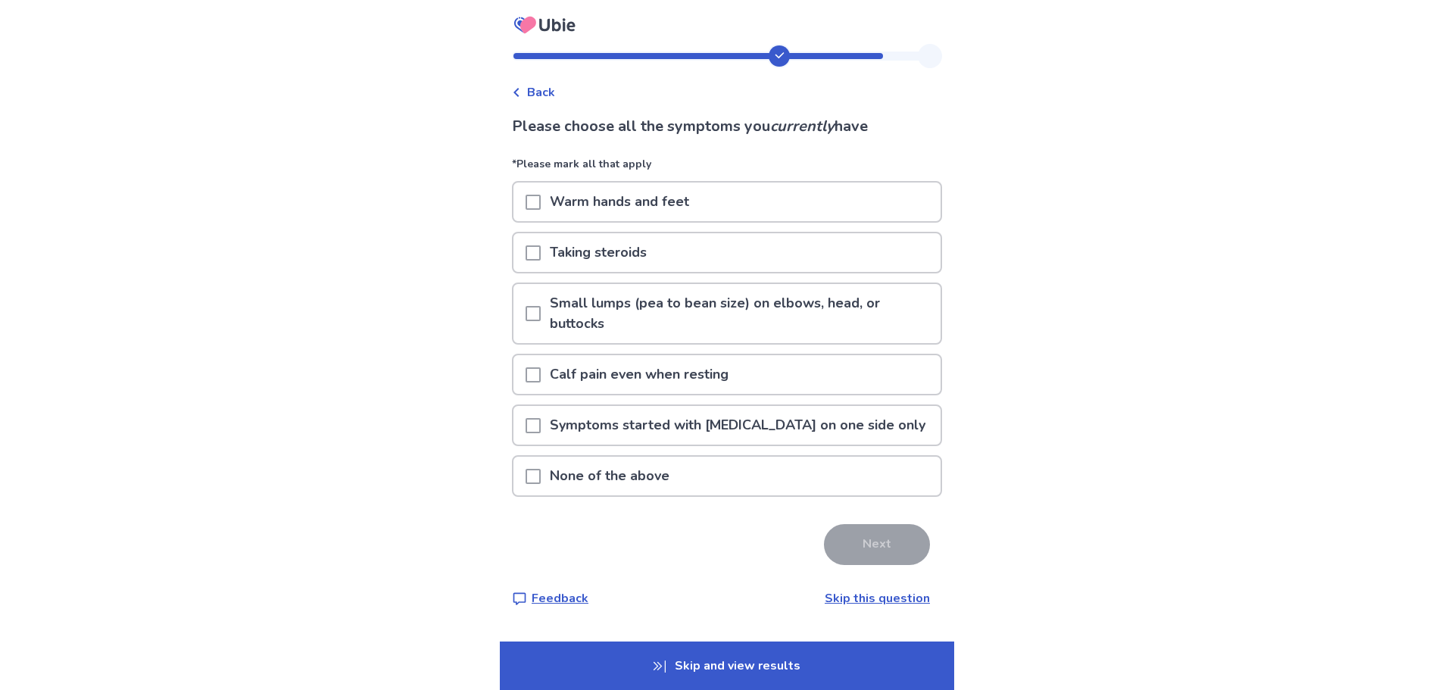
click at [540, 372] on span at bounding box center [533, 374] width 15 height 15
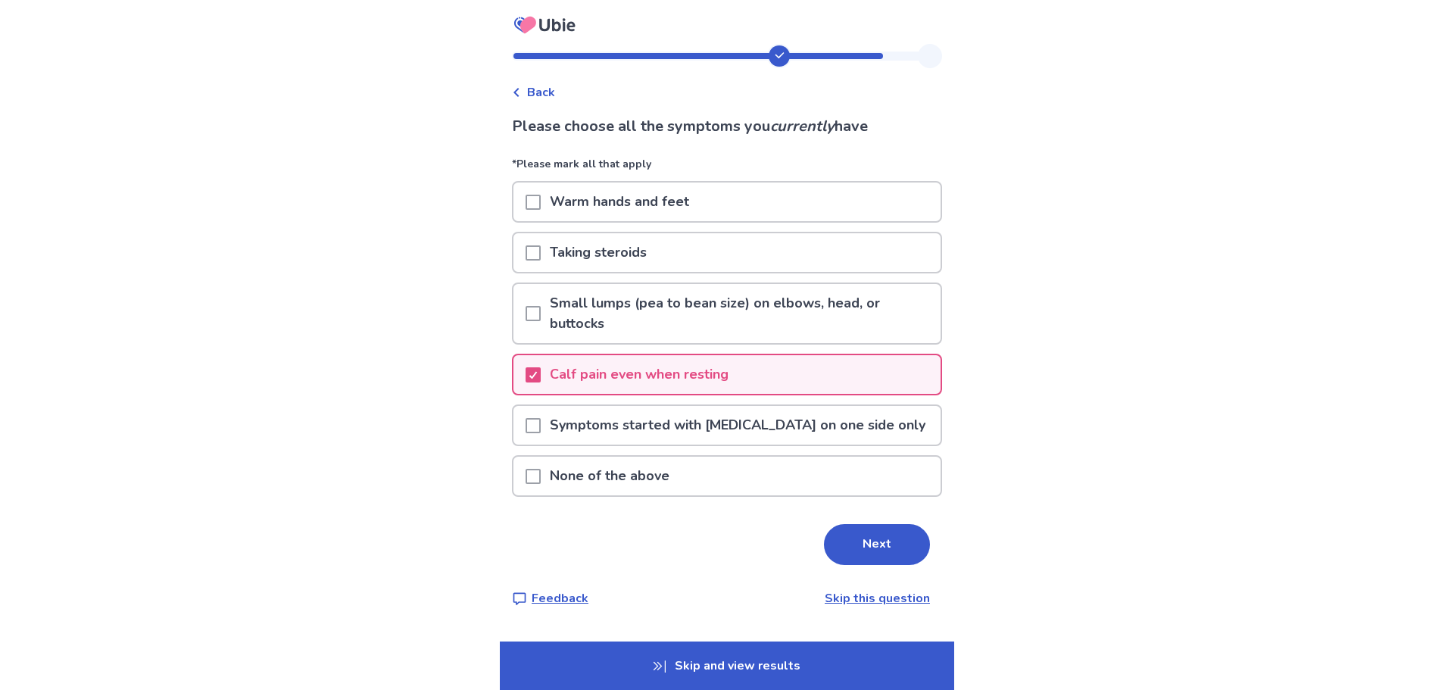
click at [884, 547] on button "Next" at bounding box center [877, 544] width 106 height 41
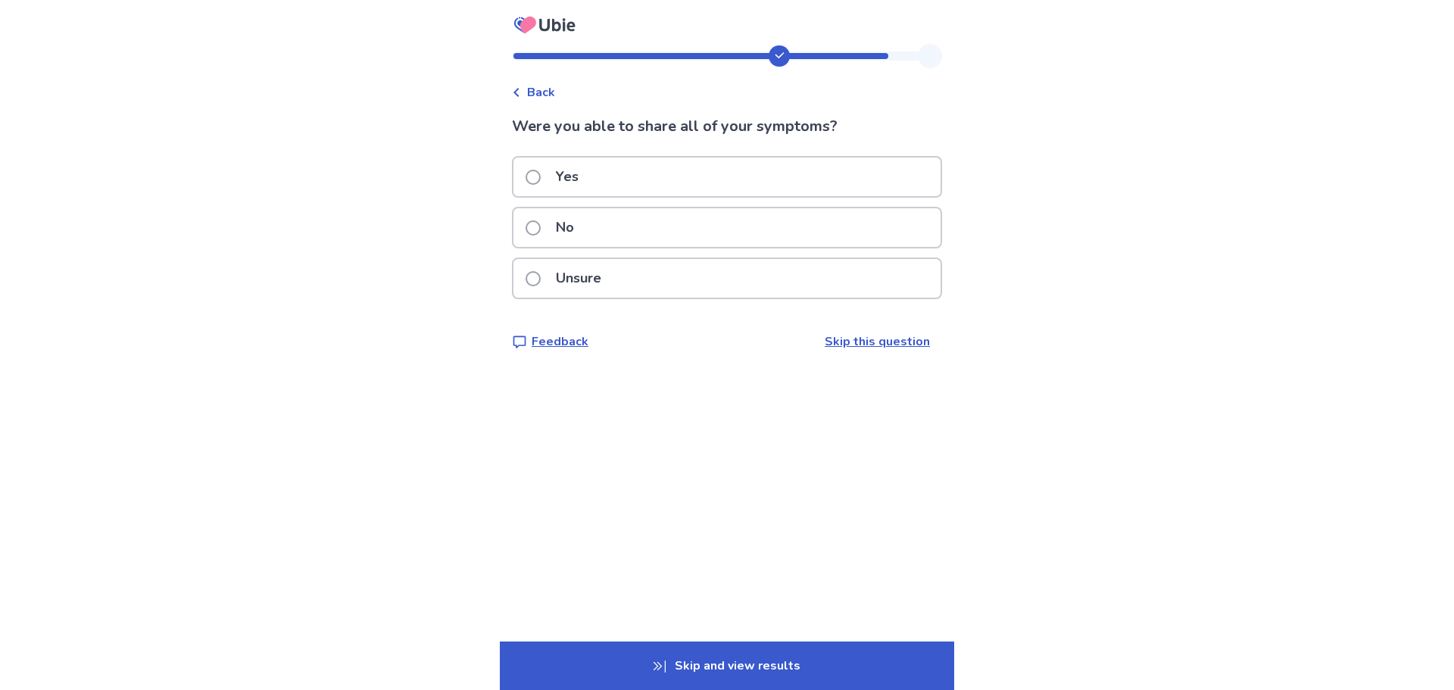
click at [694, 167] on div "Yes" at bounding box center [727, 177] width 427 height 39
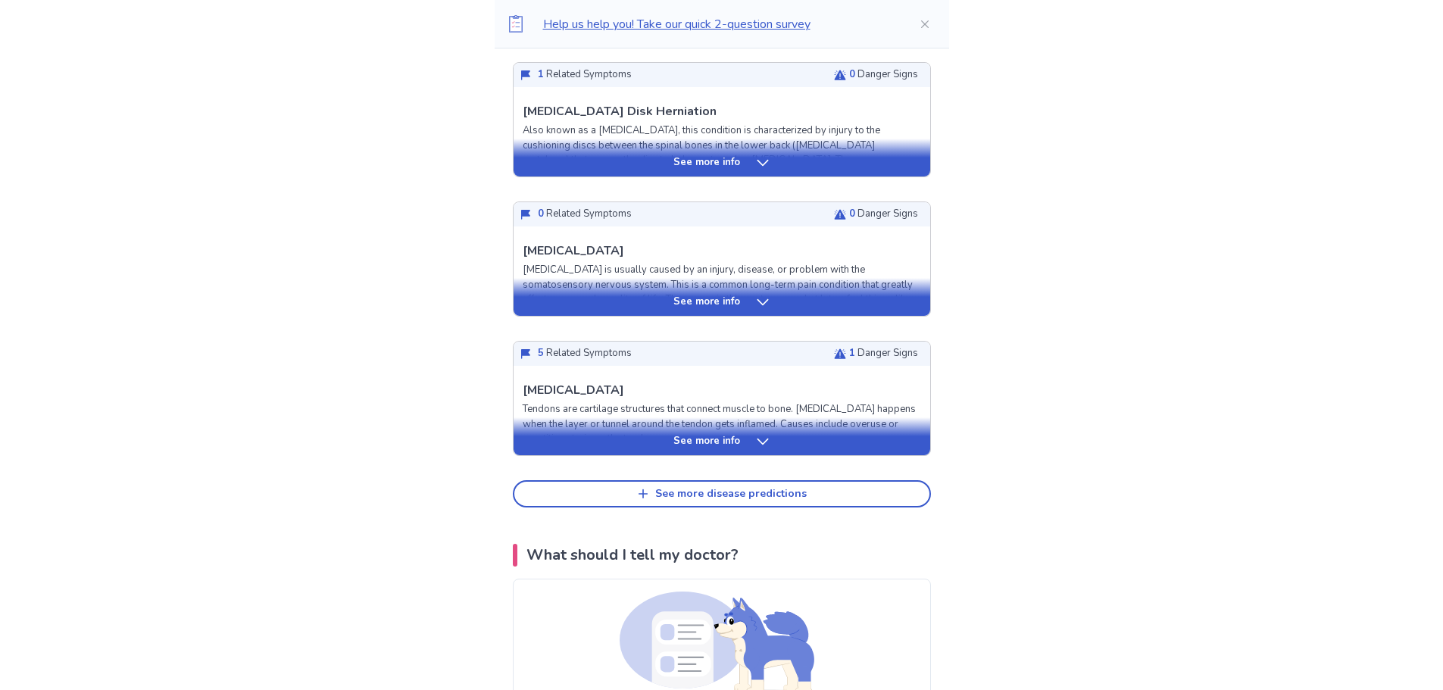
scroll to position [606, 0]
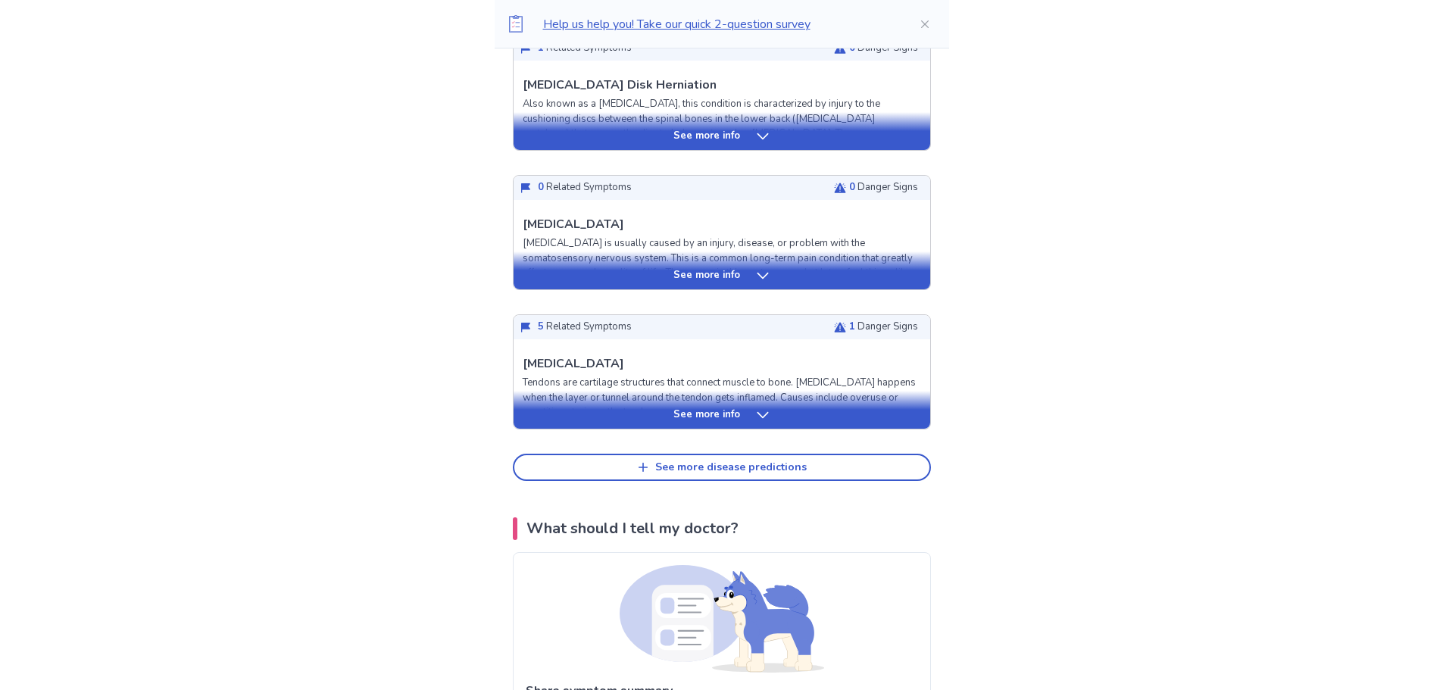
click at [767, 408] on icon at bounding box center [762, 415] width 15 height 15
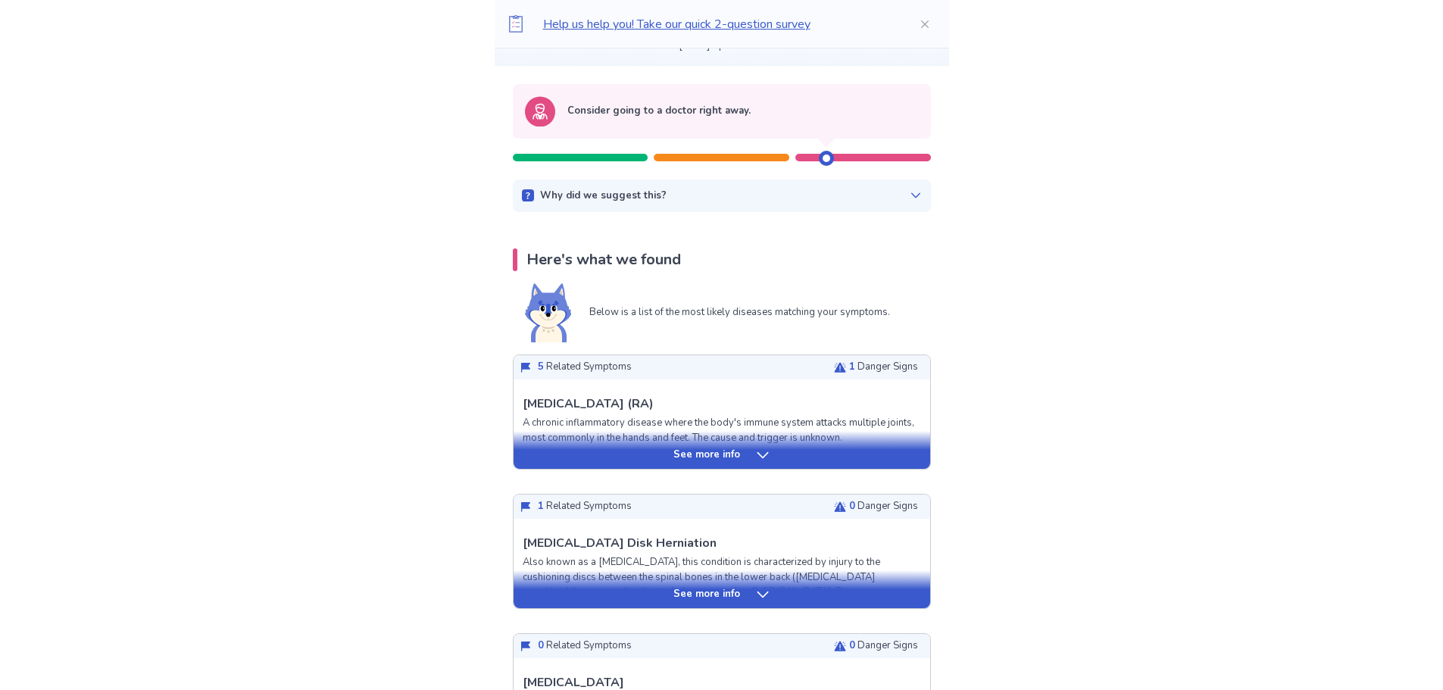
scroll to position [0, 0]
